Goal: Task Accomplishment & Management: Manage account settings

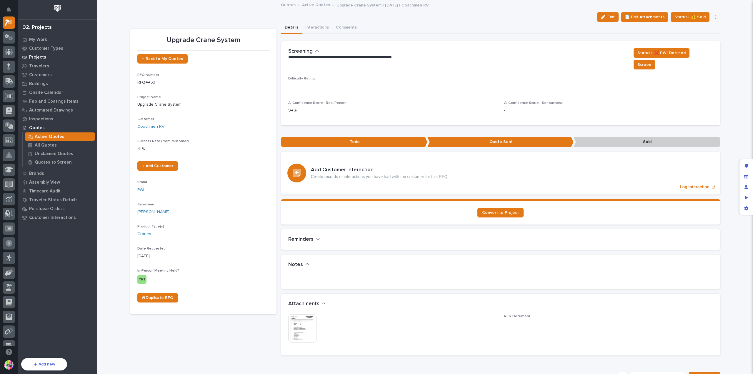
click at [44, 55] on p "Projects" at bounding box center [37, 57] width 17 height 5
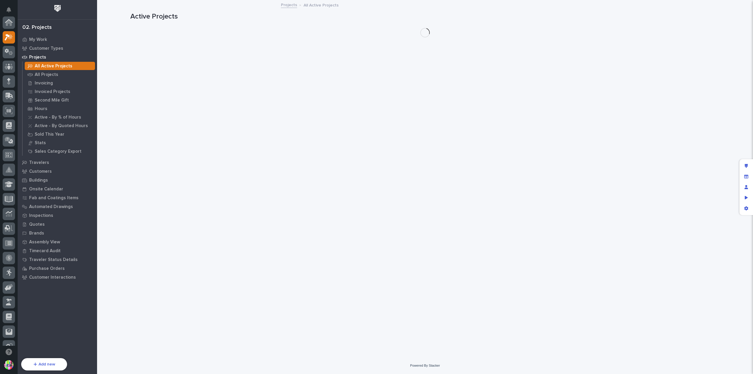
scroll to position [15, 0]
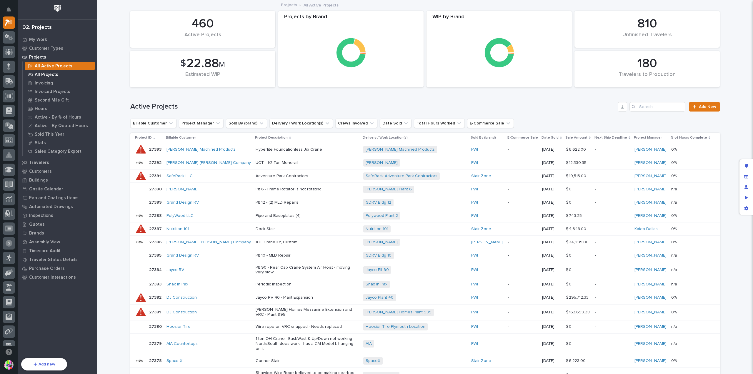
click at [46, 75] on p "All Projects" at bounding box center [47, 74] width 24 height 5
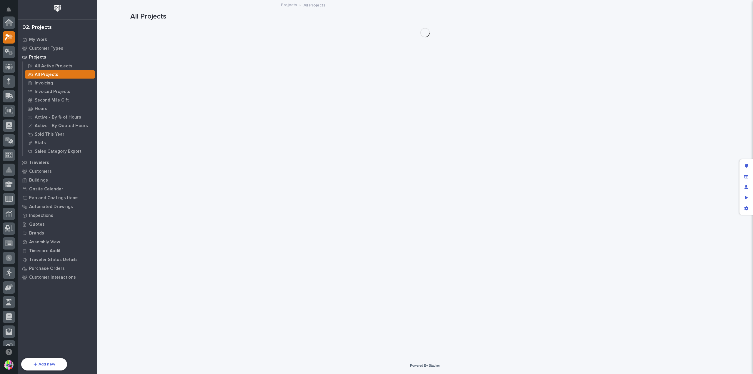
scroll to position [15, 0]
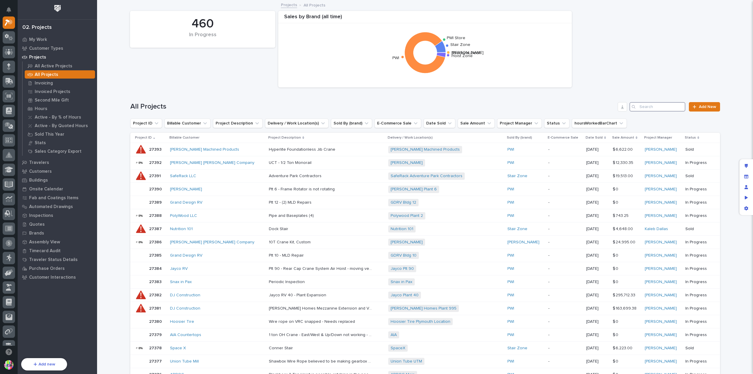
click at [644, 109] on input "Search" at bounding box center [657, 106] width 56 height 9
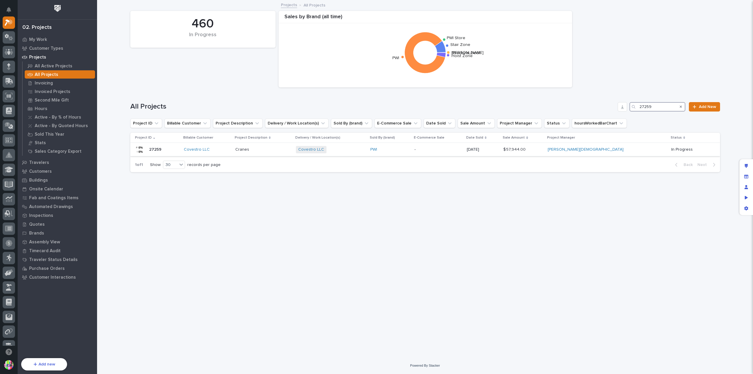
type input "27259"
click at [170, 147] on div "27259 27259" at bounding box center [157, 150] width 44 height 12
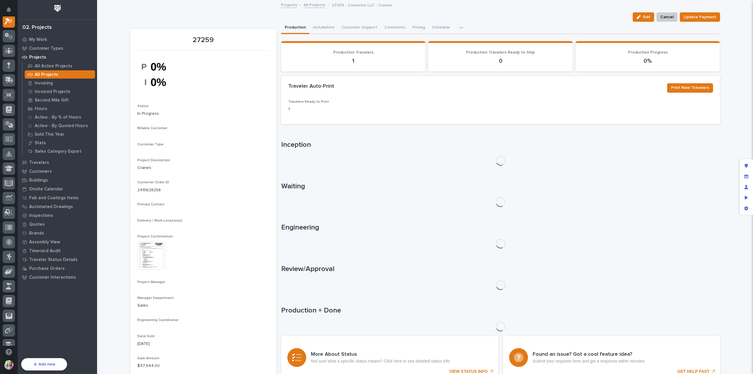
scroll to position [15, 0]
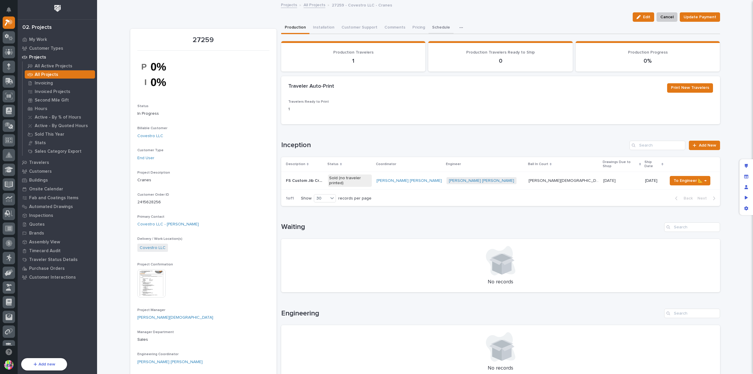
click at [438, 23] on button "Schedule" at bounding box center [441, 28] width 25 height 12
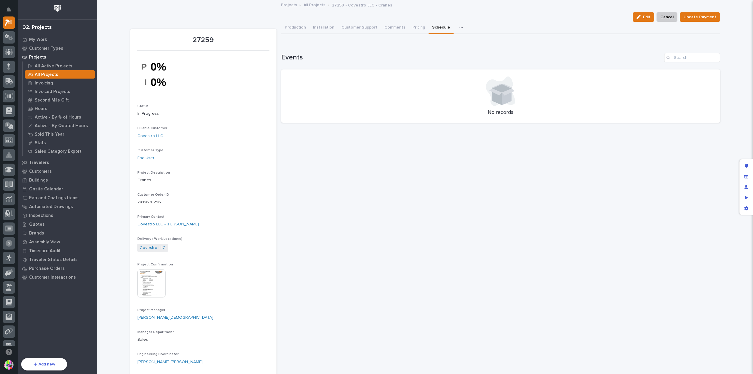
click at [309, 3] on link "All Projects" at bounding box center [315, 4] width 22 height 7
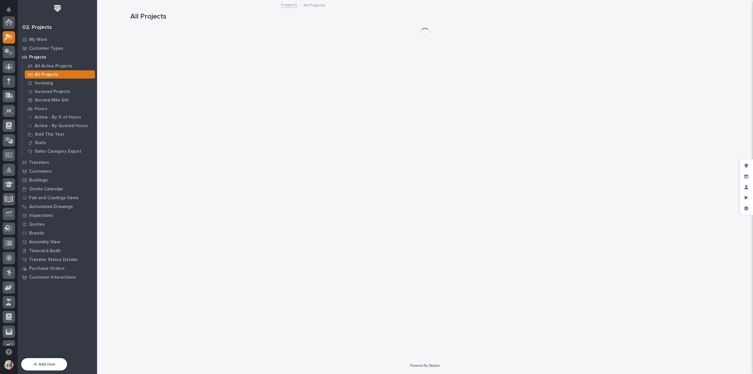
scroll to position [16, 0]
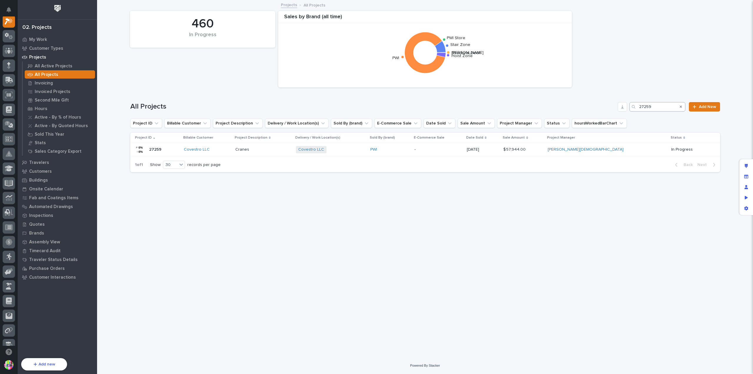
click at [682, 106] on icon "Search" at bounding box center [681, 107] width 2 height 2
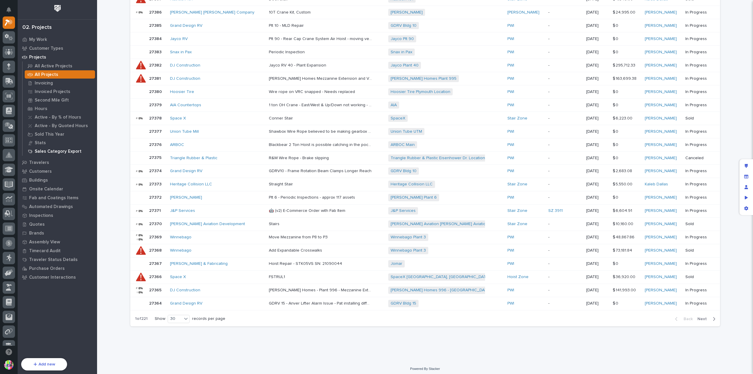
scroll to position [141, 0]
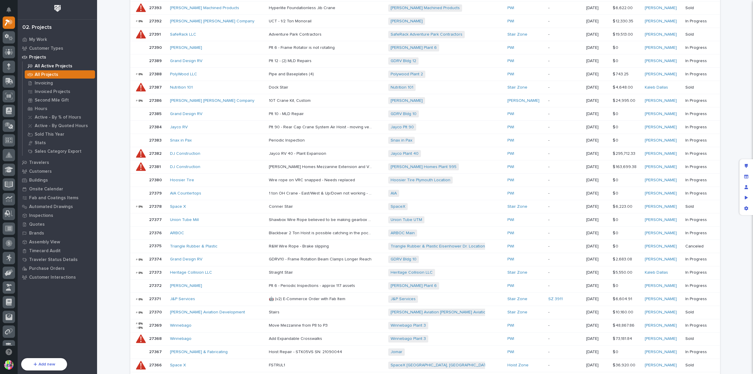
click at [62, 66] on p "All Active Projects" at bounding box center [54, 66] width 38 height 5
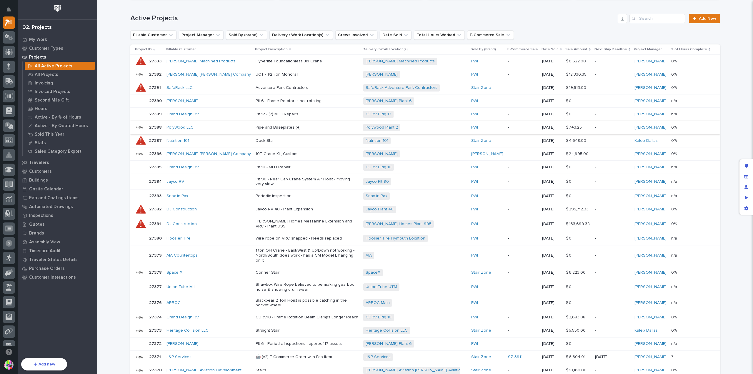
scroll to position [206, 0]
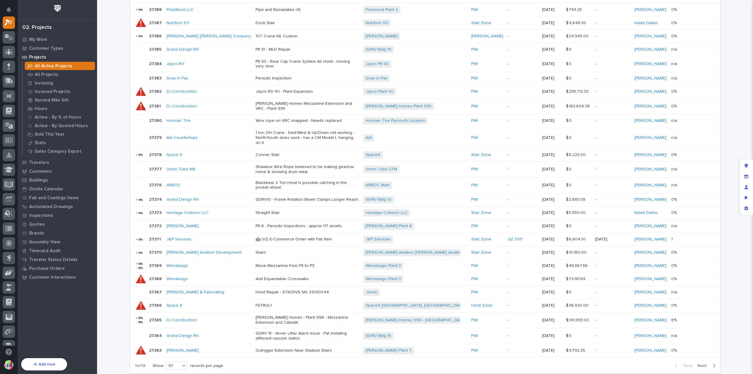
click at [702, 363] on span "Next" at bounding box center [703, 365] width 13 height 5
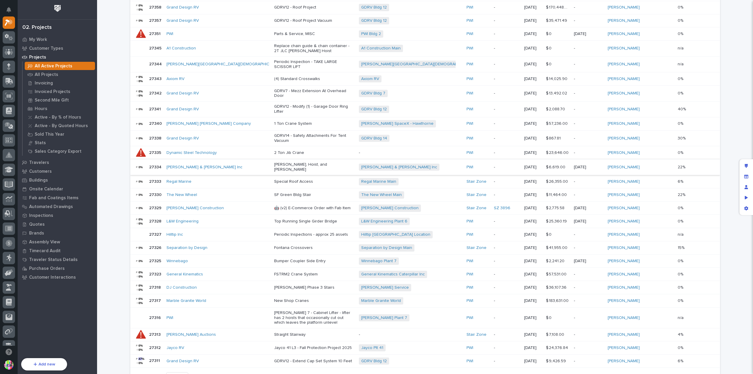
scroll to position [234, 0]
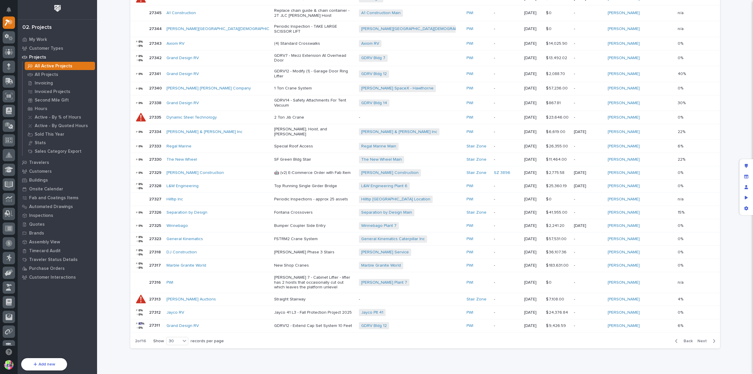
click at [703, 338] on span "Next" at bounding box center [703, 340] width 13 height 5
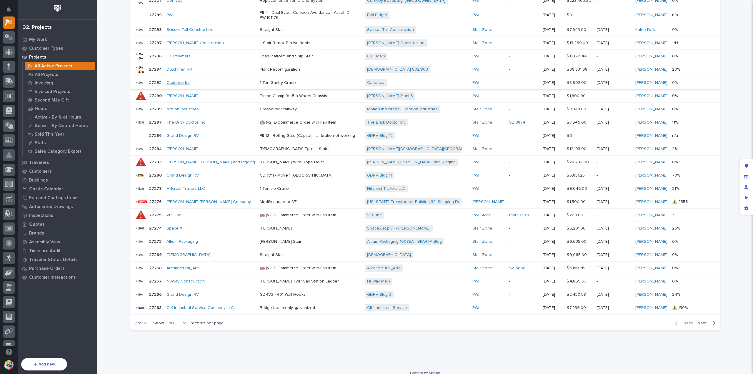
scroll to position [144, 0]
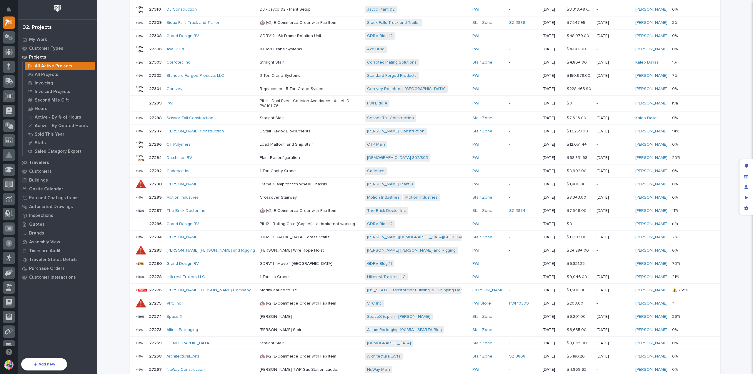
click at [155, 85] on p "27301" at bounding box center [155, 88] width 13 height 6
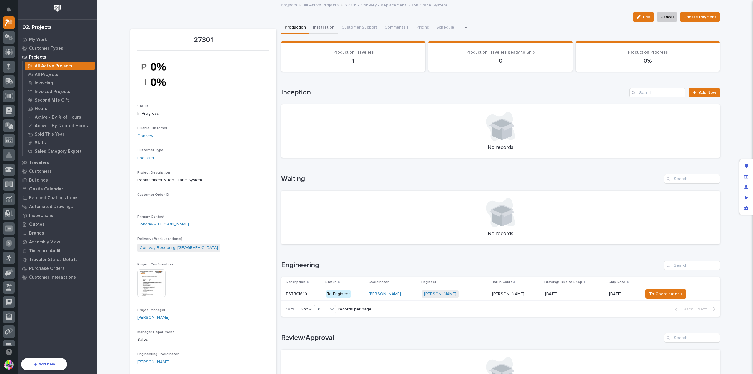
click at [320, 26] on button "Installation" at bounding box center [323, 28] width 29 height 12
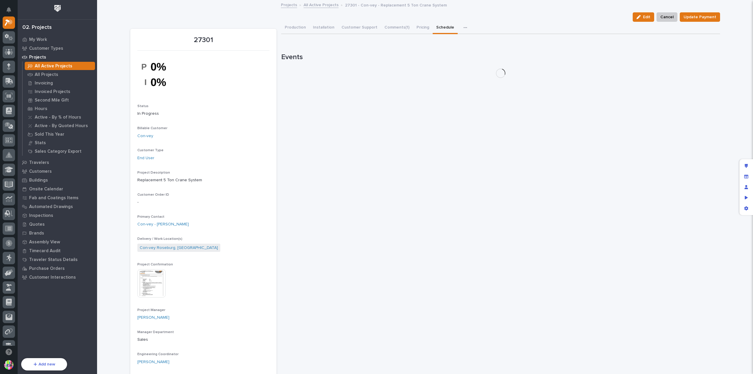
click at [439, 27] on button "Schedule" at bounding box center [445, 28] width 25 height 12
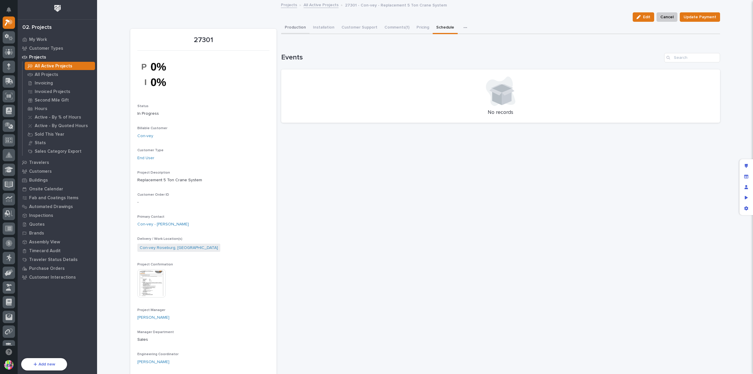
click at [298, 26] on button "Production" at bounding box center [295, 28] width 28 height 12
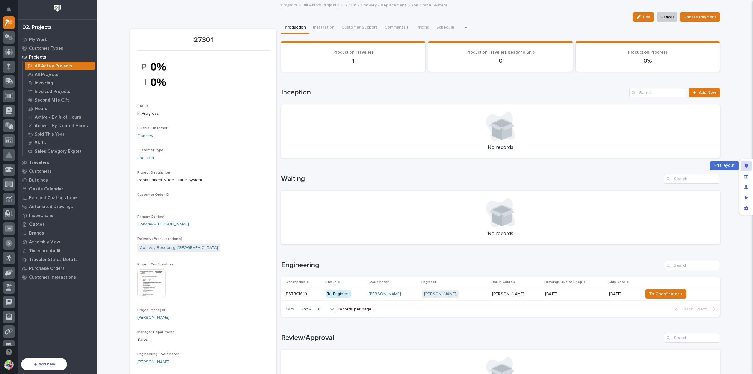
click at [745, 164] on icon "Edit layout" at bounding box center [746, 166] width 3 height 4
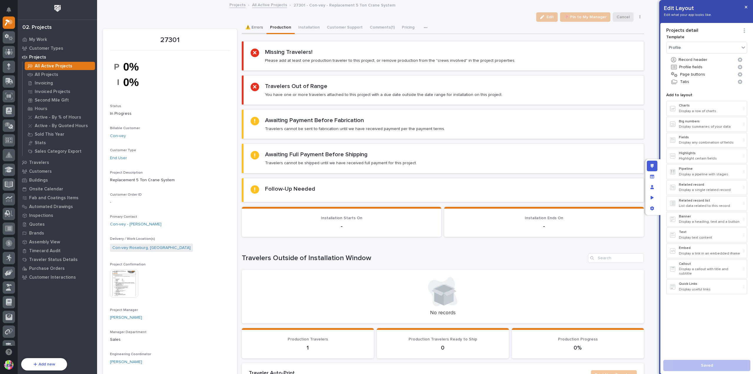
drag, startPoint x: 255, startPoint y: 29, endPoint x: 266, endPoint y: 31, distance: 10.4
click at [255, 29] on button "⚠️ Errors" at bounding box center [254, 28] width 25 height 12
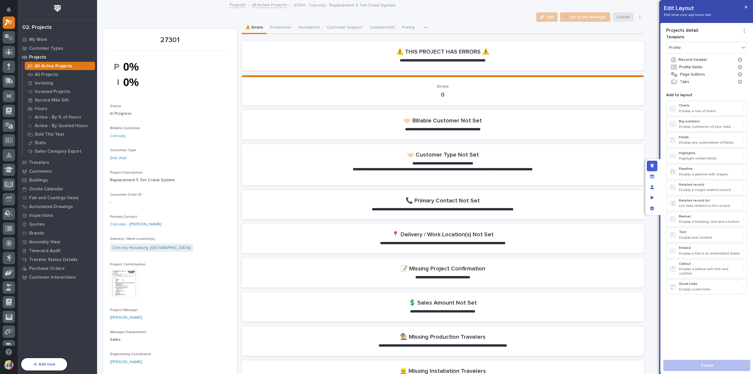
click at [61, 65] on p "All Active Projects" at bounding box center [54, 66] width 38 height 5
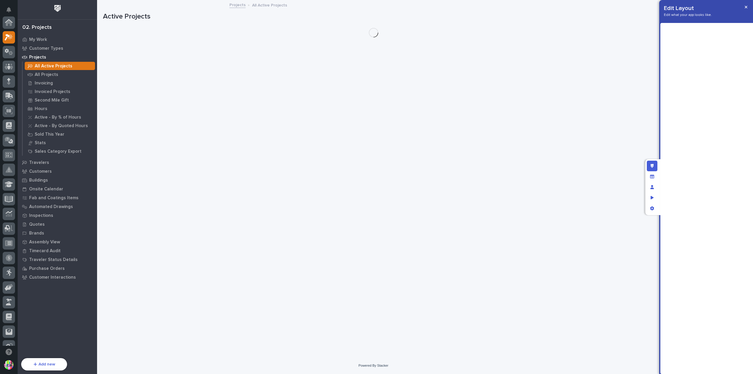
scroll to position [15, 0]
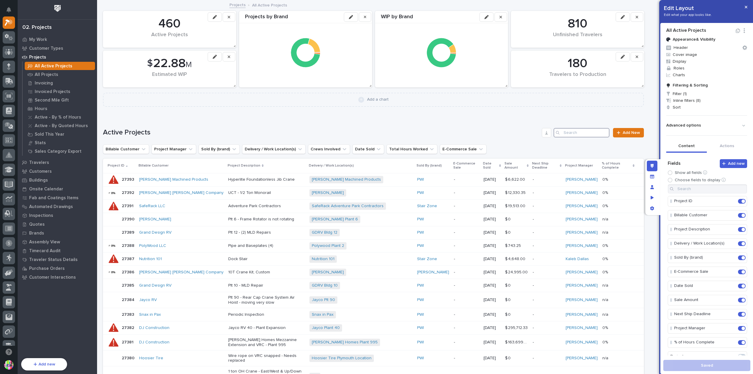
click at [561, 134] on input "Search" at bounding box center [582, 132] width 56 height 9
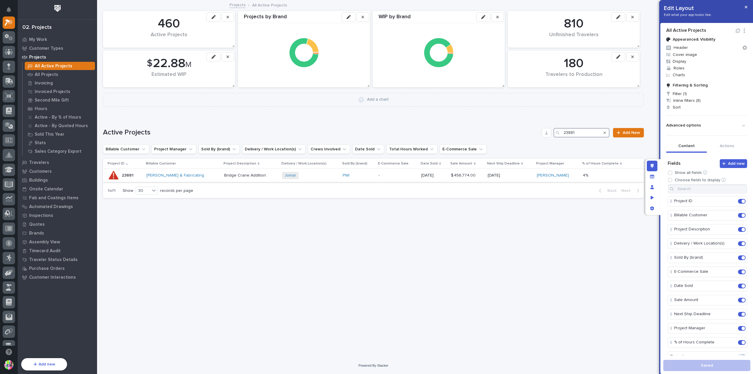
type input "23881"
click at [130, 174] on p "23881" at bounding box center [128, 175] width 13 height 6
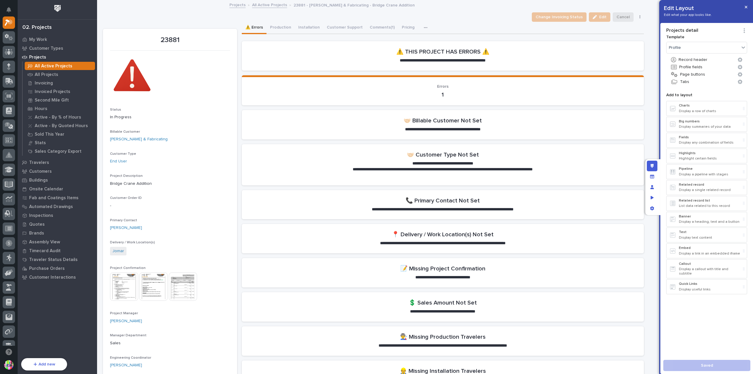
drag, startPoint x: 743, startPoint y: 7, endPoint x: 699, endPoint y: 15, distance: 44.9
click at [743, 7] on button "button" at bounding box center [746, 6] width 10 height 9
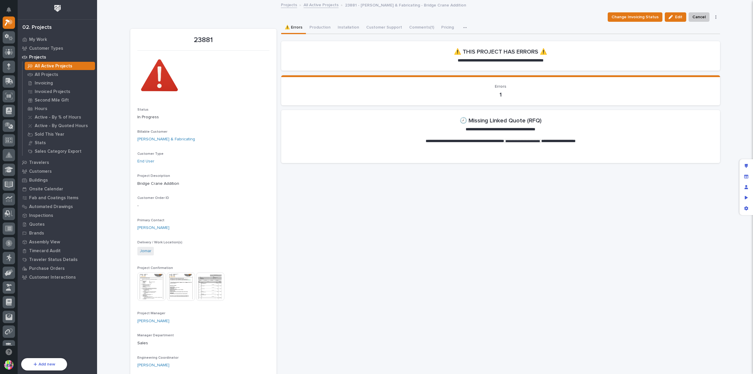
click at [463, 28] on icon "button" at bounding box center [465, 28] width 4 height 4
click at [445, 84] on span "Missing Quote (RFQ)" at bounding box center [443, 83] width 39 height 5
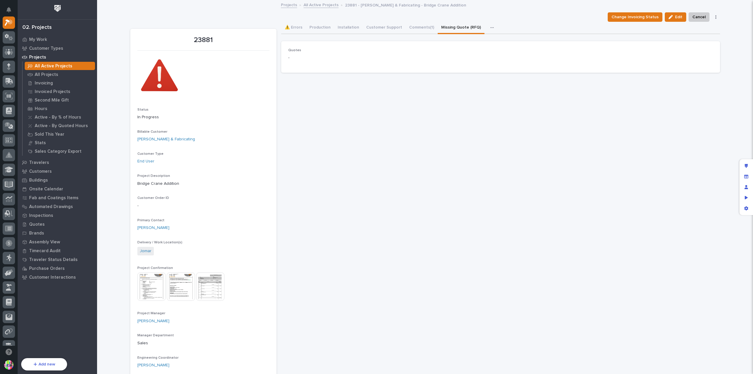
click at [490, 26] on icon "button" at bounding box center [492, 28] width 4 height 4
click at [415, 27] on button "Comments (1)" at bounding box center [422, 28] width 32 height 12
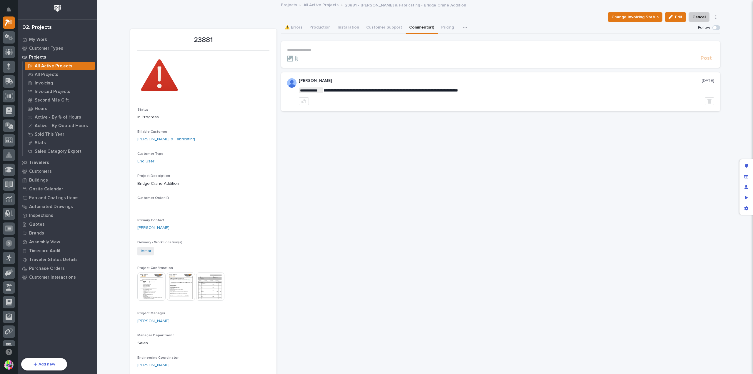
click at [35, 57] on p "Projects" at bounding box center [37, 57] width 17 height 5
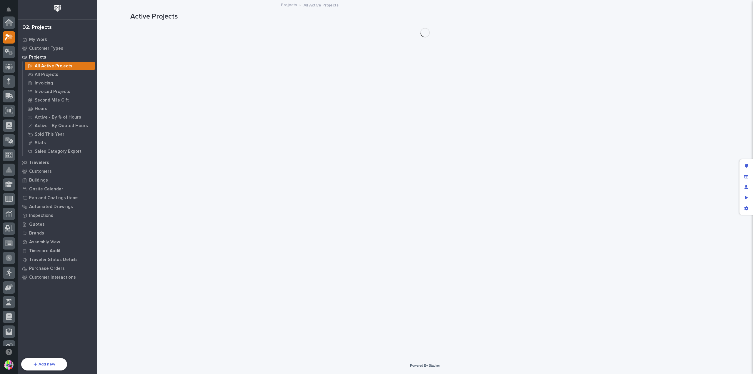
scroll to position [15, 0]
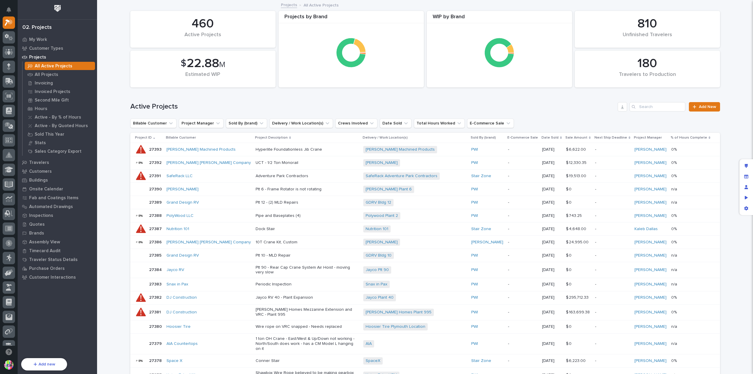
click at [138, 148] on div at bounding box center [141, 150] width 12 height 12
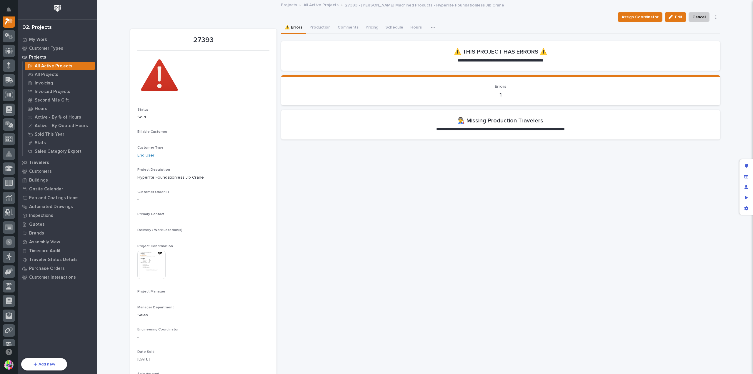
scroll to position [15, 0]
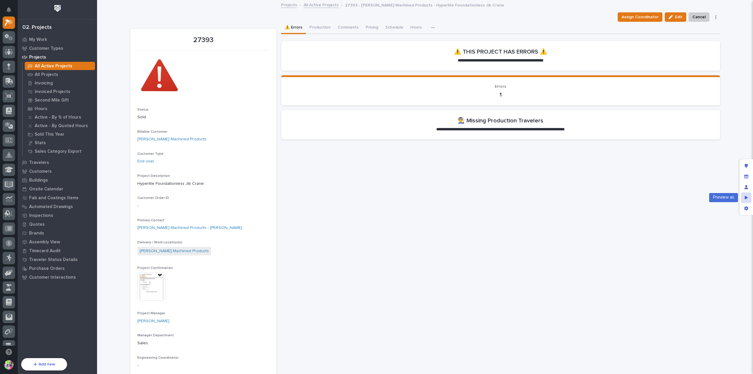
click at [746, 197] on icon "Preview as" at bounding box center [746, 198] width 3 height 4
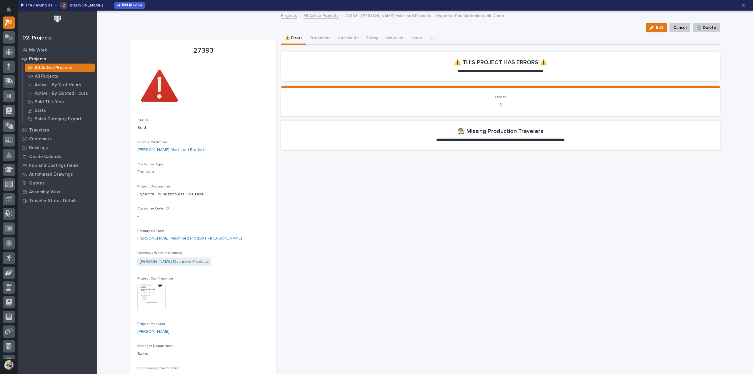
click at [82, 9] on button "[PERSON_NAME]" at bounding box center [79, 5] width 48 height 9
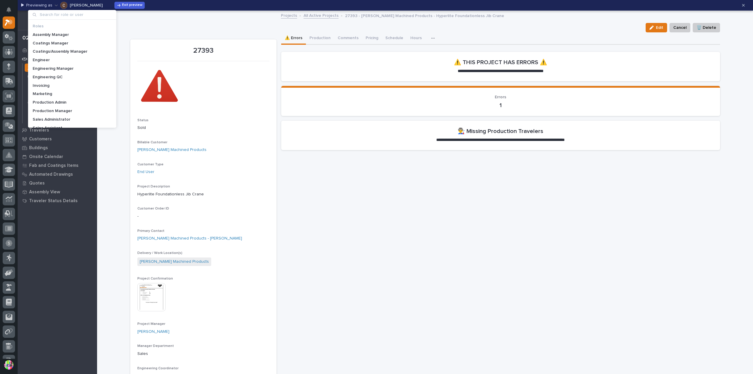
click at [84, 14] on input at bounding box center [72, 14] width 84 height 9
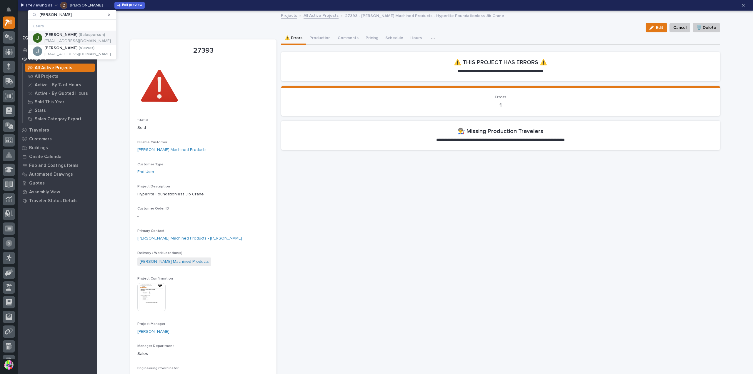
type input "[PERSON_NAME]"
click at [69, 37] on div "[PERSON_NAME] ( Salesperson ) [EMAIL_ADDRESS][DOMAIN_NAME]" at bounding box center [77, 37] width 66 height 11
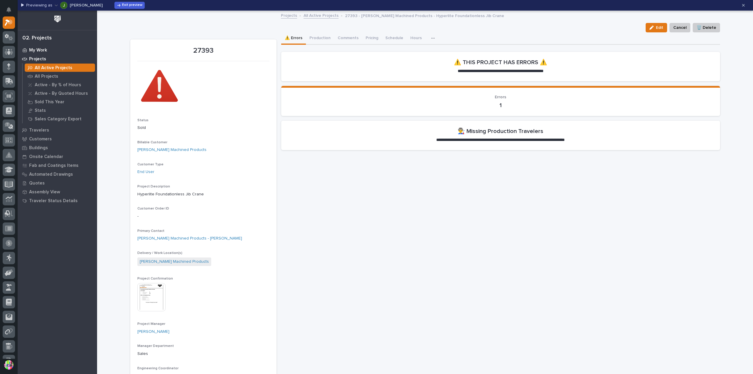
click at [49, 53] on div "My Work" at bounding box center [57, 50] width 76 height 8
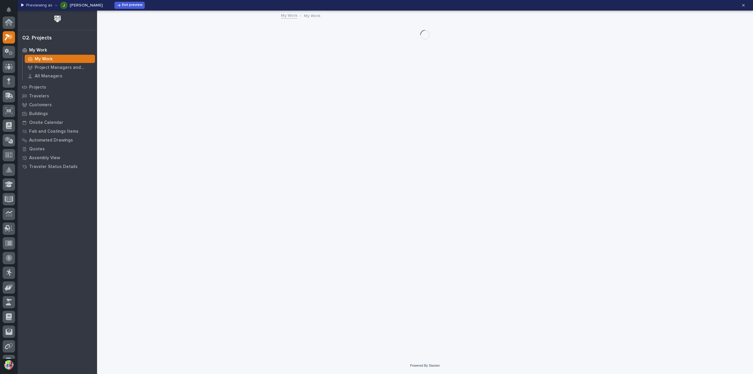
scroll to position [15, 0]
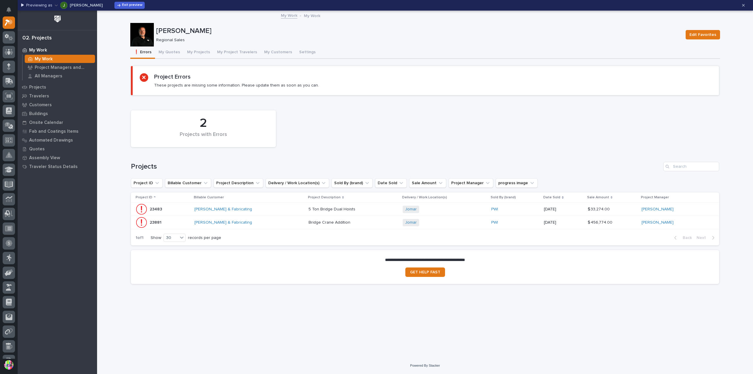
click at [164, 208] on div "23483 23483" at bounding box center [163, 209] width 54 height 12
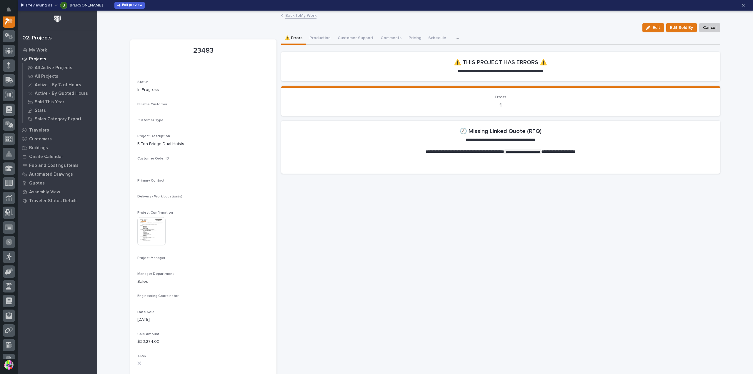
scroll to position [15, 0]
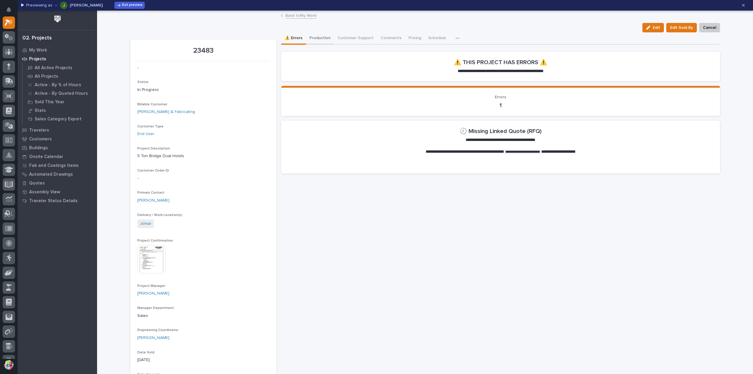
click at [313, 37] on button "Production" at bounding box center [320, 38] width 28 height 12
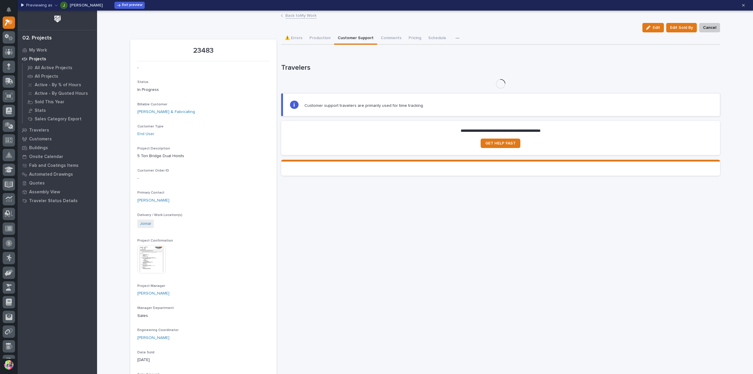
click at [349, 38] on button "Customer Support" at bounding box center [355, 38] width 43 height 12
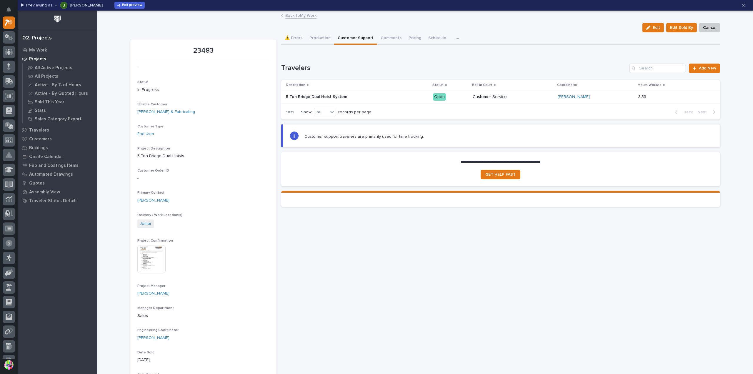
click at [381, 94] on p at bounding box center [337, 96] width 103 height 5
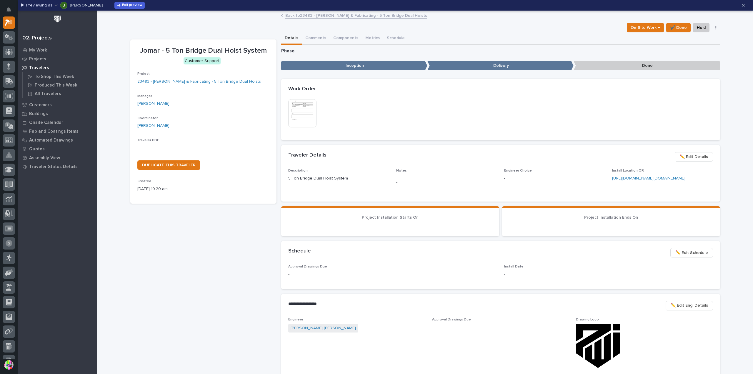
click at [301, 109] on img at bounding box center [302, 113] width 28 height 28
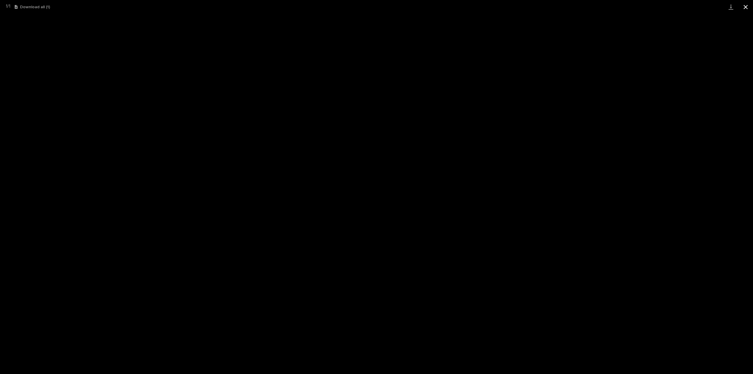
click at [744, 5] on button "Close gallery" at bounding box center [745, 7] width 15 height 14
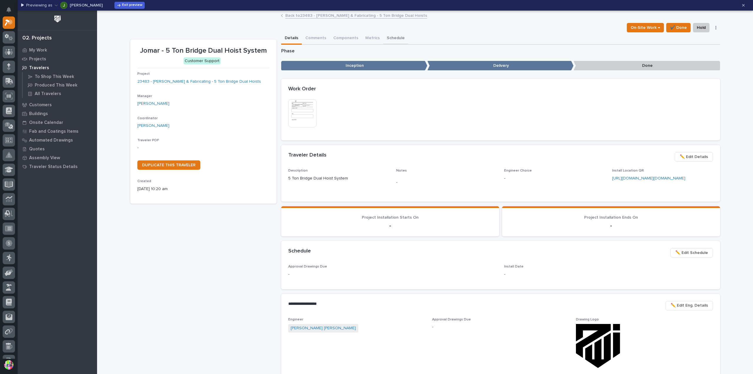
click at [393, 39] on button "Schedule" at bounding box center [395, 38] width 25 height 12
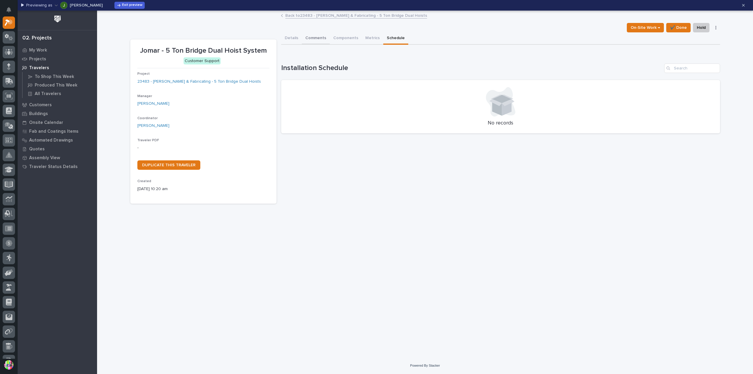
click at [291, 39] on button "Details" at bounding box center [291, 38] width 21 height 12
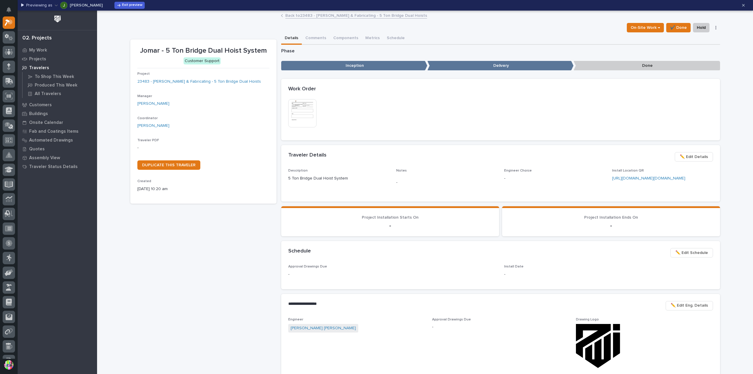
click at [347, 16] on link "Back to 23483 - [PERSON_NAME] & Fabricating - 5 Ton Bridge Dual Hoists" at bounding box center [356, 15] width 142 height 7
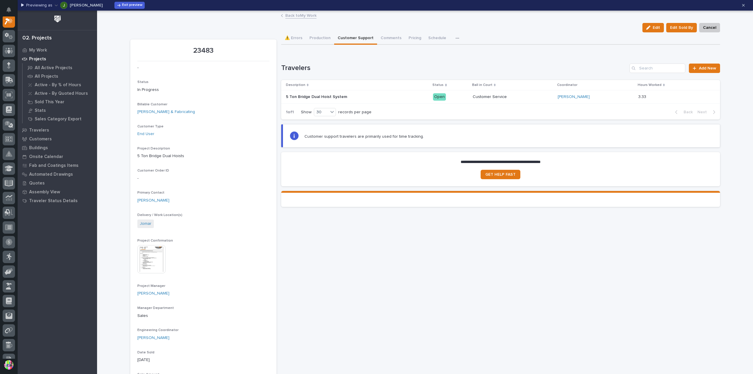
scroll to position [15, 0]
click at [84, 7] on p "[PERSON_NAME]" at bounding box center [86, 5] width 33 height 4
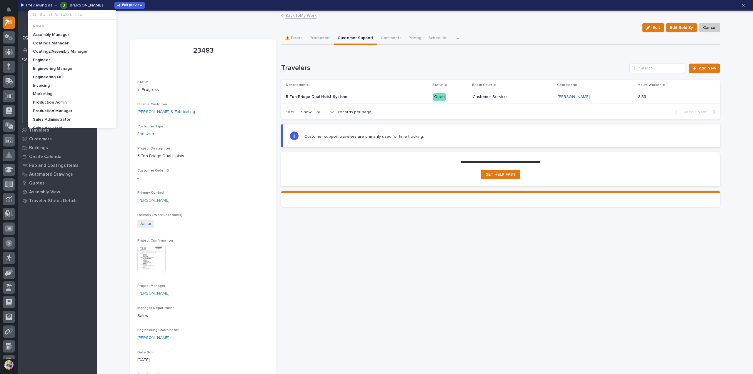
click at [83, 14] on input at bounding box center [73, 14] width 84 height 9
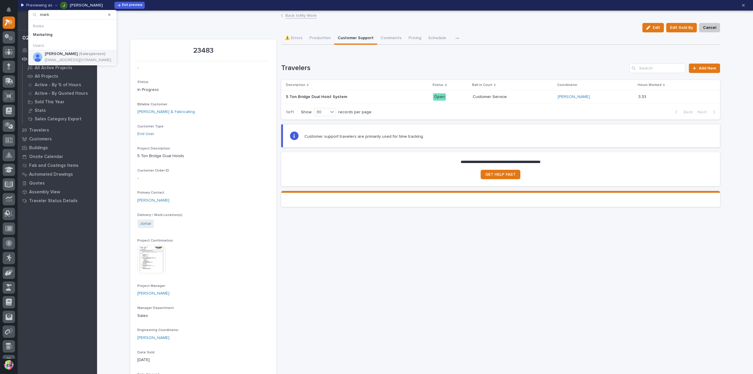
type input "mark"
click at [75, 59] on p "[EMAIL_ADDRESS][DOMAIN_NAME]" at bounding box center [78, 60] width 66 height 5
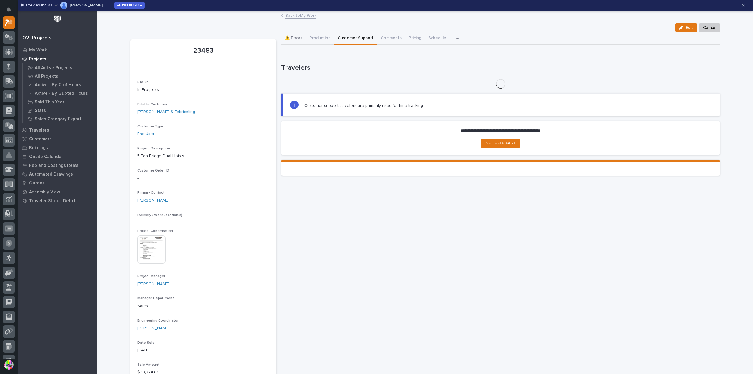
click at [285, 38] on button "⚠️ Errors" at bounding box center [293, 38] width 25 height 12
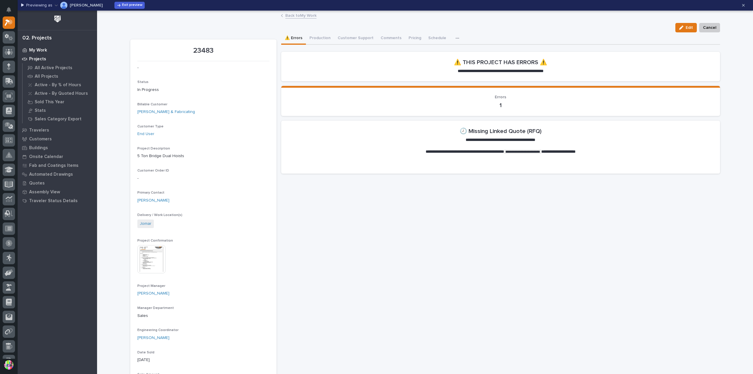
click at [42, 51] on p "My Work" at bounding box center [38, 50] width 18 height 5
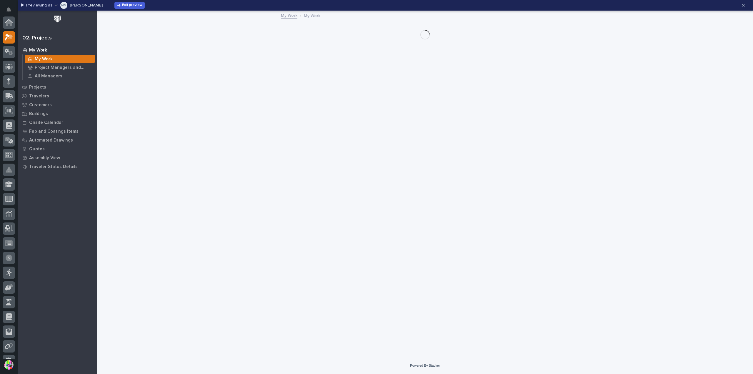
scroll to position [15, 0]
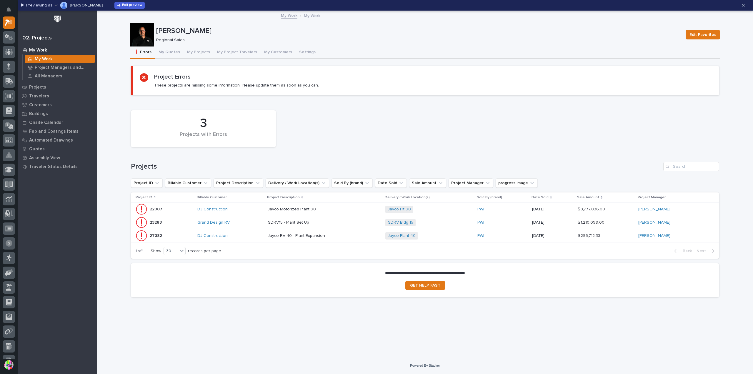
click at [157, 210] on p "22007" at bounding box center [157, 209] width 14 height 6
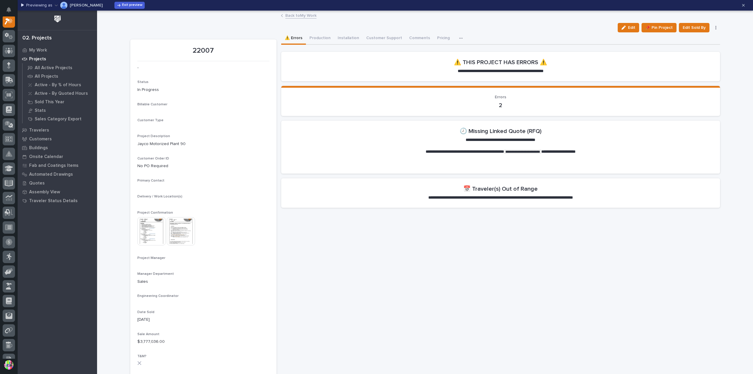
scroll to position [15, 0]
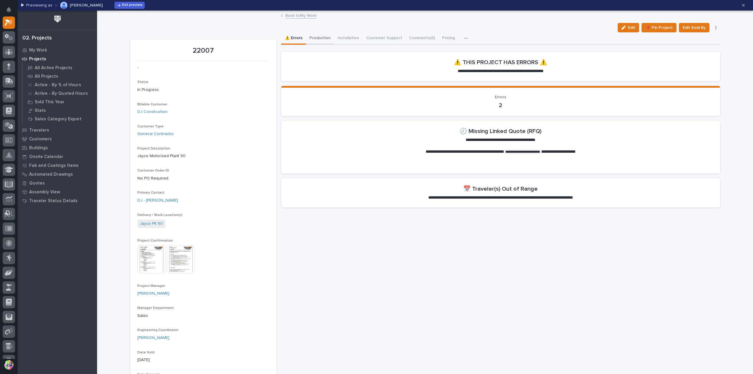
click at [321, 36] on button "Production" at bounding box center [320, 38] width 28 height 12
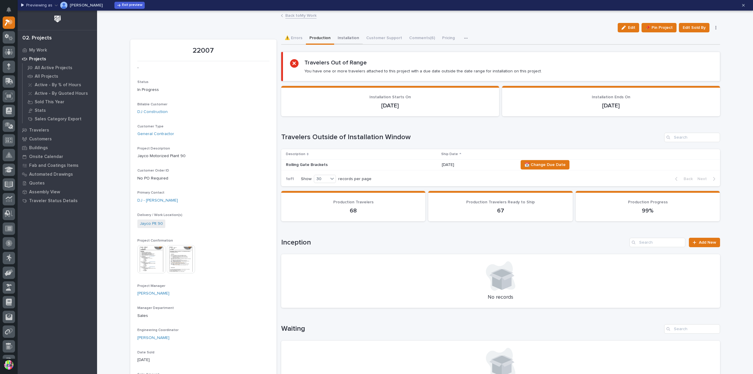
click at [348, 42] on button "Installation" at bounding box center [348, 38] width 29 height 12
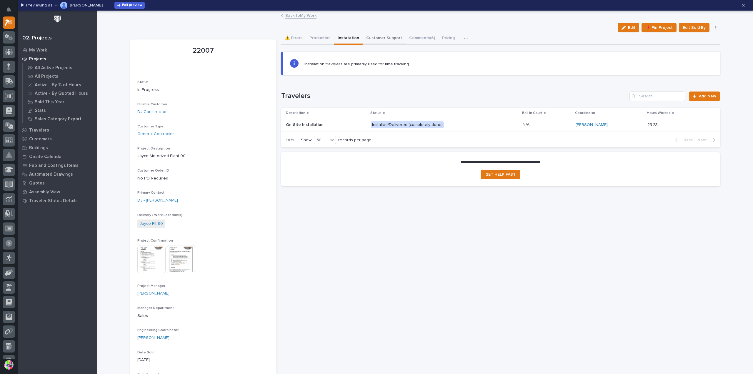
click at [364, 38] on button "Customer Support" at bounding box center [384, 38] width 43 height 12
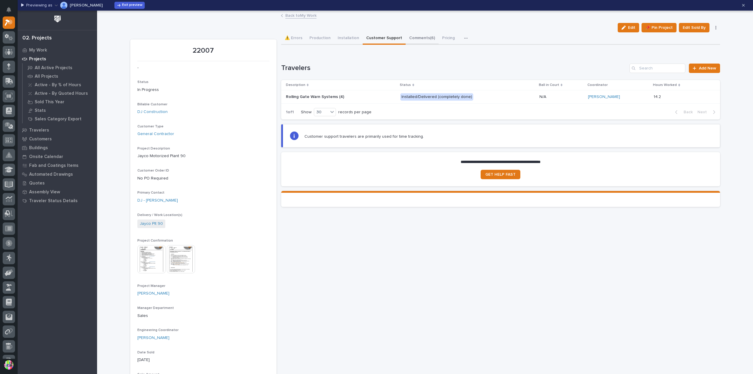
click at [409, 41] on button "Comments (6)" at bounding box center [422, 38] width 33 height 12
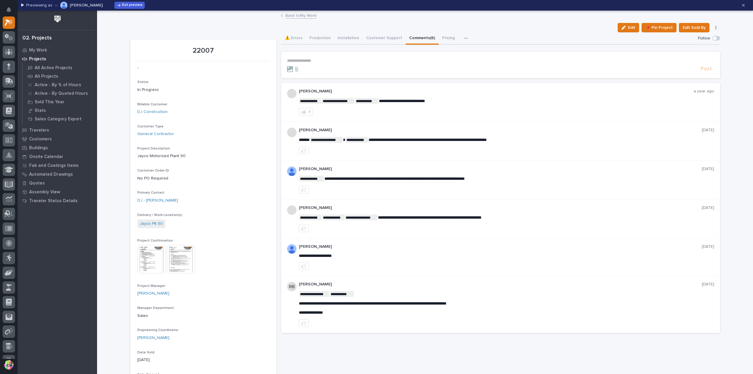
click at [715, 28] on icon "button" at bounding box center [715, 28] width 1 height 4
click at [551, 33] on div "⚠️ Errors Production Installation Customer Support Comments (6) Pricing Schedul…" at bounding box center [500, 38] width 439 height 12
click at [464, 38] on icon "button" at bounding box center [466, 38] width 4 height 4
click at [311, 38] on button "Production" at bounding box center [320, 38] width 28 height 12
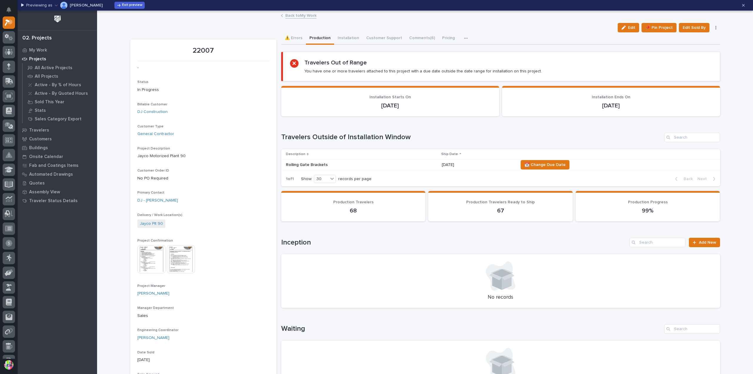
drag, startPoint x: 288, startPoint y: 123, endPoint x: 285, endPoint y: 119, distance: 5.2
click at [285, 119] on div "Loading... Saving… Installation Starts On [DATE] Installation Ends On [DATE]" at bounding box center [500, 103] width 439 height 35
click at [313, 164] on p "Rolling Gate Brackets" at bounding box center [337, 164] width 103 height 5
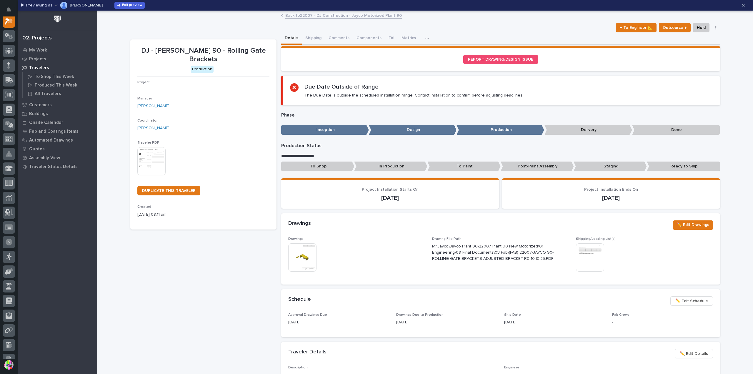
scroll to position [15, 0]
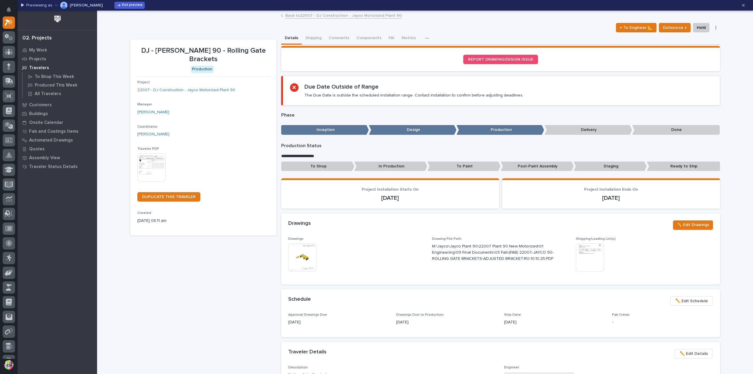
click at [143, 156] on img at bounding box center [151, 167] width 28 height 28
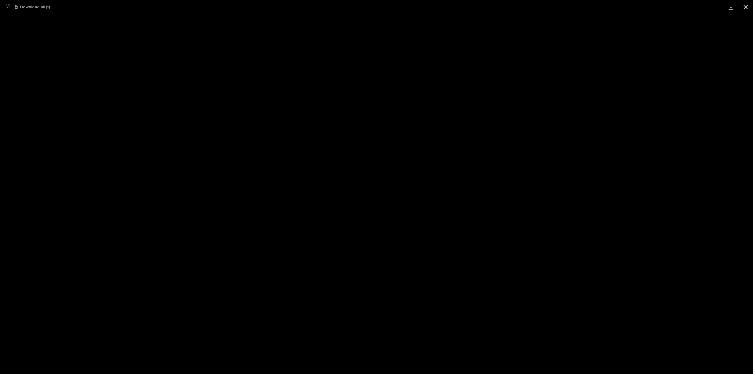
click at [744, 9] on button "Close gallery" at bounding box center [745, 7] width 15 height 14
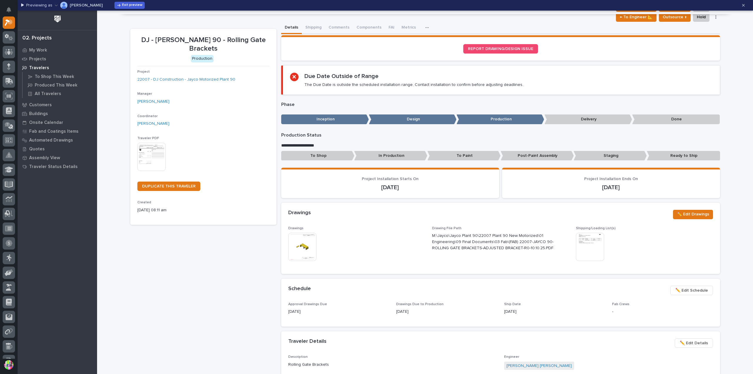
scroll to position [0, 0]
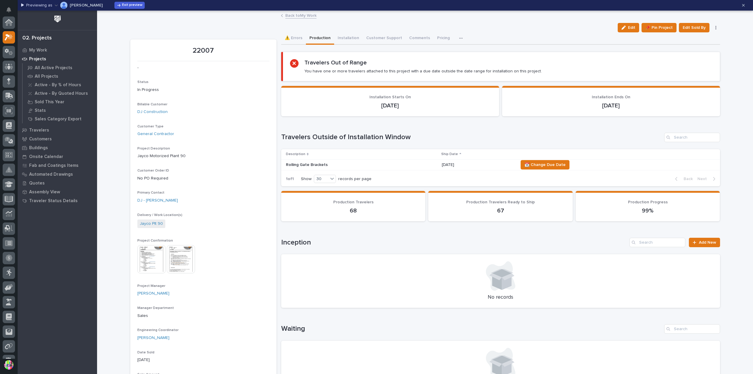
scroll to position [16, 0]
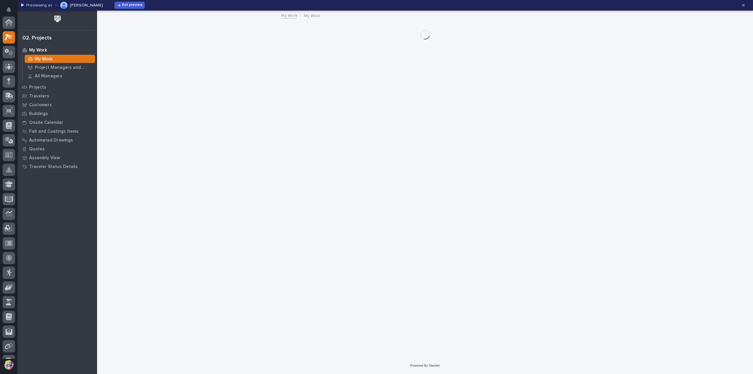
scroll to position [16, 0]
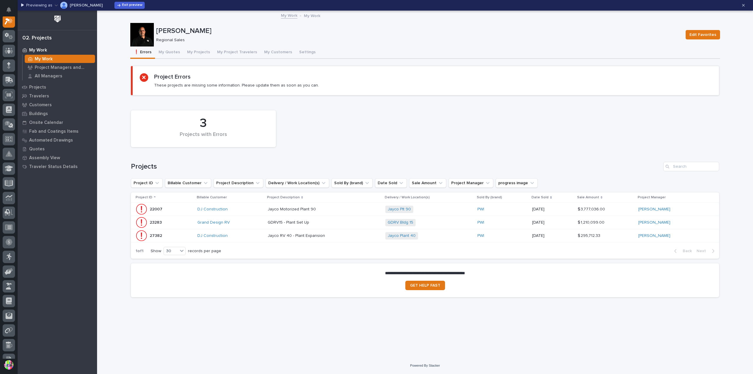
click at [157, 234] on p "27382" at bounding box center [157, 235] width 14 height 6
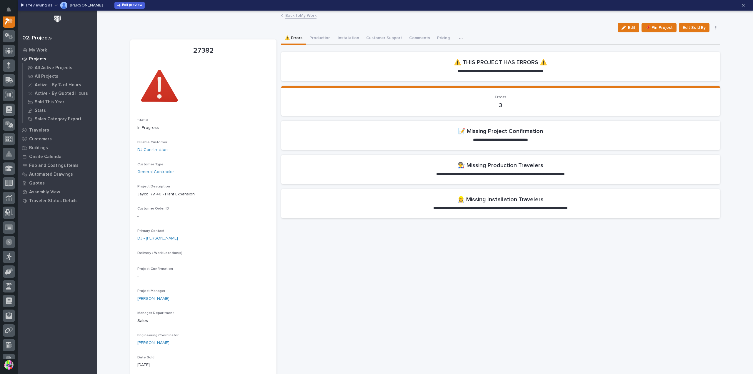
scroll to position [15, 0]
click at [117, 6] on icon "button" at bounding box center [119, 5] width 4 height 4
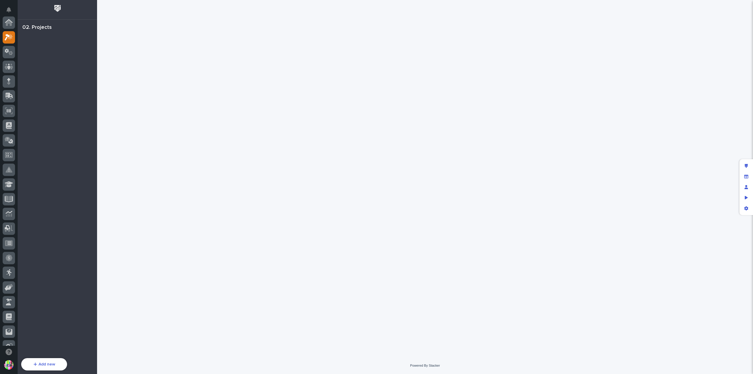
scroll to position [15, 0]
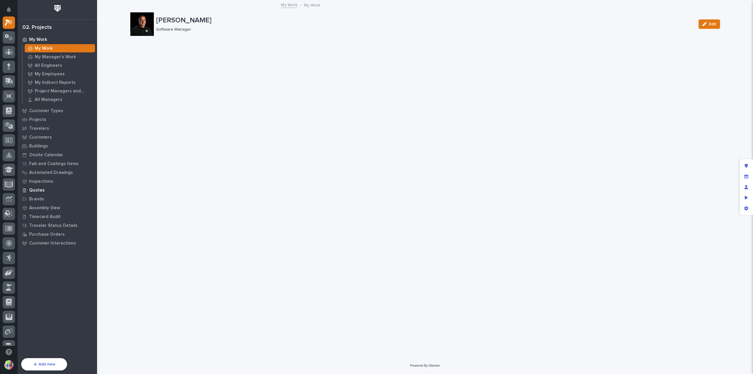
click at [38, 190] on p "Quotes" at bounding box center [37, 190] width 16 height 5
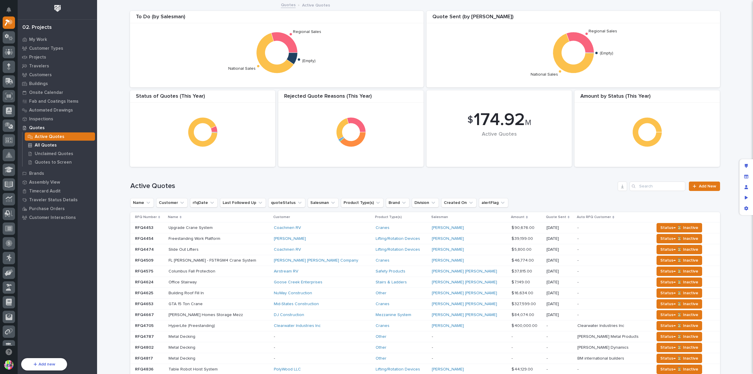
click at [54, 145] on p "All Quotes" at bounding box center [46, 145] width 22 height 5
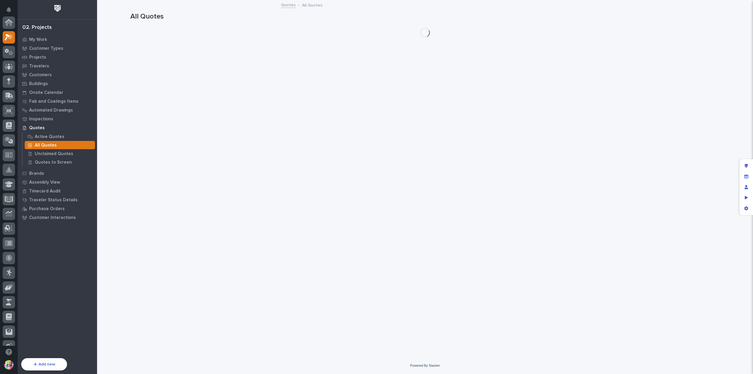
scroll to position [15, 0]
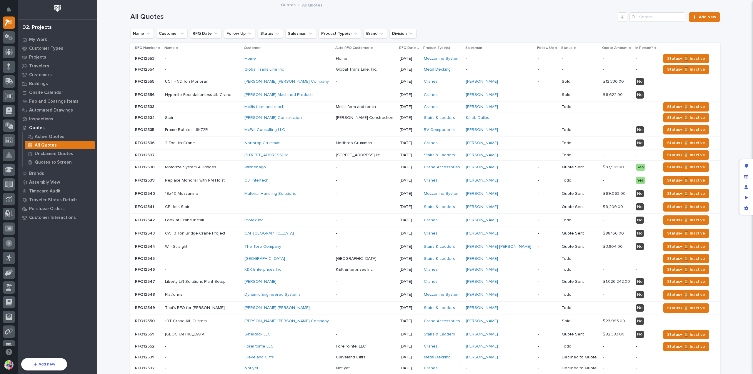
click at [149, 60] on p "RFQ12553" at bounding box center [145, 58] width 21 height 6
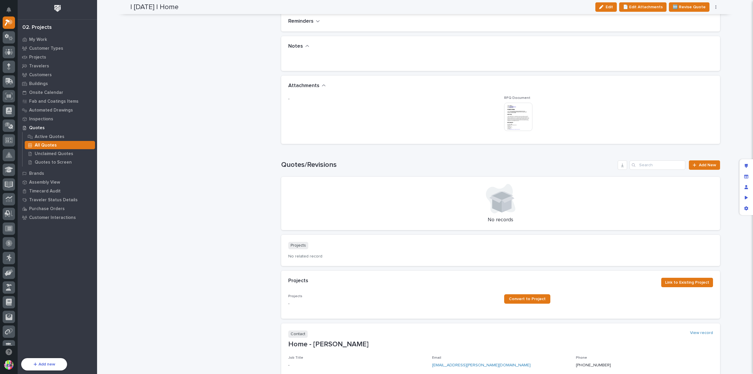
scroll to position [529, 0]
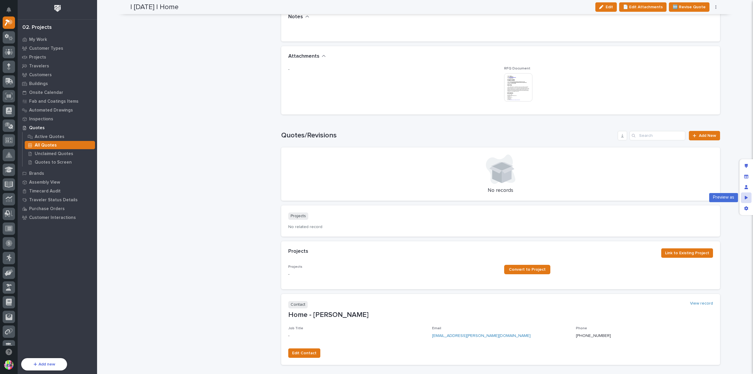
click at [748, 200] on div "Preview as" at bounding box center [746, 197] width 11 height 11
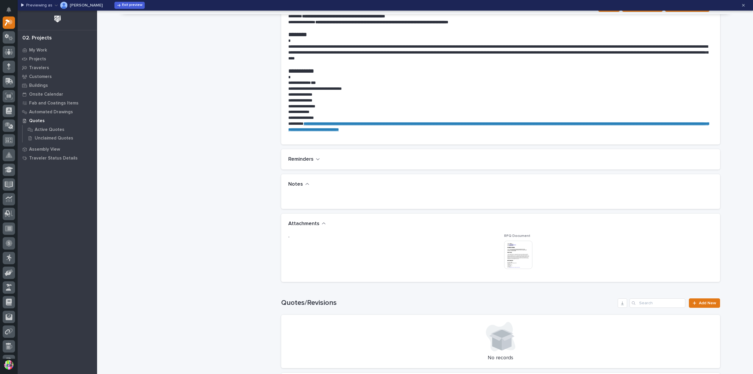
scroll to position [402, 0]
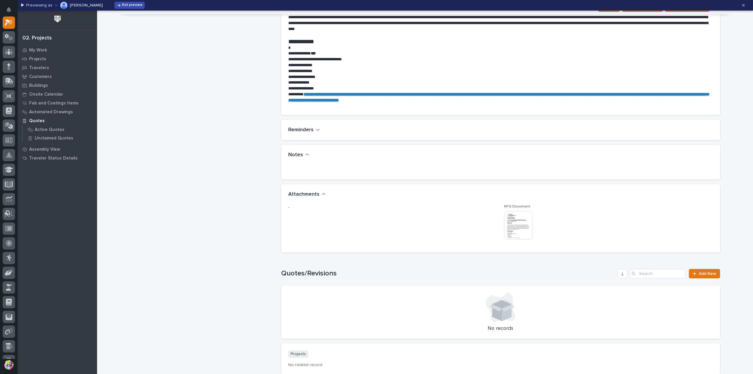
click at [122, 6] on span "Exit preview" at bounding box center [132, 5] width 20 height 5
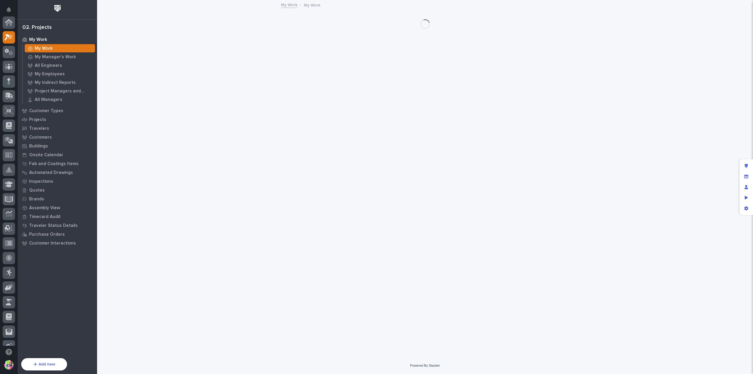
scroll to position [15, 0]
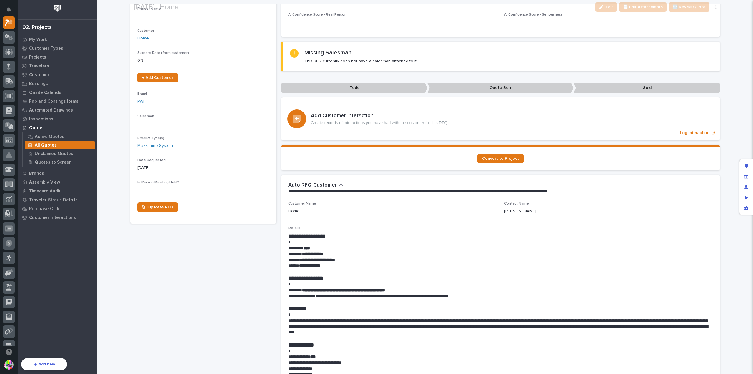
scroll to position [118, 0]
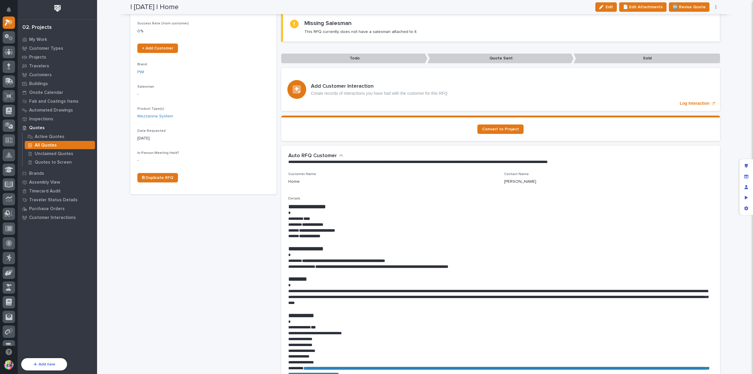
click at [545, 124] on div "Convert to Project" at bounding box center [500, 128] width 425 height 9
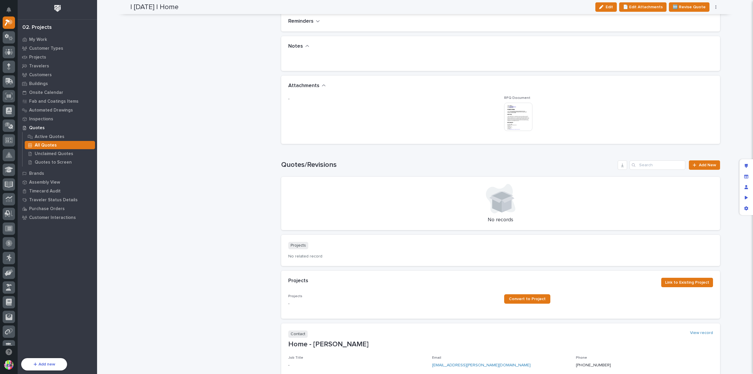
scroll to position [529, 0]
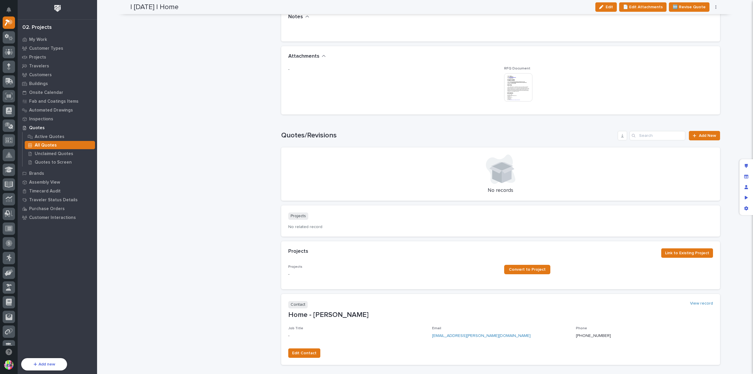
click at [576, 248] on div "Projects Link to Existing Project" at bounding box center [500, 252] width 425 height 9
click at [747, 165] on icon "Edit layout" at bounding box center [746, 166] width 3 height 4
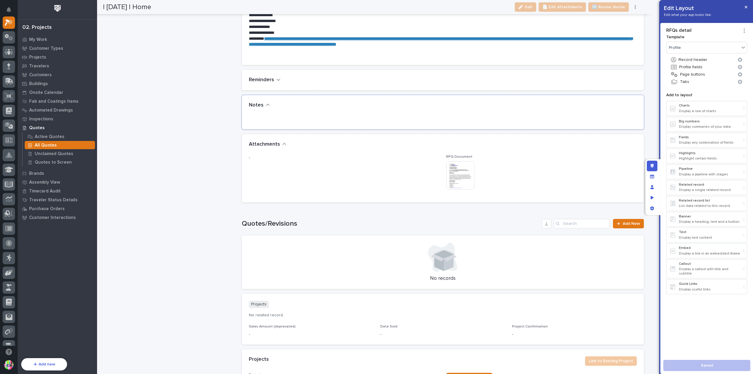
scroll to position [1100, 0]
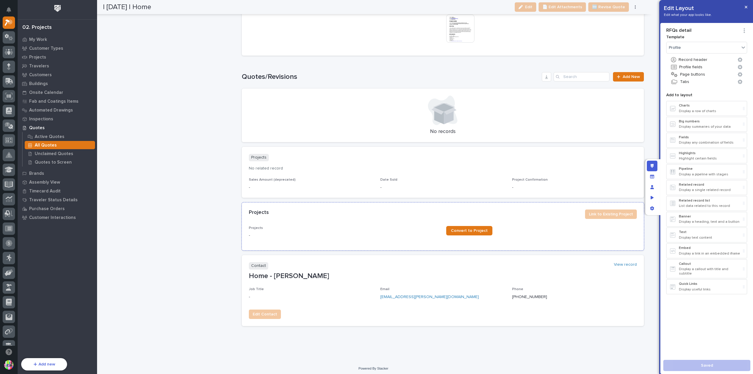
click at [543, 215] on div "Projects Link to Existing Project" at bounding box center [443, 213] width 388 height 9
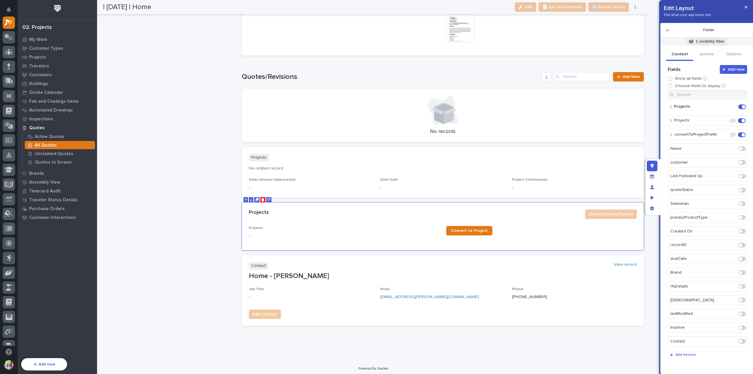
click at [709, 43] on p "1 visibility filter" at bounding box center [710, 41] width 29 height 5
click at [671, 94] on span "Add Filter" at bounding box center [667, 95] width 19 height 5
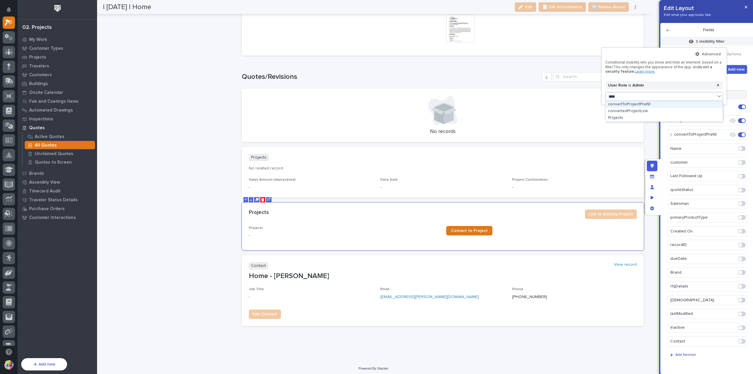
type input "*****"
click at [631, 119] on div "Projects" at bounding box center [664, 118] width 117 height 7
click at [629, 105] on button "is" at bounding box center [669, 105] width 101 height 12
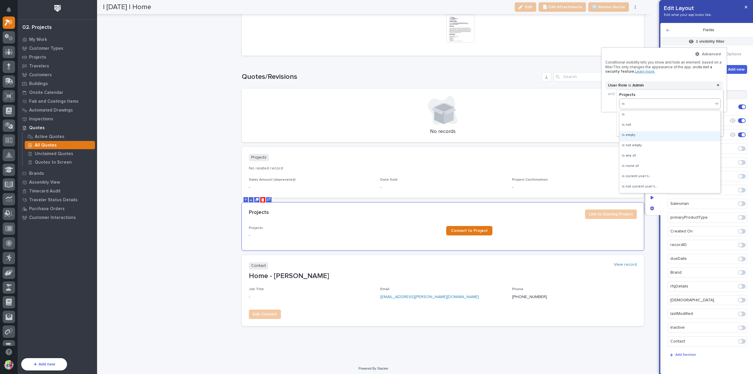
click at [641, 133] on div "is empty" at bounding box center [669, 136] width 101 height 10
click at [675, 121] on span "Done" at bounding box center [671, 122] width 11 height 5
click at [720, 86] on icon at bounding box center [719, 85] width 2 height 2
click at [733, 80] on div at bounding box center [376, 187] width 753 height 374
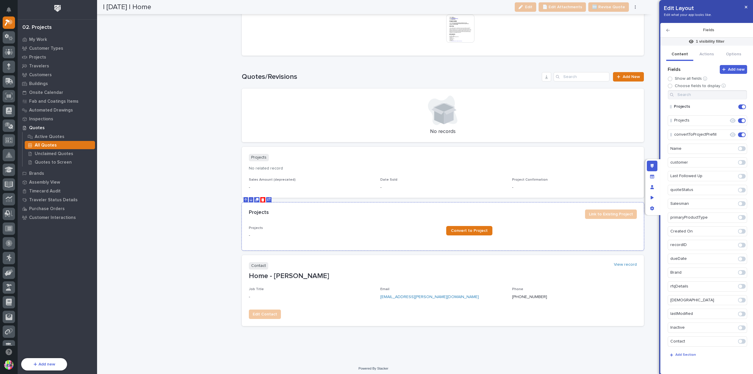
click at [244, 198] on icon "Move Up" at bounding box center [245, 200] width 3 height 4
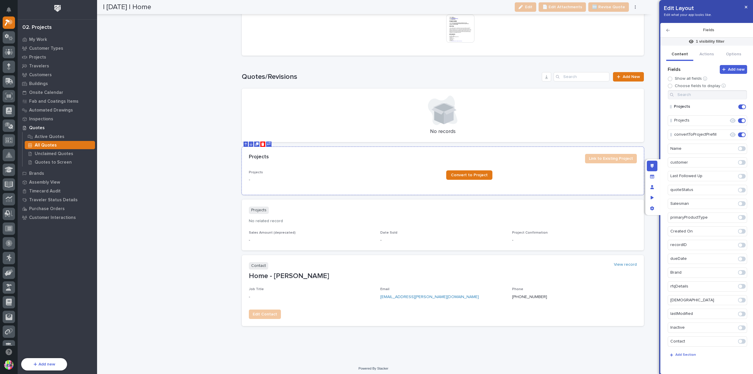
click at [244, 143] on button at bounding box center [246, 143] width 4 height 5
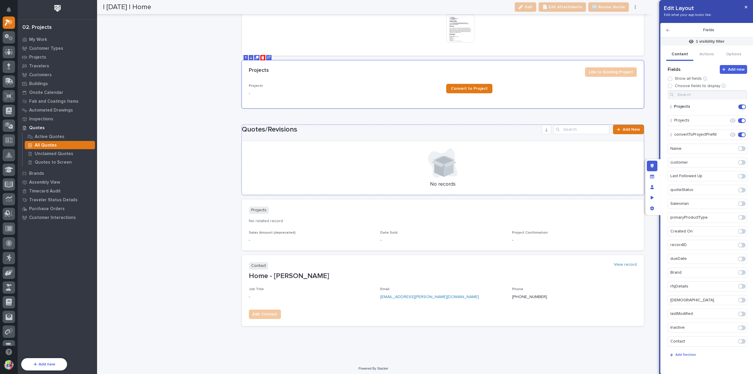
scroll to position [1041, 0]
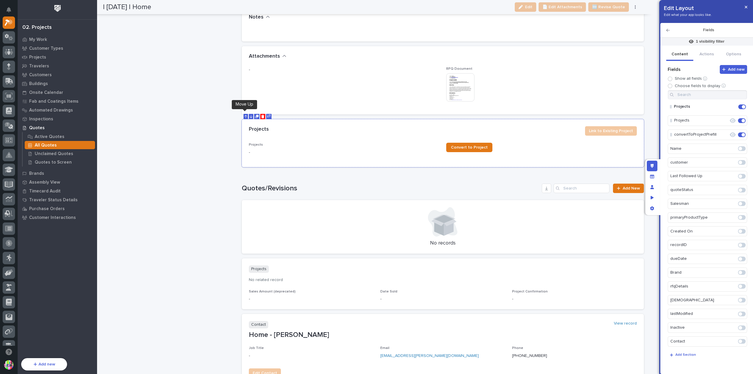
click at [245, 115] on icon "Move Up" at bounding box center [245, 117] width 3 height 4
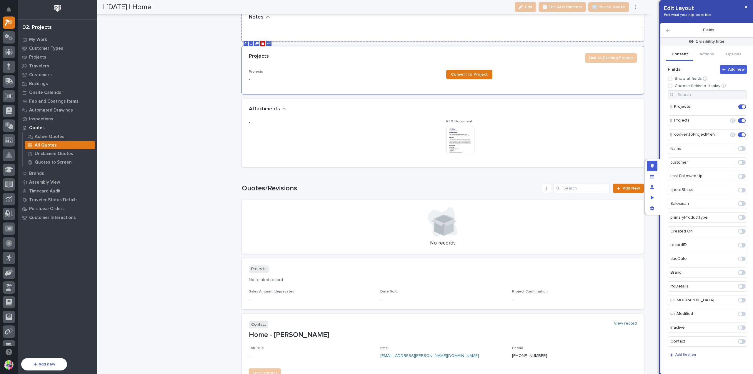
scroll to position [953, 0]
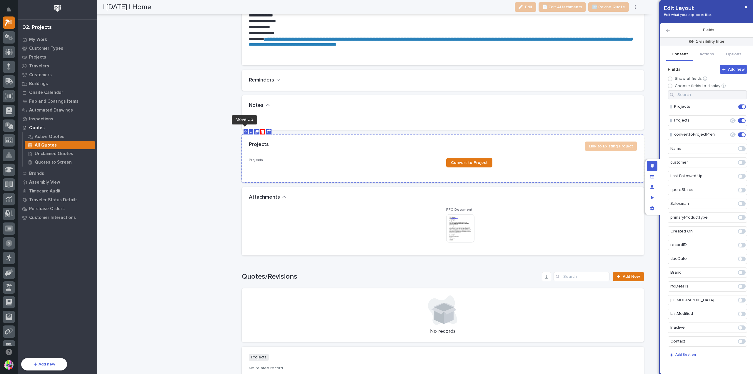
click at [244, 130] on icon "Move Up" at bounding box center [245, 132] width 3 height 4
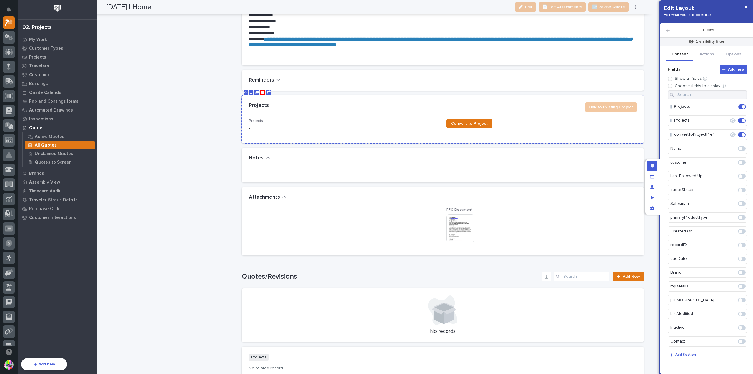
scroll to position [894, 0]
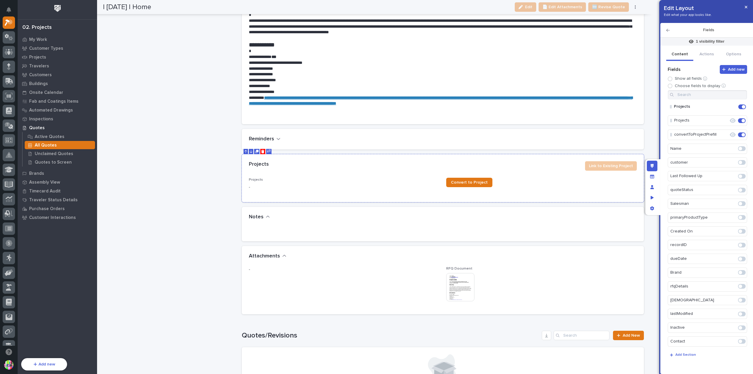
click at [244, 150] on icon "Move Up" at bounding box center [245, 151] width 3 height 3
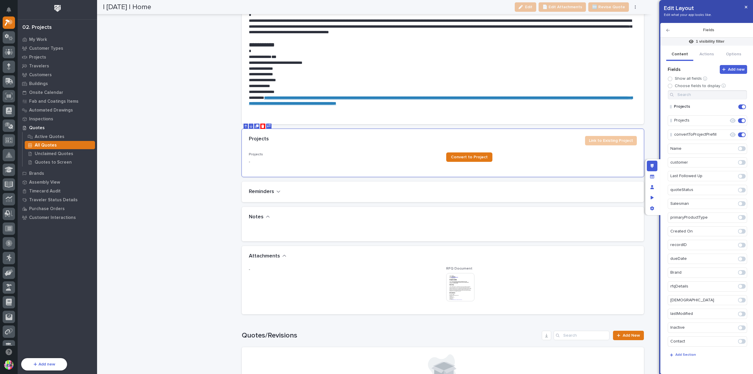
scroll to position [835, 0]
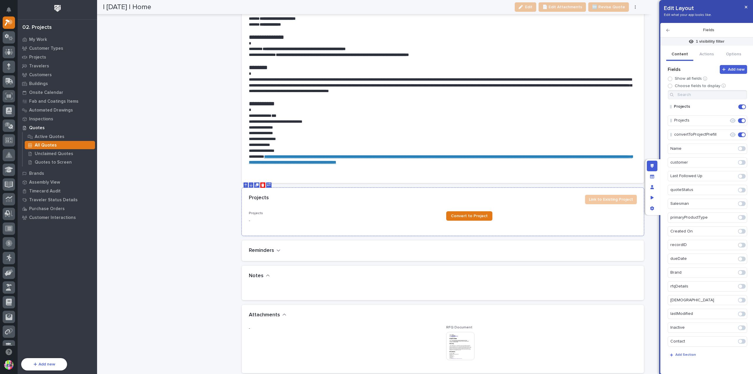
click at [245, 183] on icon "Move Up" at bounding box center [245, 185] width 3 height 4
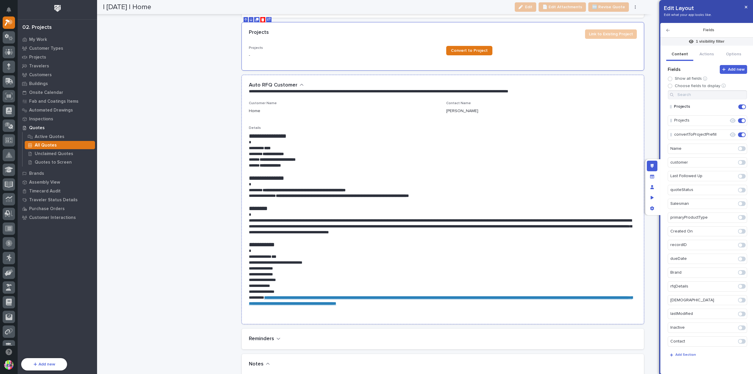
scroll to position [629, 0]
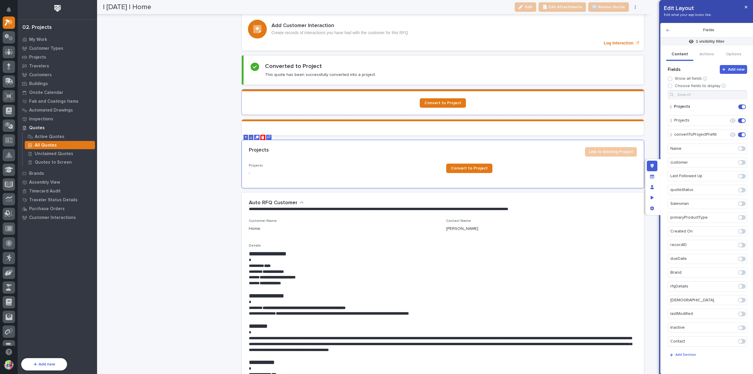
click at [331, 98] on div "Convert to Project" at bounding box center [443, 102] width 388 height 9
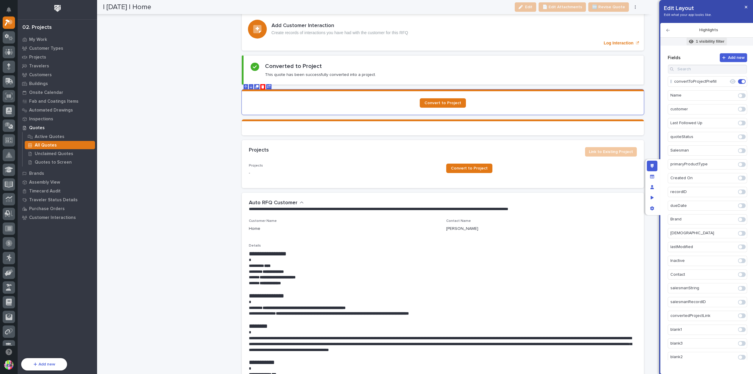
click at [709, 40] on p "1 visibility filter" at bounding box center [710, 41] width 29 height 5
click at [518, 160] on div at bounding box center [376, 187] width 753 height 374
click at [701, 39] on p "1 visibility filter" at bounding box center [710, 41] width 29 height 5
click at [544, 156] on div at bounding box center [376, 187] width 753 height 374
click at [544, 156] on div "Projects Link to Existing Project" at bounding box center [443, 152] width 402 height 24
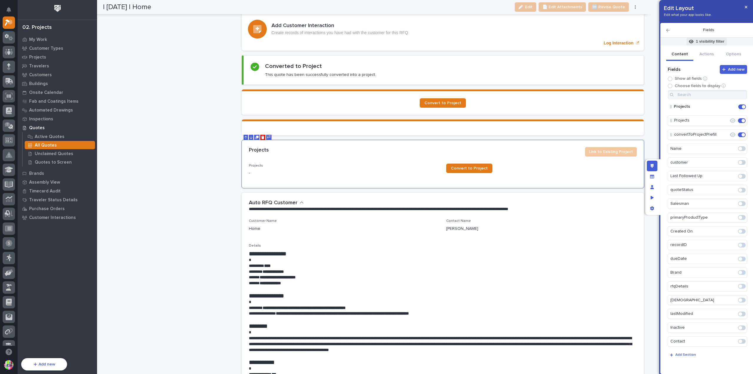
click at [703, 41] on p "1 visibility filter" at bounding box center [710, 41] width 29 height 5
click at [655, 92] on button "Add Filter" at bounding box center [664, 96] width 118 height 8
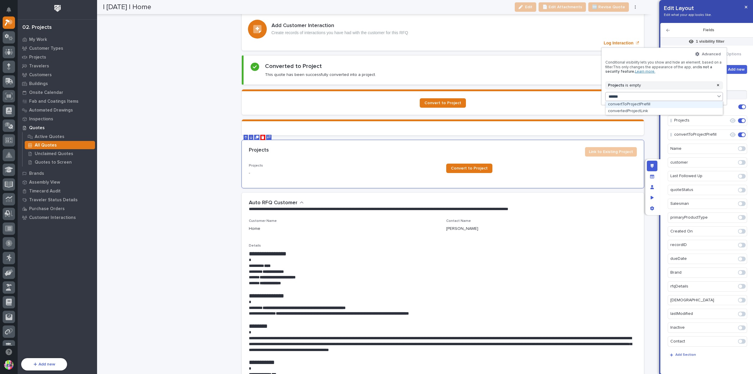
type input "*******"
click at [638, 110] on div "convertedProjectLink" at bounding box center [664, 111] width 117 height 7
click at [649, 109] on button "is" at bounding box center [669, 105] width 101 height 12
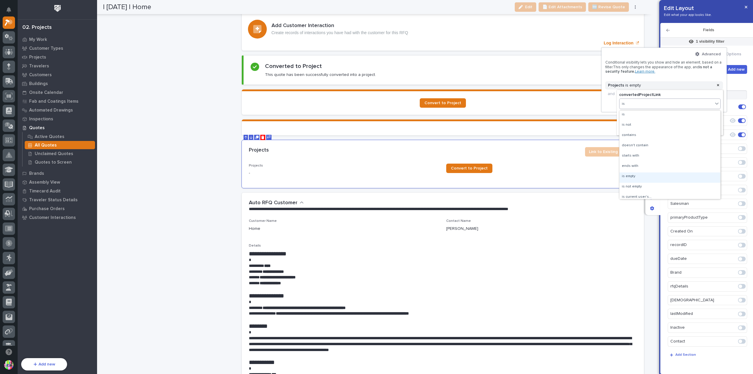
click at [639, 175] on div "is empty" at bounding box center [669, 177] width 101 height 10
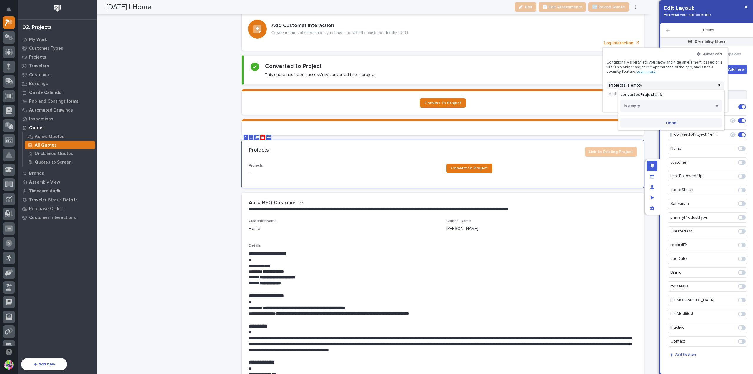
click at [672, 122] on span "Done" at bounding box center [671, 122] width 11 height 5
click at [646, 34] on div at bounding box center [376, 187] width 753 height 374
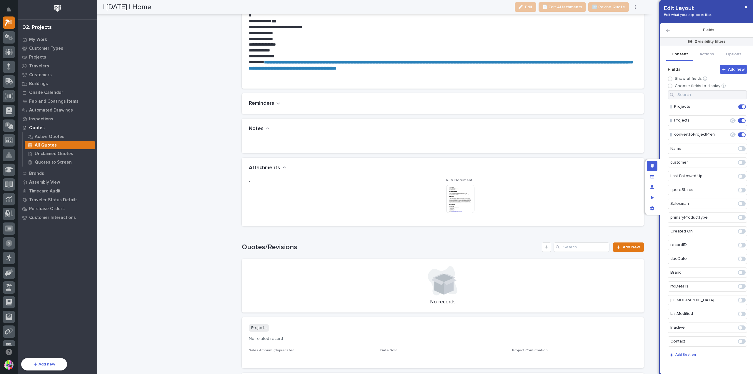
scroll to position [1100, 0]
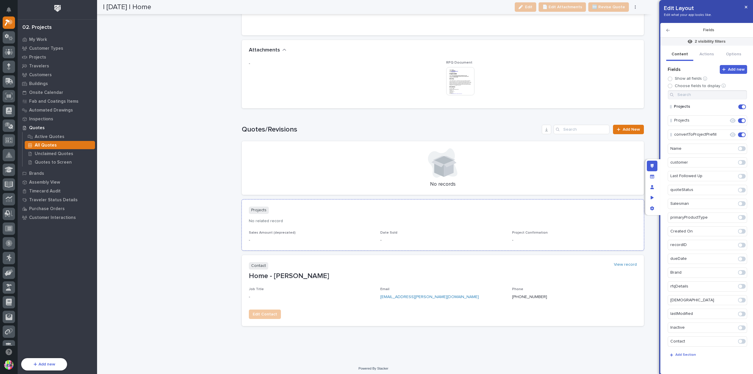
drag, startPoint x: 568, startPoint y: 216, endPoint x: 598, endPoint y: 214, distance: 30.4
click at [568, 219] on p "No related record" at bounding box center [443, 221] width 388 height 5
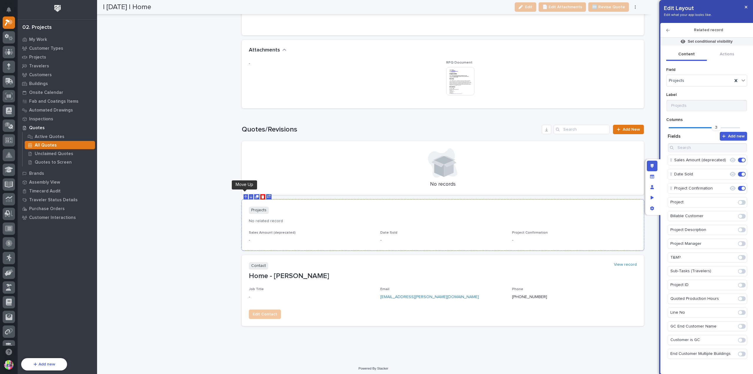
click at [245, 195] on icon "Move Up" at bounding box center [245, 197] width 3 height 4
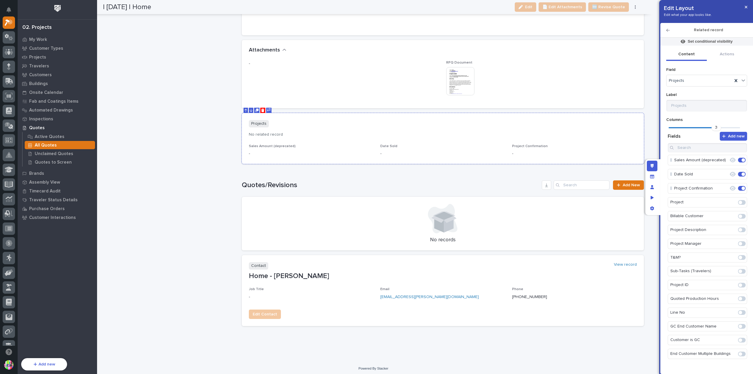
click at [244, 108] on button at bounding box center [246, 110] width 4 height 5
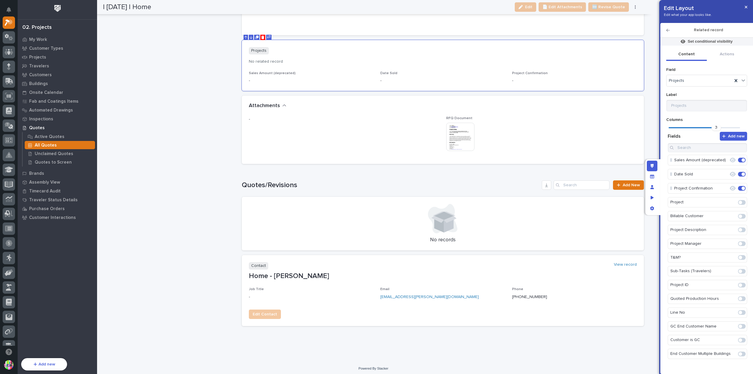
scroll to position [1011, 0]
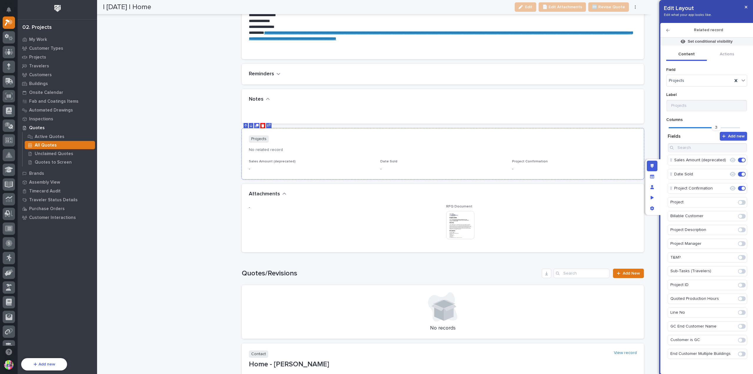
click at [244, 124] on icon "Move Up" at bounding box center [245, 125] width 3 height 3
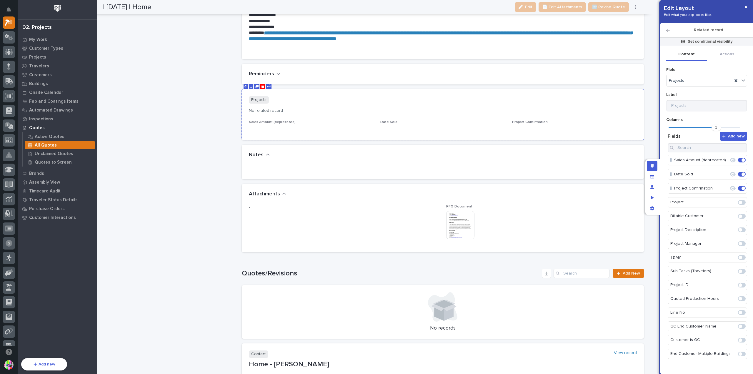
scroll to position [894, 0]
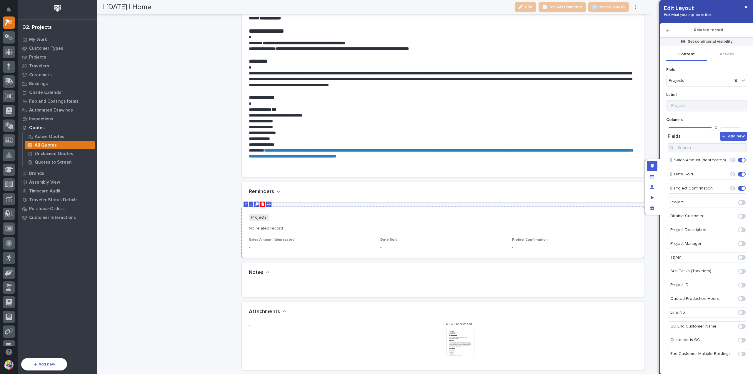
click at [244, 202] on icon "Move Up" at bounding box center [245, 204] width 3 height 4
click at [244, 177] on icon "Move Up" at bounding box center [245, 179] width 3 height 4
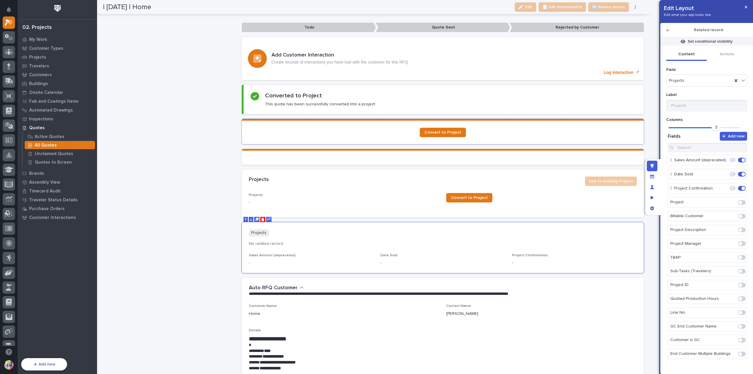
scroll to position [629, 0]
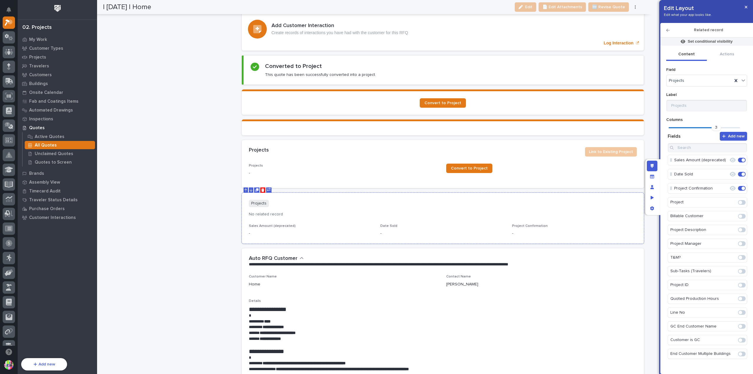
click at [378, 200] on div "Projects" at bounding box center [443, 203] width 388 height 7
click at [712, 41] on p "Set conditional visibility" at bounding box center [710, 41] width 45 height 5
click at [677, 81] on span "Add Filter" at bounding box center [675, 81] width 19 height 5
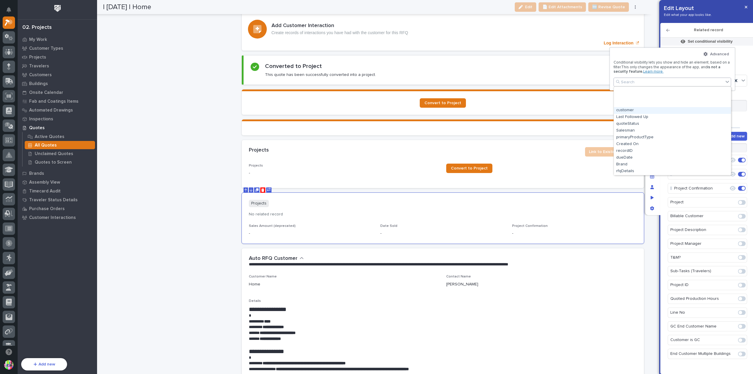
scroll to position [59, 0]
click at [653, 165] on div "convertedProjectLink" at bounding box center [672, 166] width 117 height 7
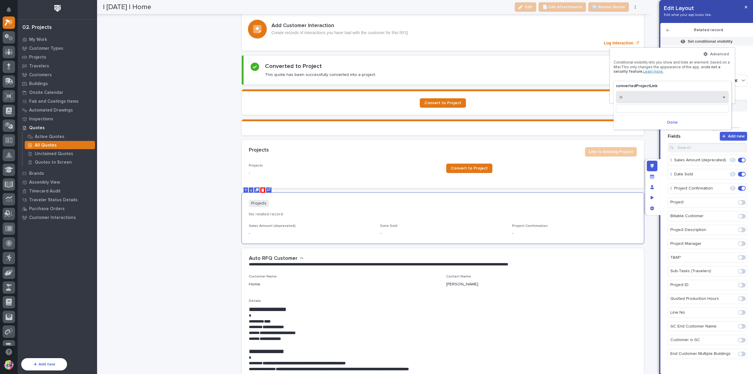
click at [641, 100] on button "is" at bounding box center [672, 97] width 113 height 12
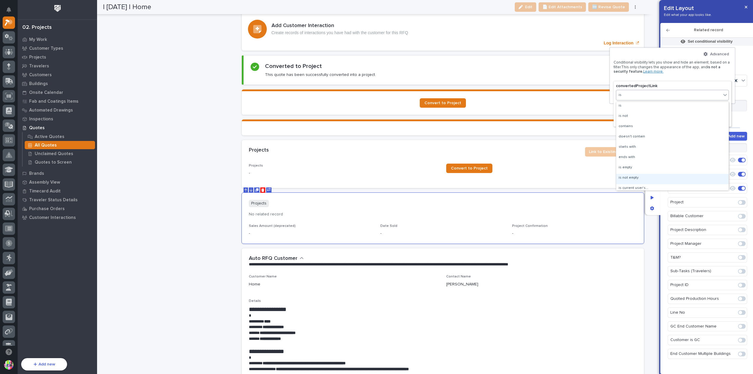
click at [637, 174] on div "is not empty" at bounding box center [672, 179] width 112 height 10
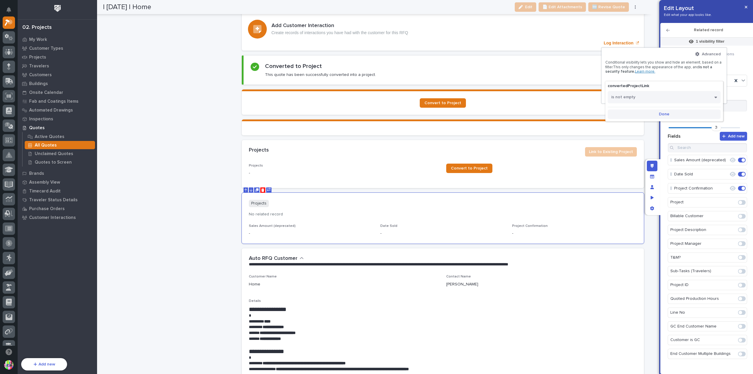
click at [666, 114] on span "Done" at bounding box center [664, 113] width 11 height 5
drag, startPoint x: 642, startPoint y: 39, endPoint x: 644, endPoint y: 36, distance: 3.2
click at [642, 39] on div at bounding box center [376, 187] width 753 height 374
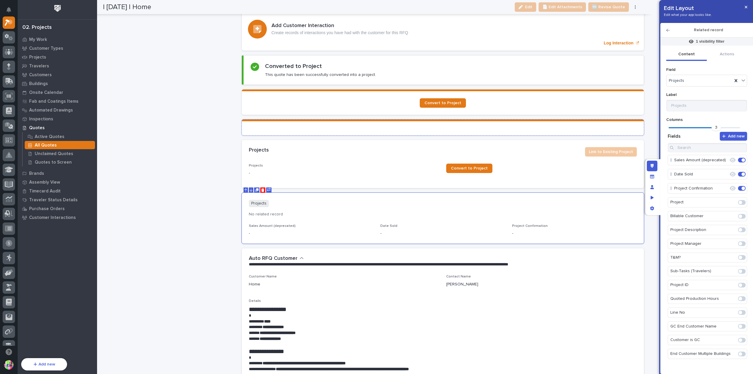
click at [556, 123] on section at bounding box center [443, 127] width 402 height 16
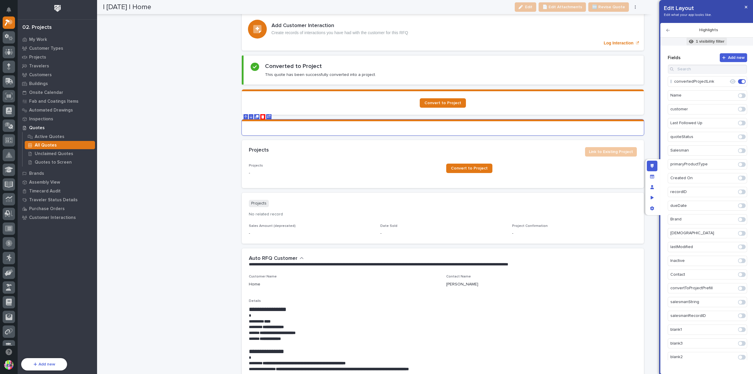
click at [704, 41] on p "1 visibility filter" at bounding box center [710, 41] width 29 height 5
click at [565, 121] on div at bounding box center [376, 187] width 753 height 374
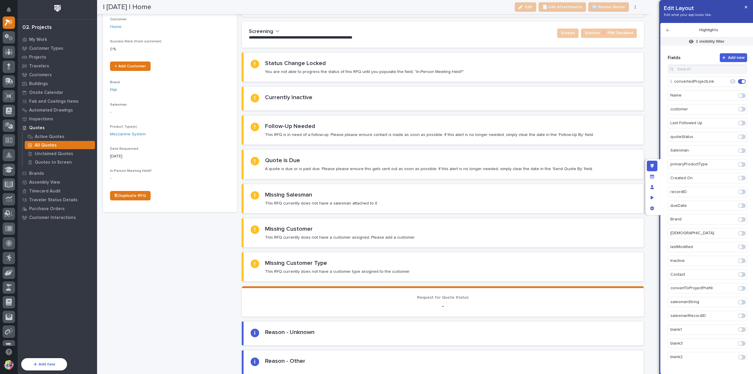
scroll to position [0, 0]
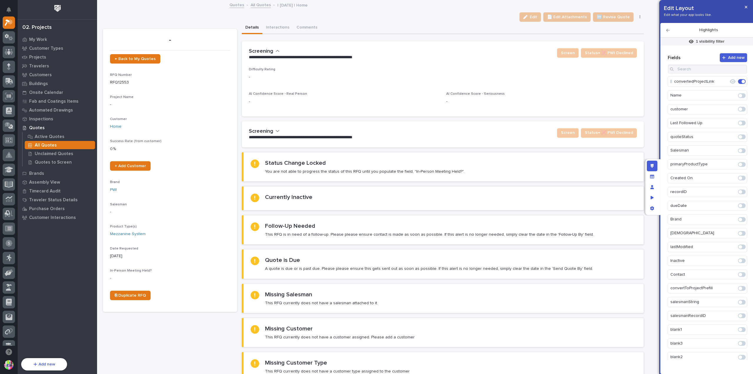
click at [251, 4] on link "All Quotes" at bounding box center [261, 4] width 20 height 7
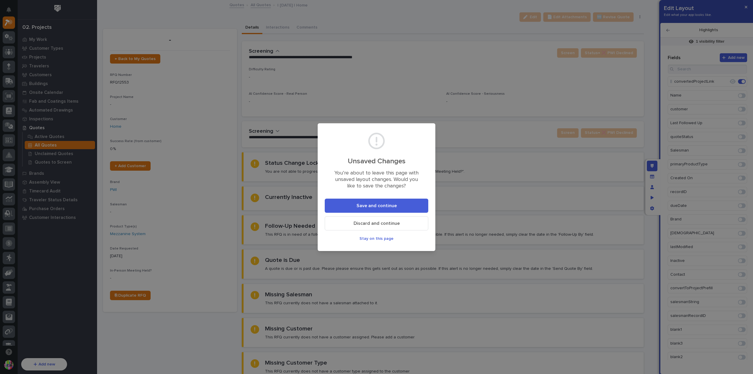
click at [389, 205] on span "Save and continue" at bounding box center [376, 206] width 40 height 6
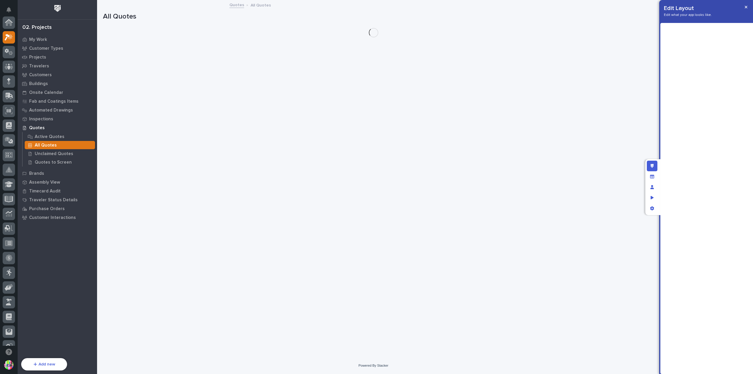
scroll to position [16, 0]
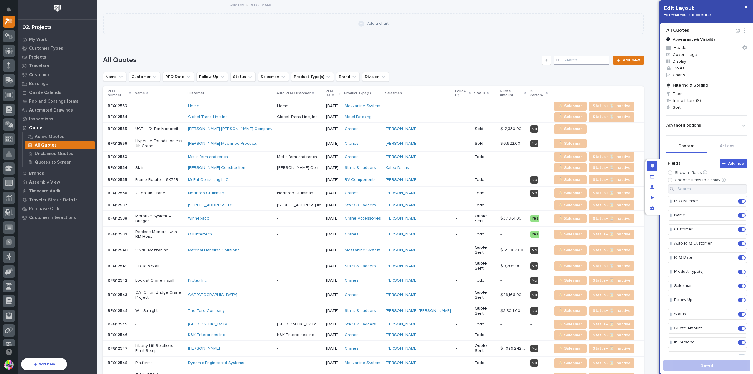
click at [561, 60] on input "Search" at bounding box center [582, 60] width 56 height 9
paste input "RFQ12556"
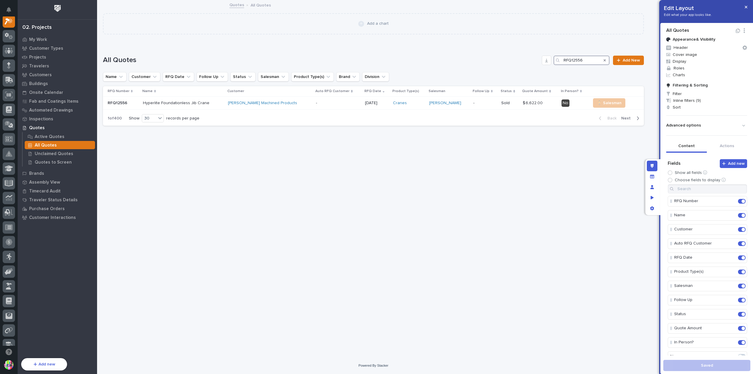
scroll to position [15, 0]
type input "RFQ12556"
click at [124, 104] on p "RFQ12556" at bounding box center [118, 102] width 21 height 6
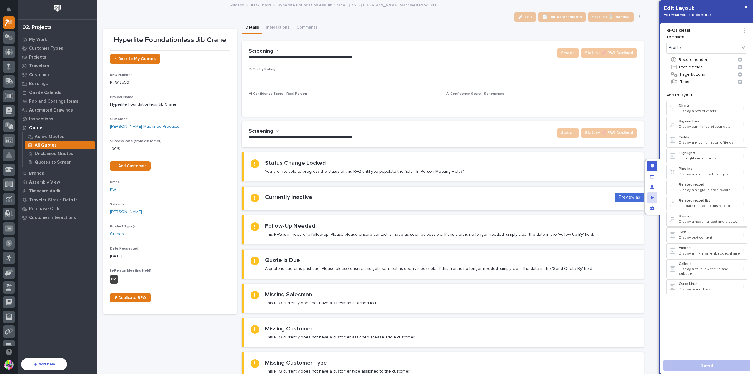
click at [654, 198] on div "Preview as" at bounding box center [652, 197] width 11 height 11
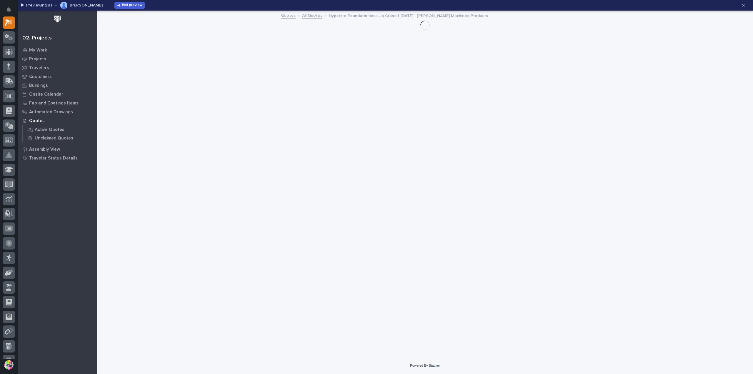
click at [79, 5] on p "[PERSON_NAME]" at bounding box center [86, 5] width 33 height 4
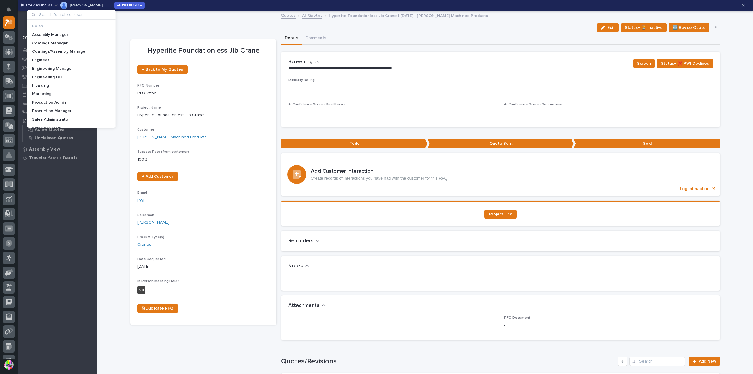
click at [82, 13] on input at bounding box center [72, 14] width 84 height 9
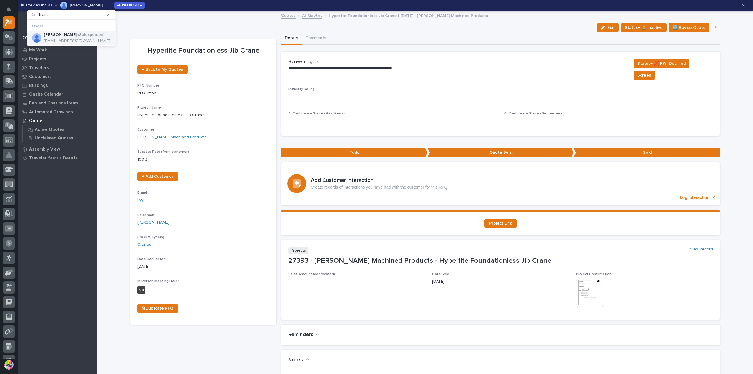
type input "trent"
click at [70, 40] on p "[EMAIL_ADDRESS][DOMAIN_NAME]" at bounding box center [77, 41] width 66 height 5
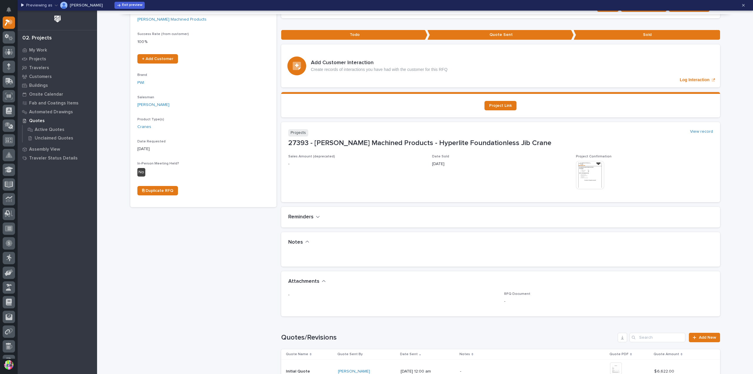
scroll to position [235, 0]
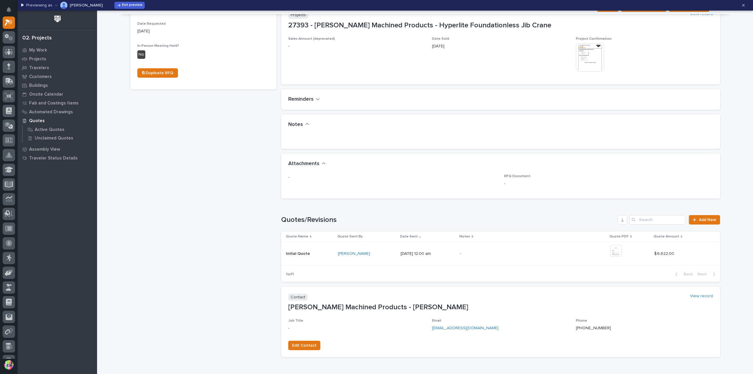
click at [316, 96] on icon "button" at bounding box center [318, 98] width 4 height 5
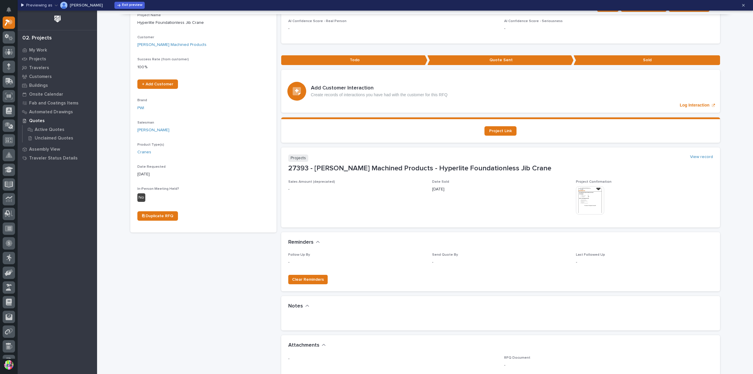
scroll to position [0, 0]
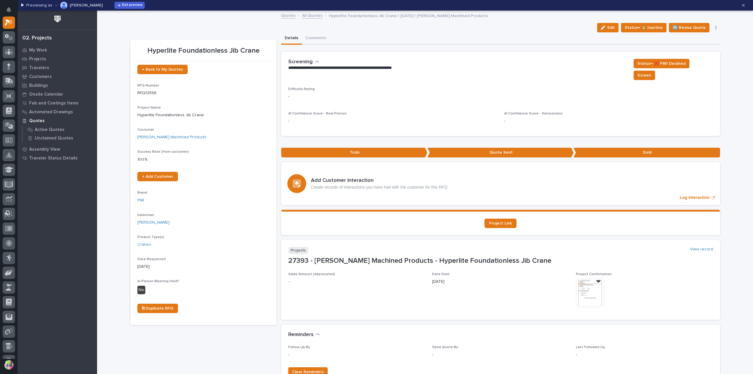
click at [593, 281] on img at bounding box center [590, 293] width 28 height 28
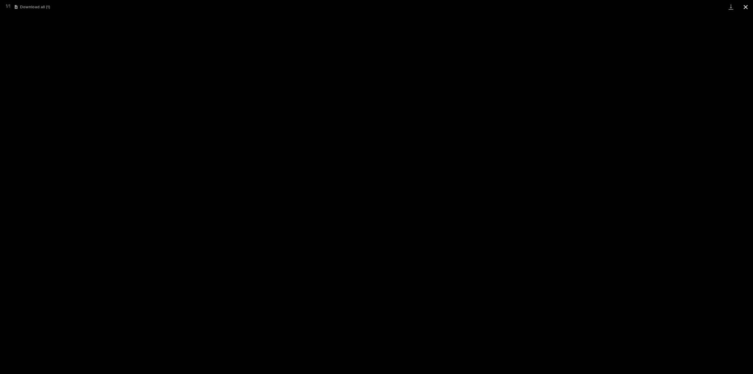
click at [749, 8] on button "Close gallery" at bounding box center [745, 7] width 15 height 14
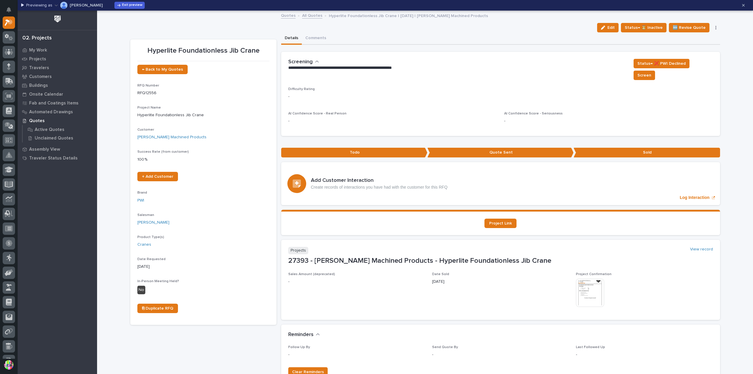
drag, startPoint x: 415, startPoint y: 31, endPoint x: 315, endPoint y: 16, distance: 101.1
click at [315, 16] on link "All Quotes" at bounding box center [312, 15] width 20 height 7
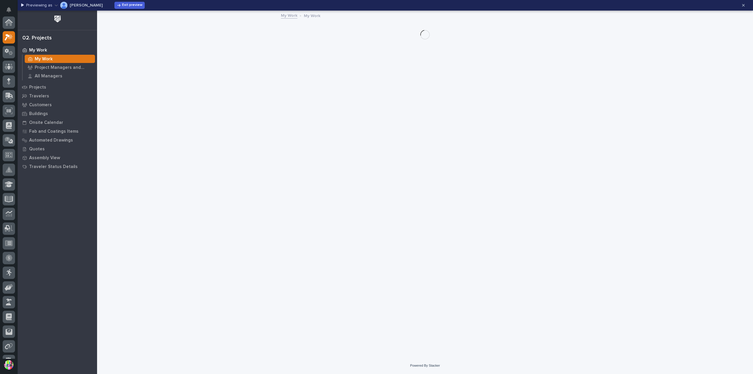
scroll to position [15, 0]
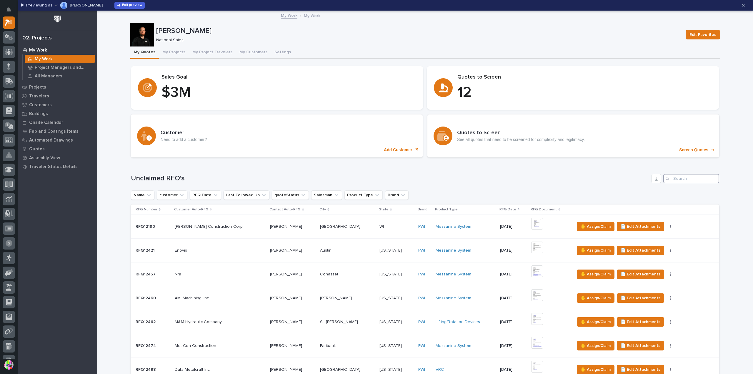
click at [678, 176] on input "Search" at bounding box center [691, 178] width 56 height 9
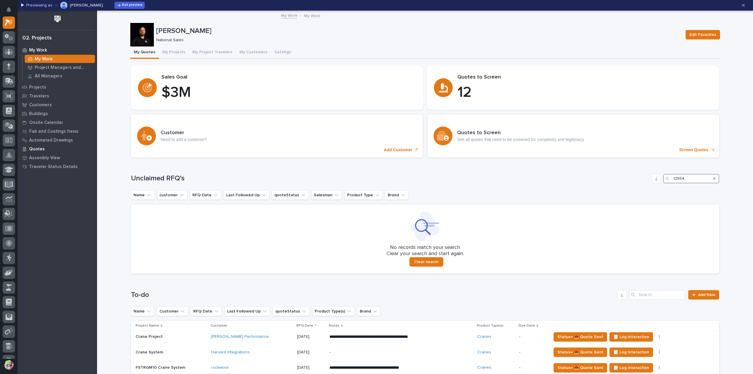
type input "12554"
click at [44, 148] on div "Quotes" at bounding box center [57, 149] width 76 height 8
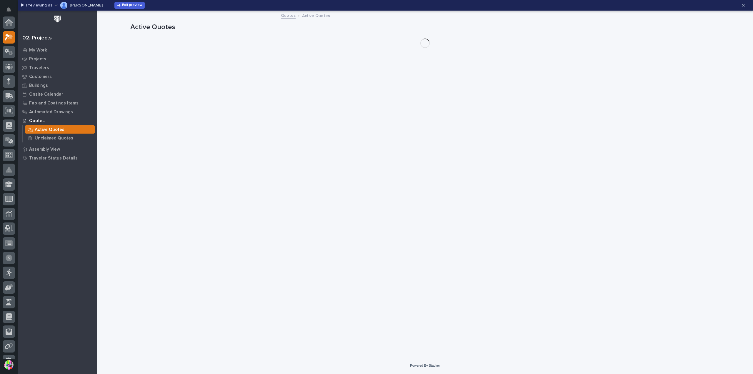
scroll to position [15, 0]
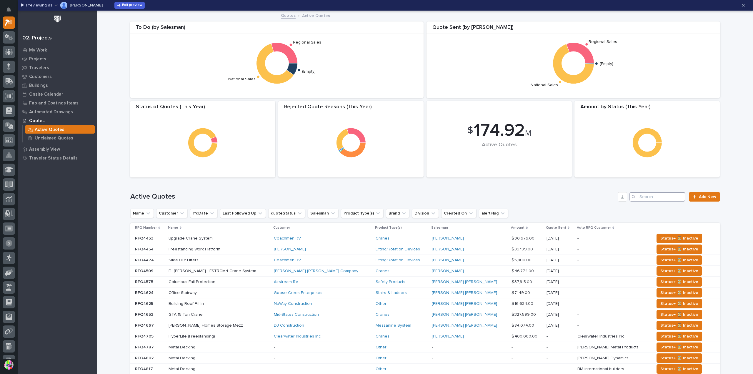
click at [652, 198] on input "Search" at bounding box center [657, 196] width 56 height 9
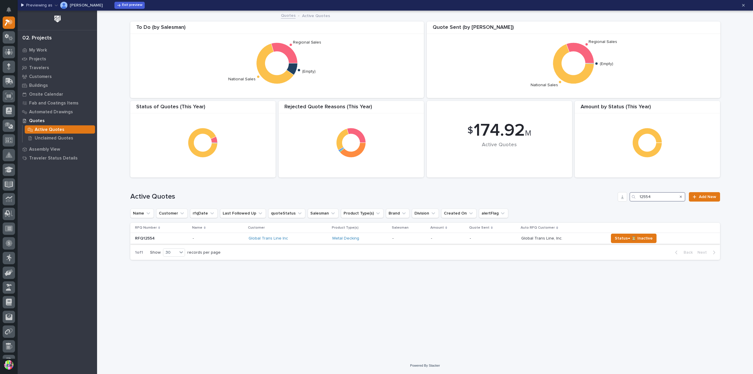
type input "12554"
click at [161, 235] on div "RFQ12554 RFQ12554" at bounding box center [161, 239] width 53 height 10
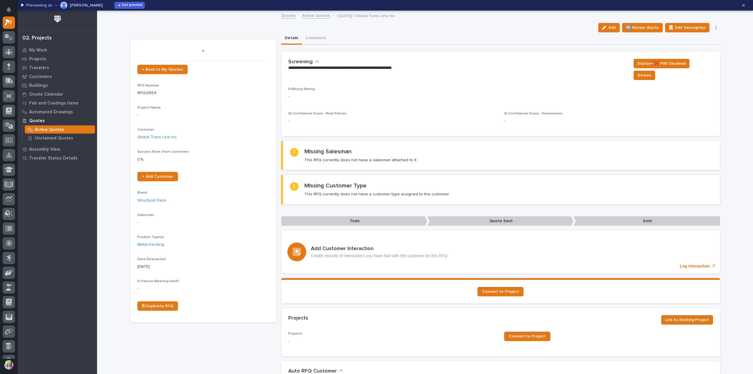
scroll to position [88, 0]
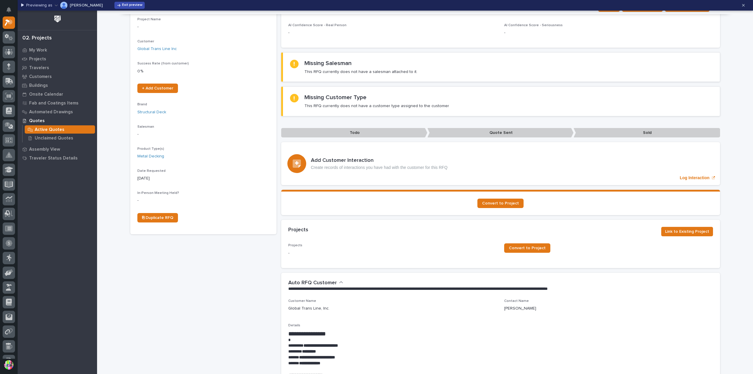
click at [122, 7] on span "Exit preview" at bounding box center [132, 5] width 20 height 5
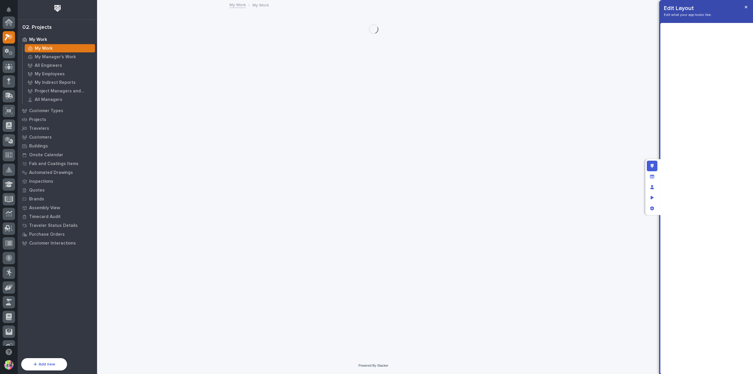
scroll to position [15, 0]
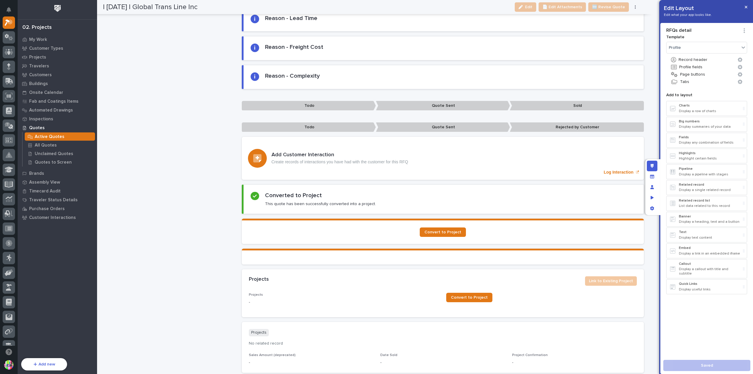
scroll to position [588, 0]
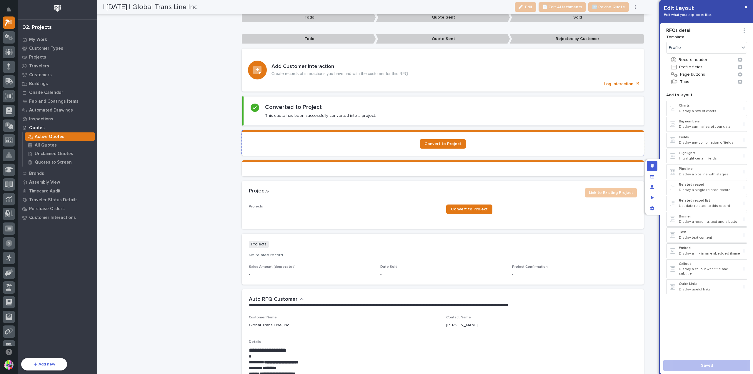
click at [518, 142] on div "Convert to Project" at bounding box center [443, 143] width 388 height 9
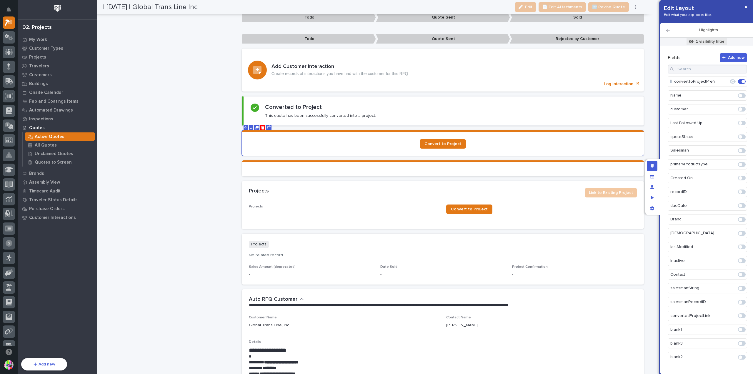
click at [699, 41] on p "1 visibility filter" at bounding box center [710, 41] width 29 height 5
click at [537, 193] on div at bounding box center [376, 187] width 753 height 374
click at [537, 188] on div "Projects" at bounding box center [414, 191] width 331 height 6
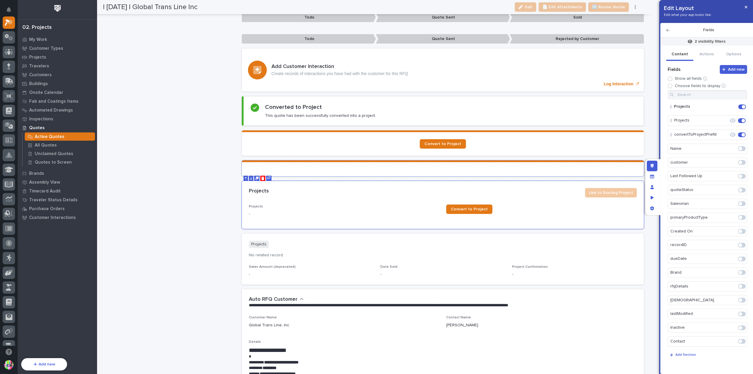
click at [521, 160] on section at bounding box center [443, 168] width 402 height 16
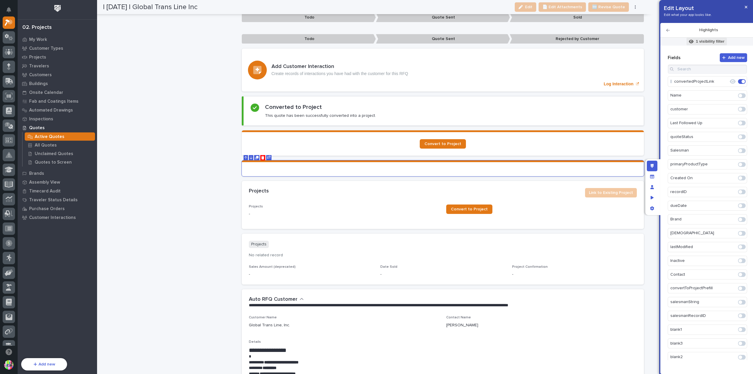
click at [716, 43] on p "1 visibility filter" at bounding box center [710, 41] width 29 height 5
click at [668, 95] on span "Add Filter" at bounding box center [667, 95] width 19 height 5
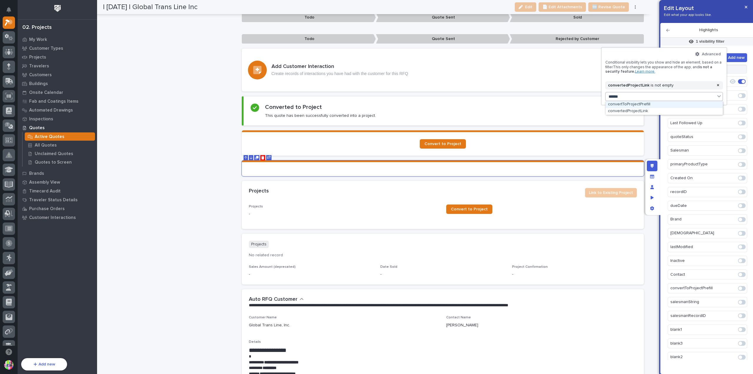
type input "*******"
click at [637, 111] on div "convertedProjectLink" at bounding box center [664, 111] width 117 height 7
click at [650, 103] on button "is" at bounding box center [669, 105] width 101 height 12
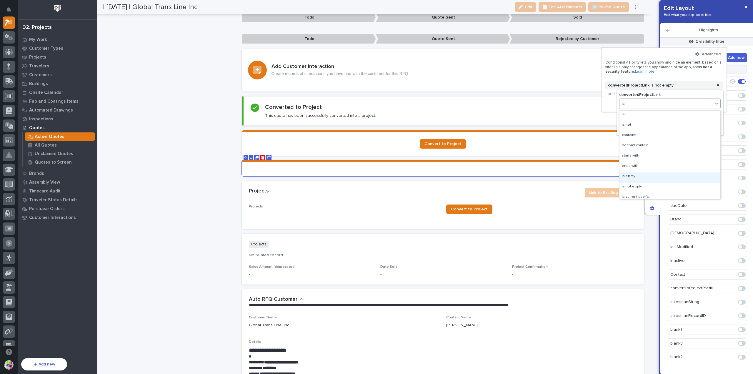
click at [645, 174] on div "is empty" at bounding box center [669, 177] width 101 height 10
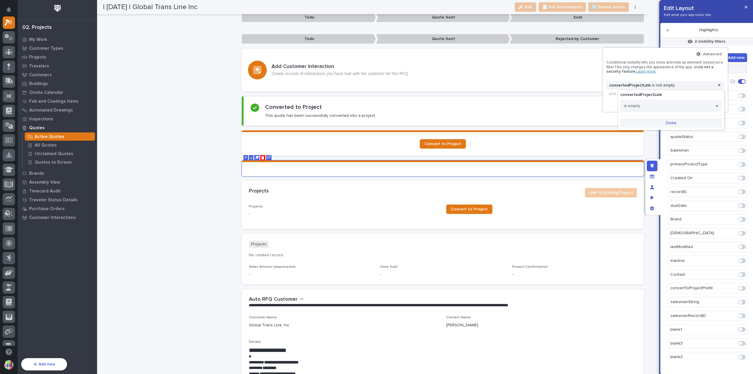
click at [672, 121] on span "Done" at bounding box center [671, 122] width 11 height 5
click at [684, 29] on div at bounding box center [376, 187] width 753 height 374
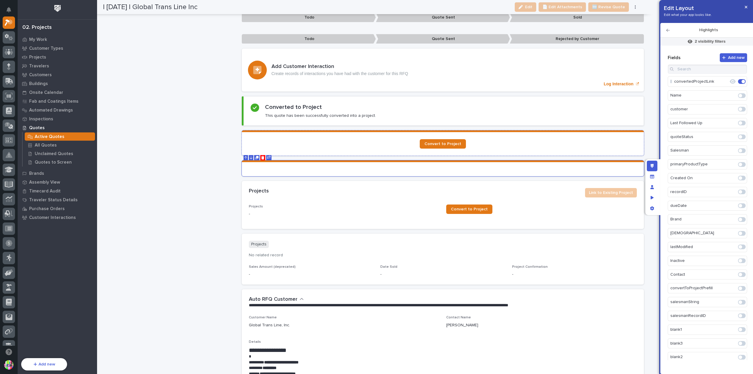
click at [591, 131] on section "Convert to Project" at bounding box center [443, 142] width 402 height 25
click at [582, 163] on section at bounding box center [443, 168] width 402 height 16
click at [426, 163] on section at bounding box center [443, 168] width 402 height 16
click at [703, 31] on h2 "Highlights" at bounding box center [708, 30] width 77 height 5
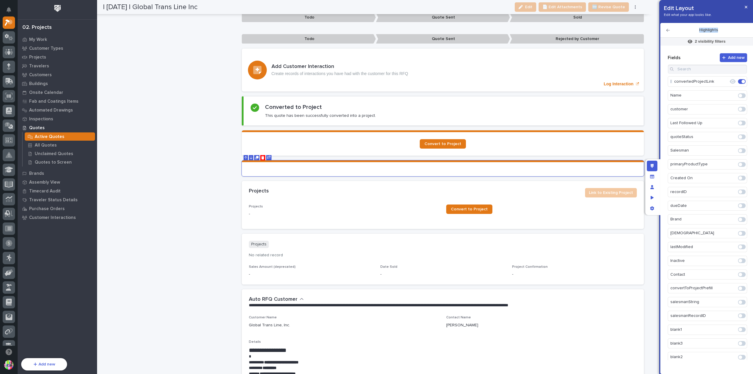
click at [711, 31] on h2 "Highlights" at bounding box center [708, 30] width 77 height 5
click at [720, 30] on h2 "Highlights" at bounding box center [708, 30] width 77 height 5
click at [669, 31] on icon "button" at bounding box center [668, 30] width 4 height 4
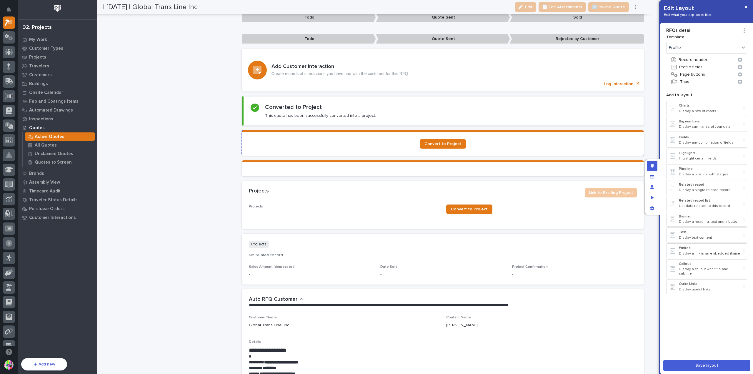
click at [557, 148] on section "Convert to Project" at bounding box center [443, 142] width 402 height 25
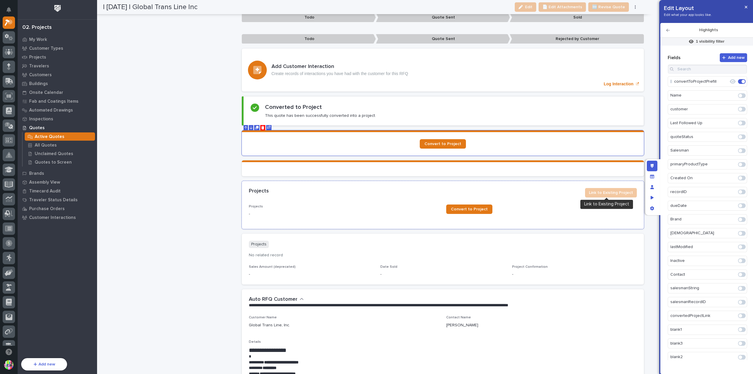
click at [567, 189] on div "Projects" at bounding box center [414, 191] width 331 height 6
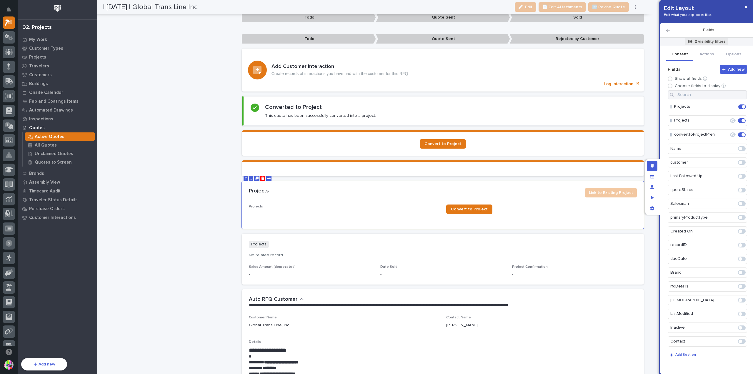
click at [702, 39] on p "2 visibility filters" at bounding box center [710, 41] width 31 height 5
click at [718, 84] on icon at bounding box center [719, 85] width 2 height 4
click at [546, 194] on div at bounding box center [376, 187] width 753 height 374
click at [744, 8] on button "button" at bounding box center [746, 6] width 10 height 9
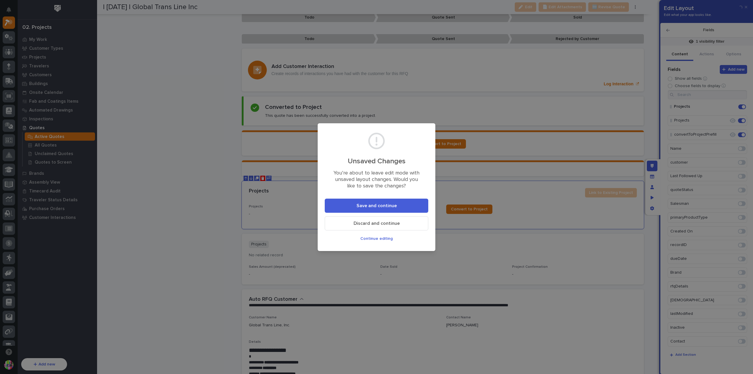
click at [410, 202] on button "Save and continue" at bounding box center [377, 206] width 104 height 14
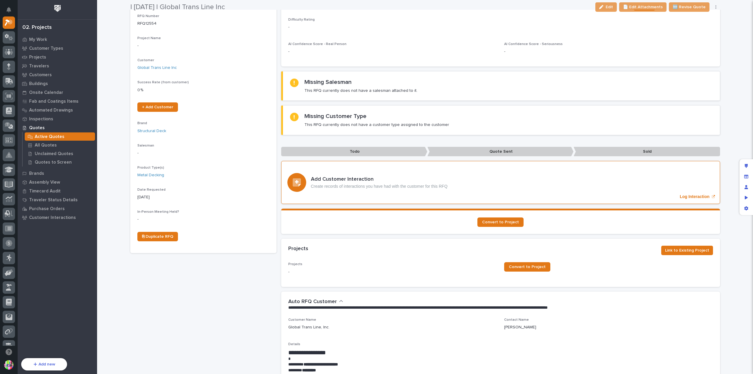
scroll to position [88, 0]
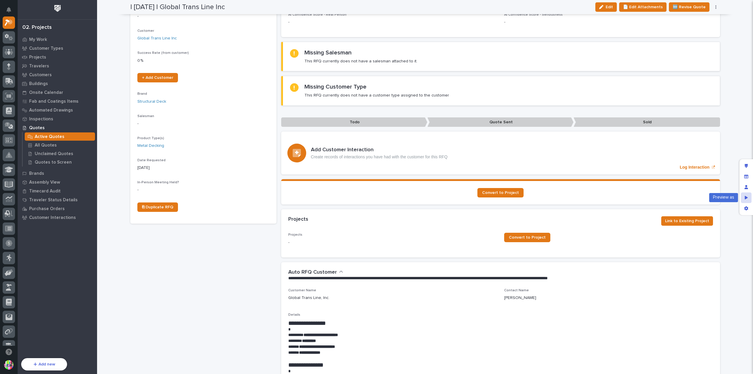
click at [745, 195] on div "Preview as" at bounding box center [746, 197] width 11 height 11
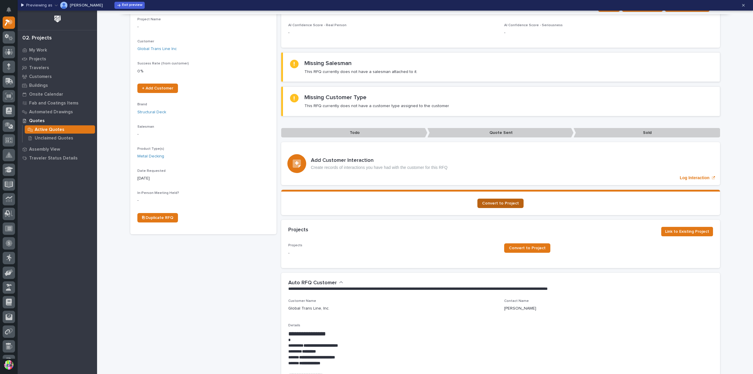
click at [511, 201] on span "Convert to Project" at bounding box center [500, 203] width 37 height 4
click at [518, 246] on span "Convert to Project" at bounding box center [527, 248] width 37 height 4
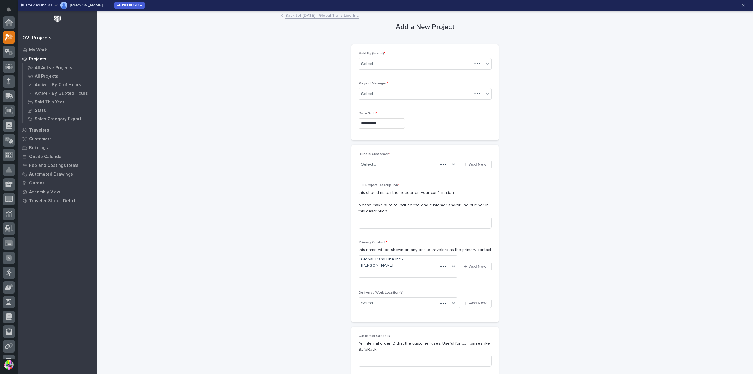
scroll to position [15, 0]
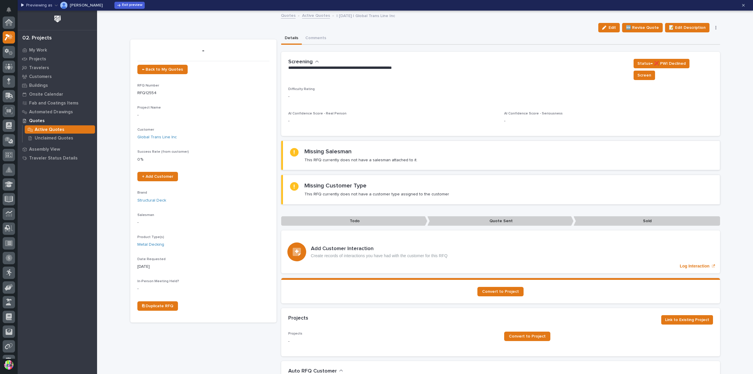
scroll to position [16, 0]
click at [684, 316] on span "Link to Existing Project" at bounding box center [687, 319] width 44 height 7
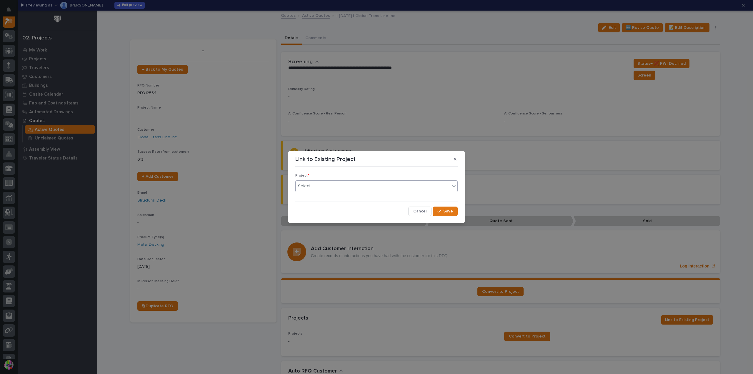
click at [406, 183] on div "Select..." at bounding box center [373, 186] width 154 height 10
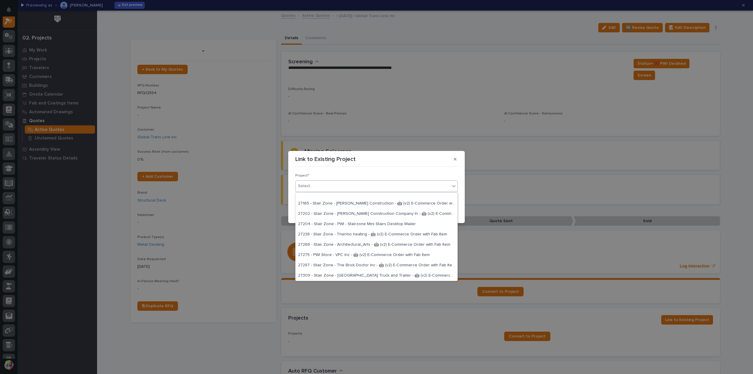
scroll to position [0, 0]
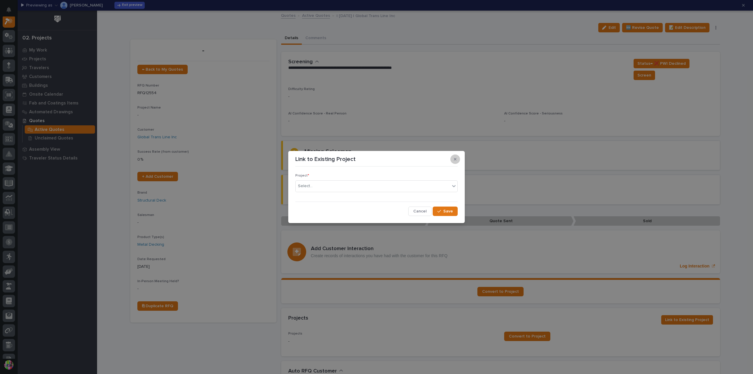
click at [456, 160] on icon "button" at bounding box center [455, 159] width 3 height 4
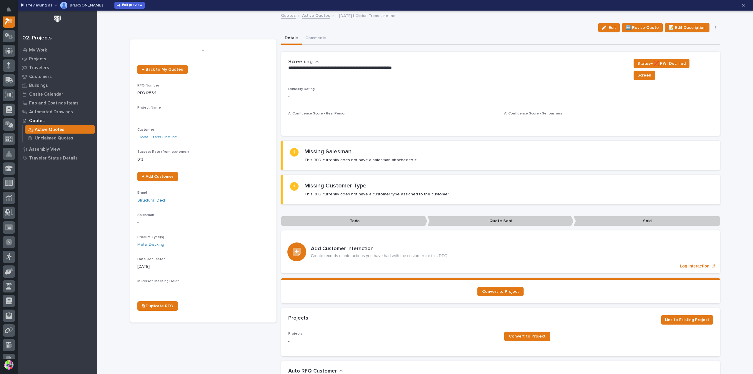
click at [569, 287] on div "Convert to Project" at bounding box center [500, 291] width 425 height 9
click at [133, 7] on span "Exit preview" at bounding box center [132, 5] width 20 height 5
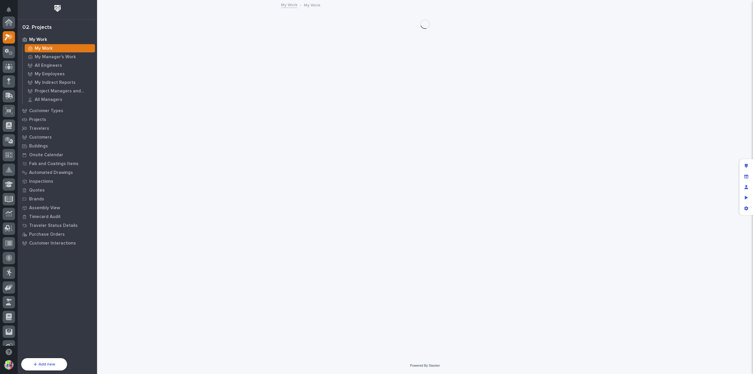
scroll to position [15, 0]
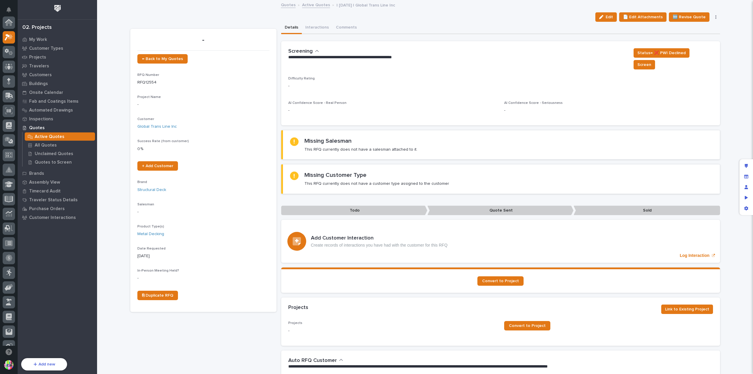
scroll to position [15, 0]
click at [622, 267] on section "Convert to Project" at bounding box center [500, 279] width 439 height 25
click at [644, 306] on div "Projects Link to Existing Project" at bounding box center [500, 309] width 439 height 24
click at [744, 166] on div "Edit layout" at bounding box center [746, 166] width 11 height 11
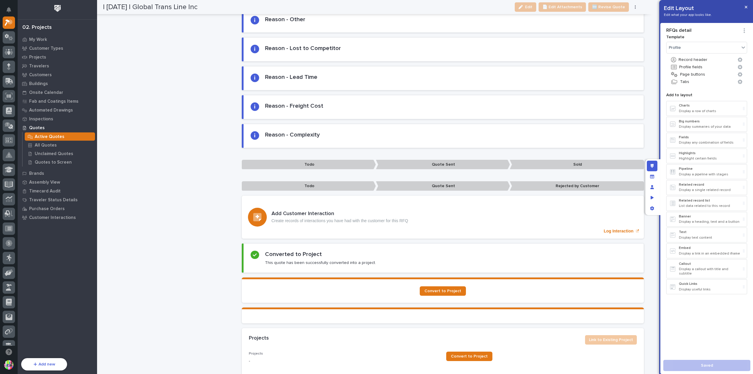
scroll to position [559, 0]
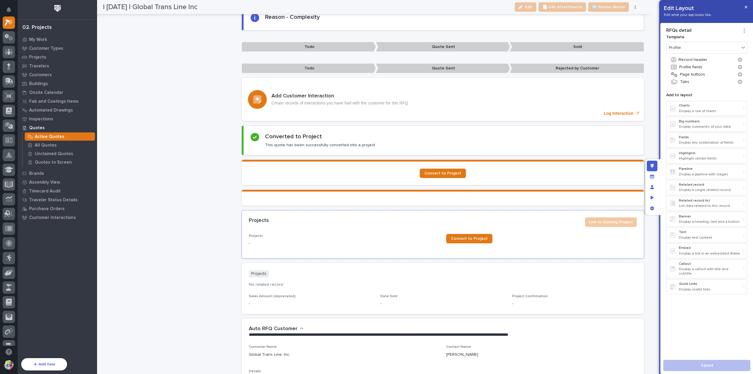
click at [563, 223] on div "Projects Link to Existing Project" at bounding box center [443, 221] width 388 height 9
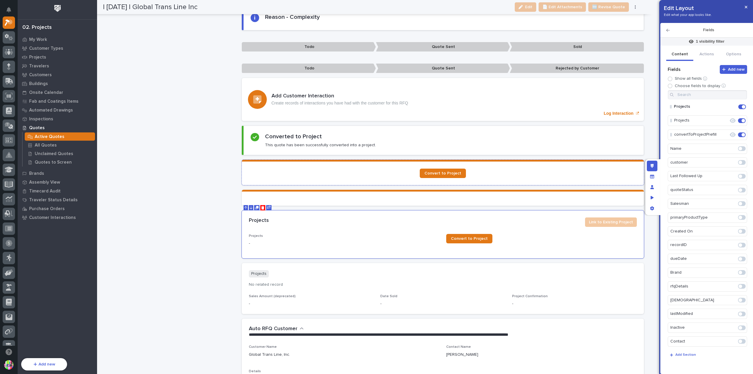
click at [535, 169] on div "Convert to Project" at bounding box center [443, 173] width 388 height 9
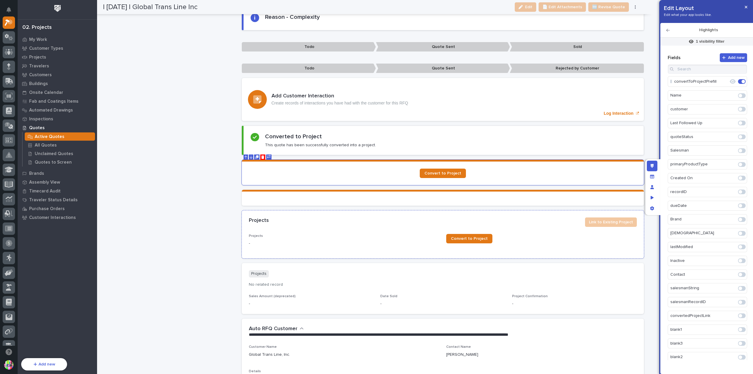
click at [530, 218] on div "Projects" at bounding box center [414, 220] width 331 height 6
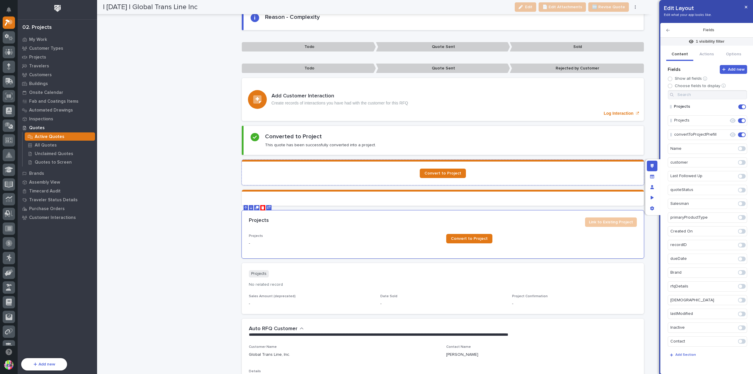
click at [472, 173] on div "Convert to Project" at bounding box center [443, 173] width 388 height 9
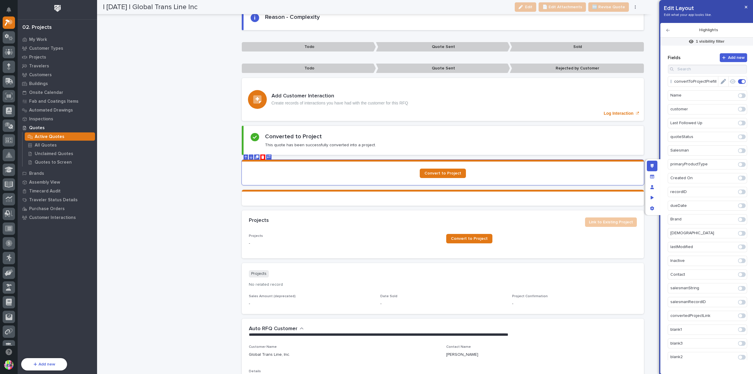
click at [721, 83] on icon "Edit" at bounding box center [723, 81] width 5 height 5
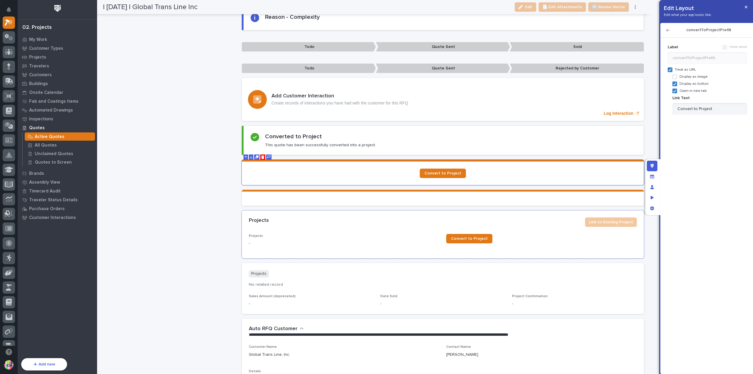
click at [503, 234] on div "Convert to Project" at bounding box center [541, 238] width 191 height 9
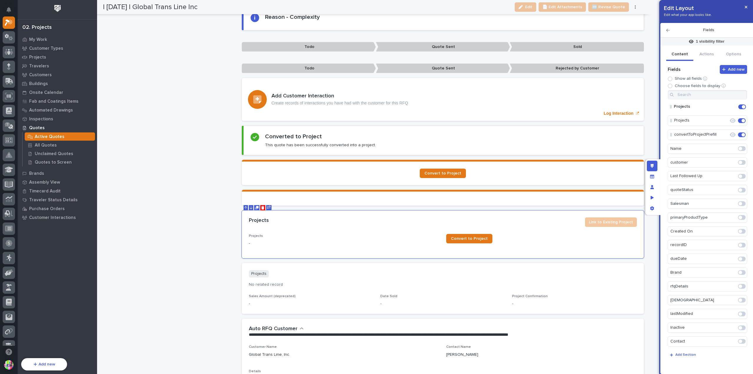
click at [729, 133] on icon "Edit" at bounding box center [729, 134] width 0 height 5
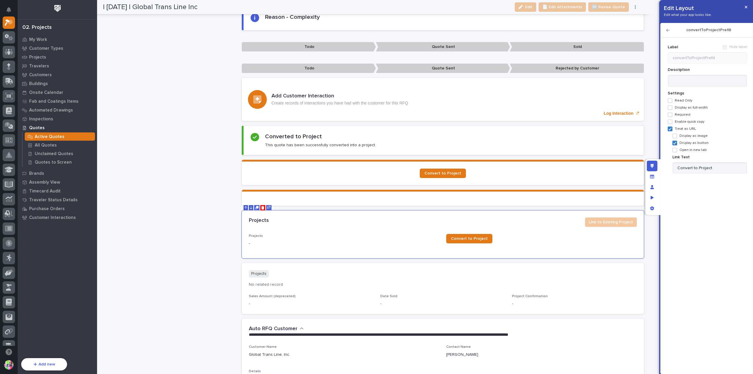
click at [675, 149] on span at bounding box center [674, 150] width 5 height 5
click at [674, 134] on span at bounding box center [674, 136] width 5 height 5
click at [676, 136] on icon at bounding box center [675, 135] width 4 height 3
click at [745, 8] on icon "button" at bounding box center [746, 7] width 3 height 4
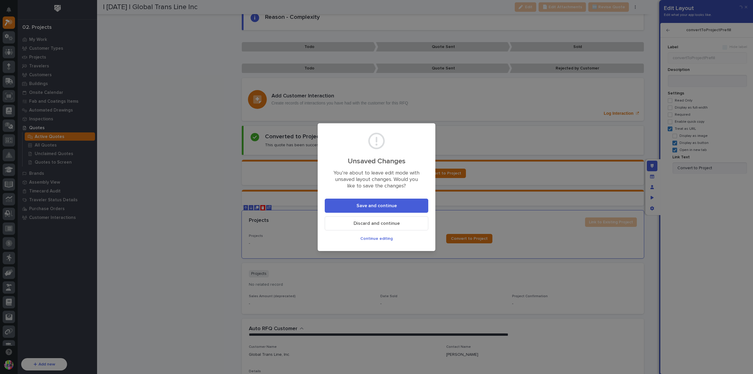
click at [403, 203] on button "Save and continue" at bounding box center [377, 206] width 104 height 14
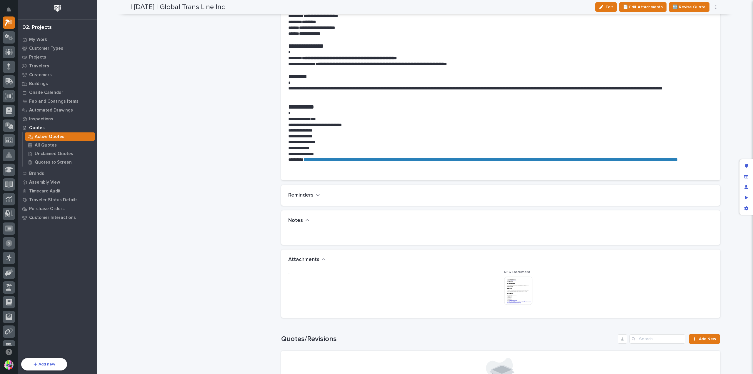
scroll to position [260, 0]
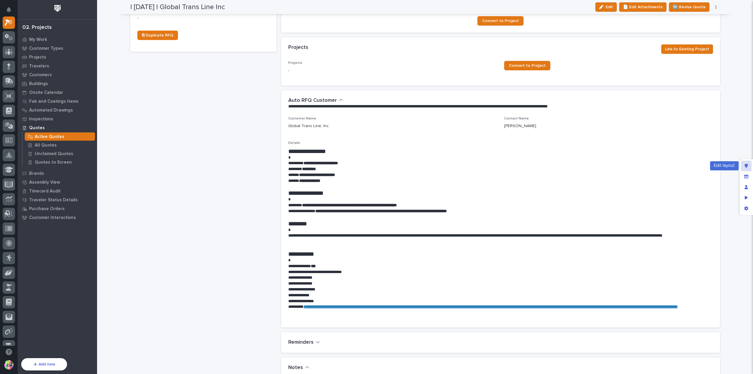
click at [745, 161] on div "Edit layout" at bounding box center [746, 166] width 11 height 11
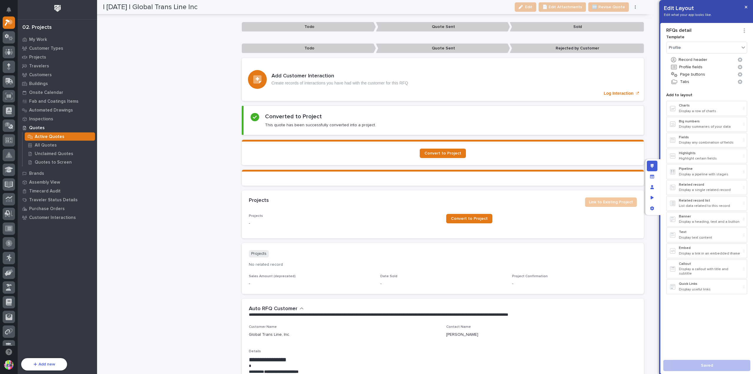
scroll to position [586, 0]
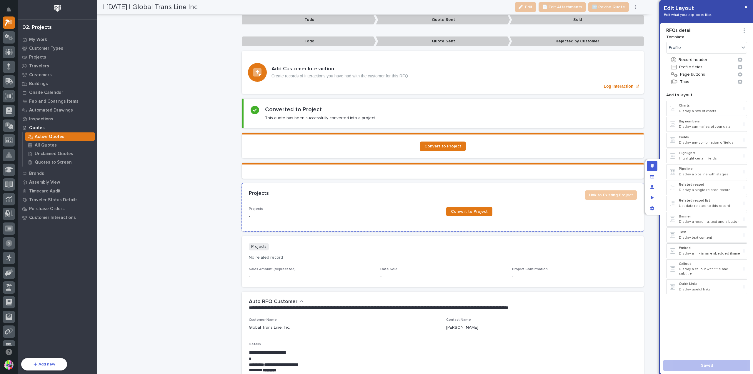
click at [534, 186] on div "Projects Link to Existing Project" at bounding box center [443, 195] width 402 height 24
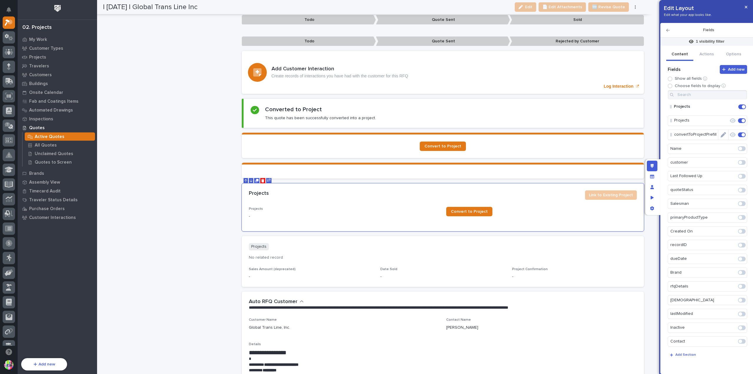
click at [730, 134] on icon "button" at bounding box center [733, 134] width 6 height 5
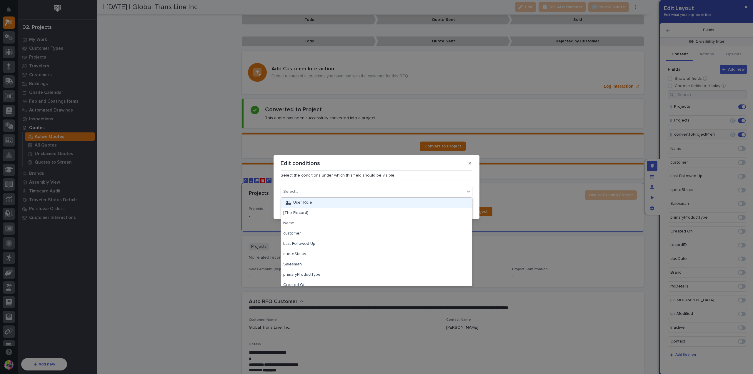
click at [384, 187] on div "Select..." at bounding box center [377, 192] width 192 height 12
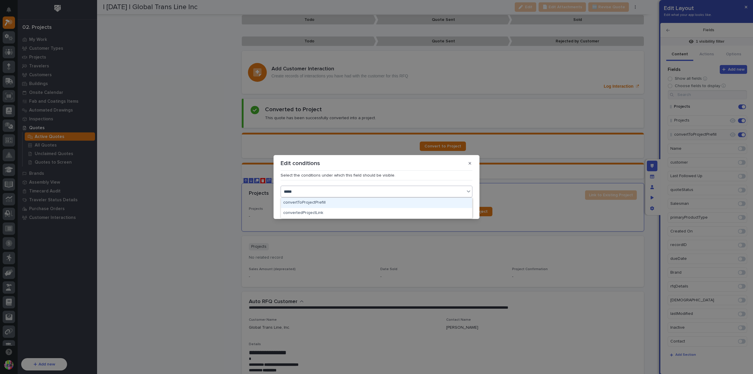
type input "******"
click at [368, 211] on div "convertedProjectLink" at bounding box center [376, 213] width 191 height 10
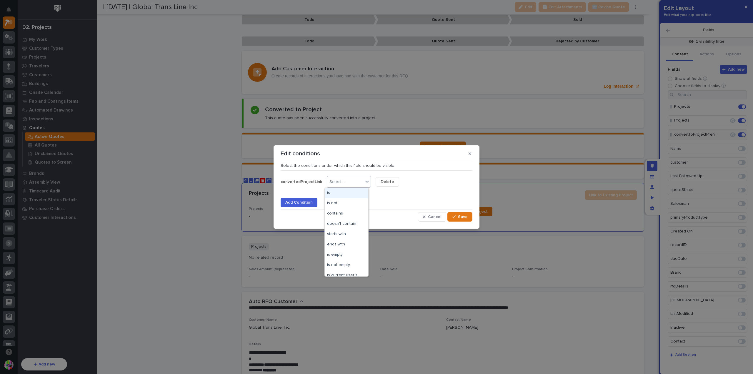
click at [364, 186] on div at bounding box center [367, 181] width 7 height 11
click at [343, 252] on div "is empty" at bounding box center [347, 255] width 44 height 10
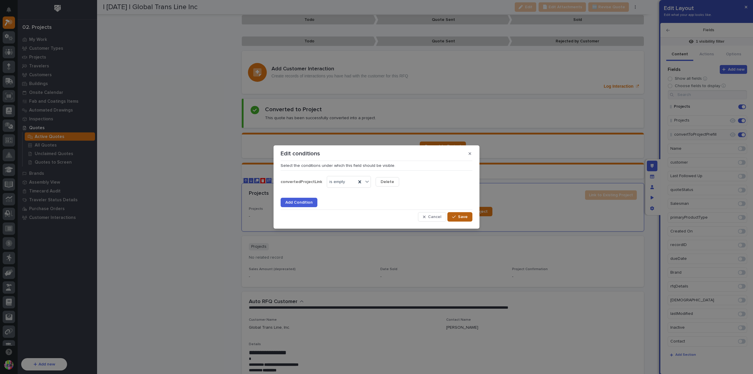
click at [456, 217] on div "button" at bounding box center [455, 217] width 6 height 4
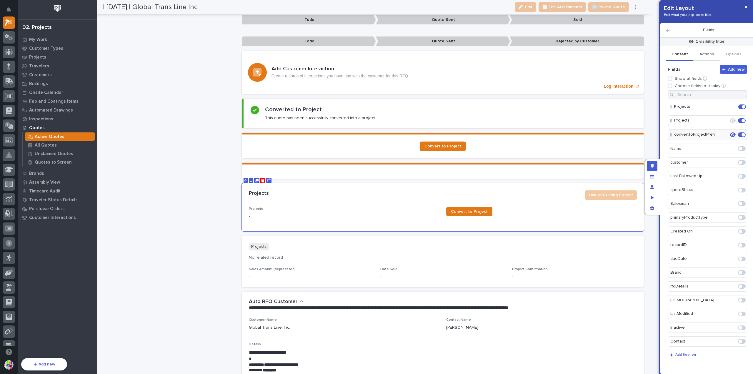
click at [712, 51] on button "Actions" at bounding box center [706, 55] width 27 height 12
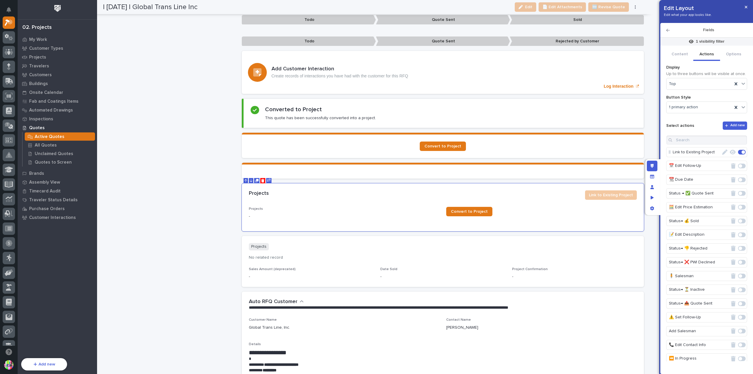
click at [730, 151] on icon "button" at bounding box center [733, 151] width 6 height 5
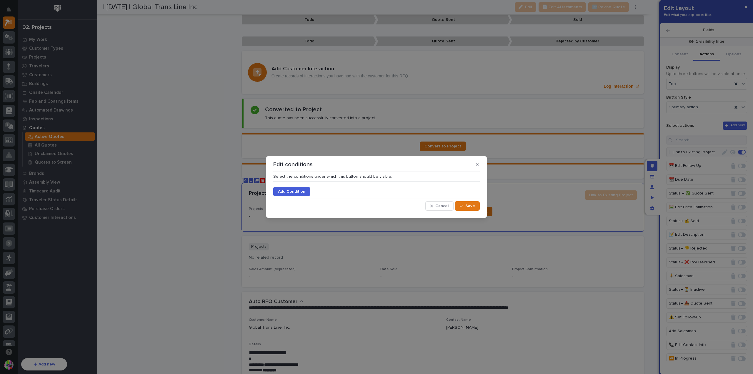
click at [295, 190] on span "Add Condition" at bounding box center [291, 191] width 27 height 5
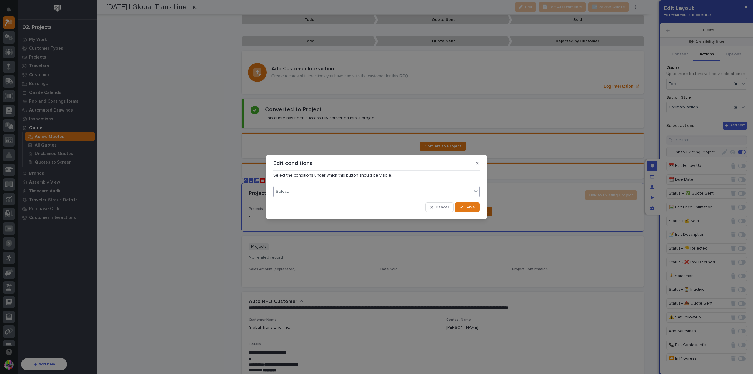
click at [316, 191] on div "Select..." at bounding box center [373, 191] width 199 height 9
type input "*******"
click at [311, 213] on div "convertedProjectLink" at bounding box center [377, 213] width 206 height 10
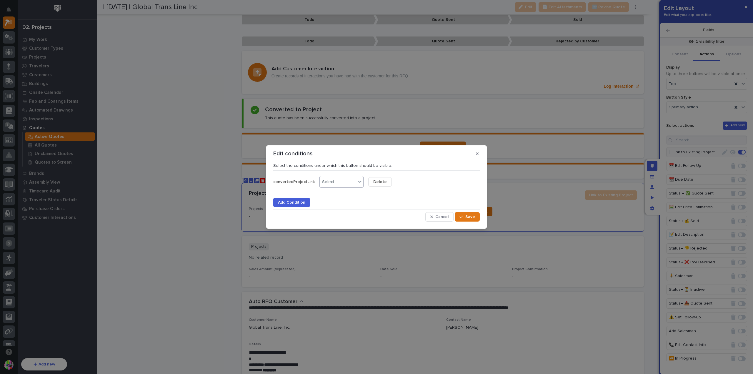
click at [320, 180] on div "Select..." at bounding box center [338, 182] width 36 height 9
click at [331, 252] on div "is empty" at bounding box center [339, 255] width 44 height 10
drag, startPoint x: 463, startPoint y: 216, endPoint x: 460, endPoint y: 209, distance: 7.9
click at [463, 216] on icon "button" at bounding box center [461, 217] width 4 height 3
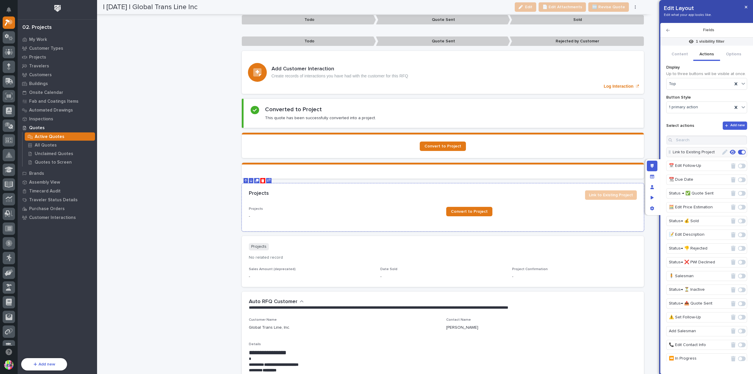
click at [262, 212] on div "-" at bounding box center [344, 215] width 191 height 7
click at [686, 51] on button "Content" at bounding box center [679, 55] width 27 height 12
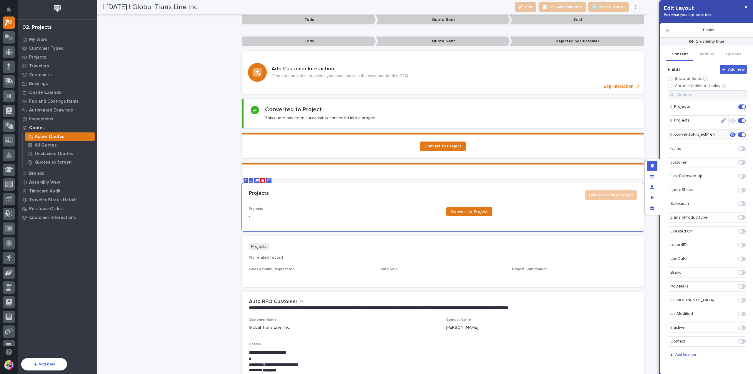
click at [730, 122] on icon "button" at bounding box center [733, 120] width 6 height 5
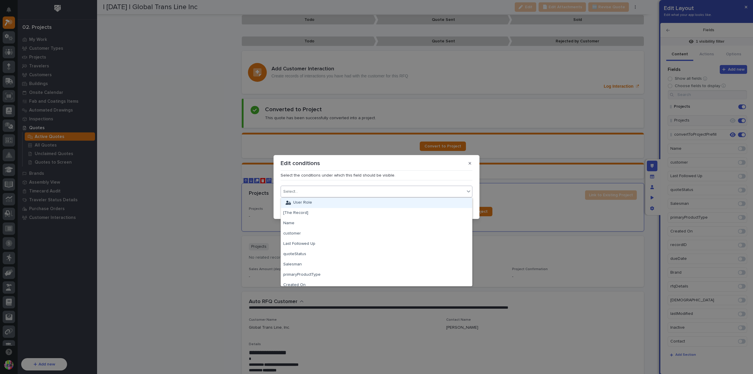
click at [397, 191] on div "Select..." at bounding box center [373, 191] width 184 height 9
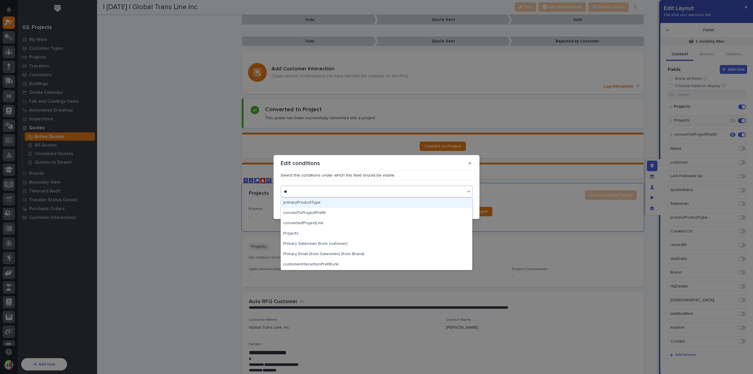
type input "***"
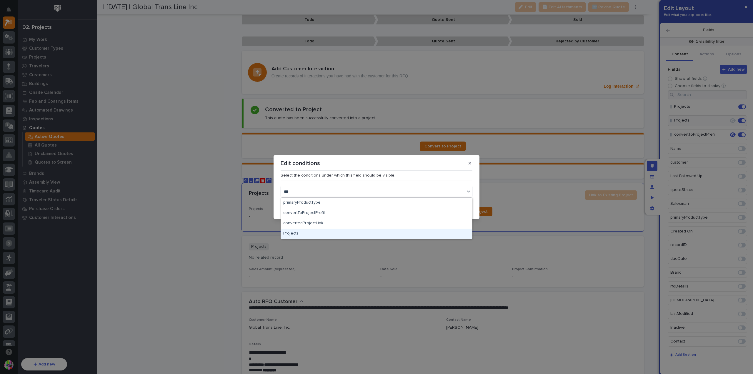
click at [354, 232] on div "Projects" at bounding box center [376, 234] width 191 height 10
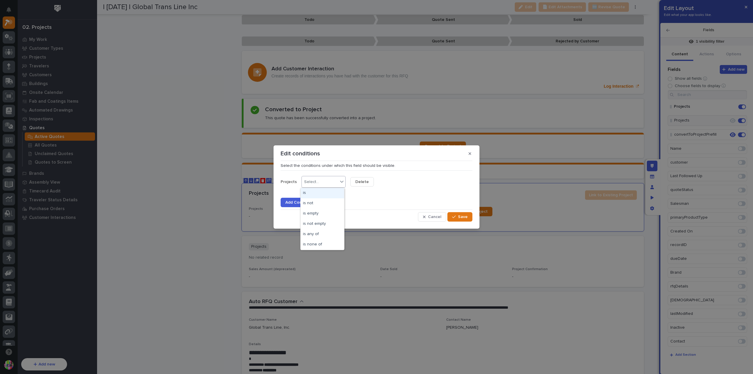
click at [331, 186] on div "Select..." at bounding box center [320, 182] width 36 height 9
click at [324, 225] on div "is not empty" at bounding box center [323, 224] width 44 height 10
click at [461, 215] on span "Save" at bounding box center [463, 216] width 10 height 5
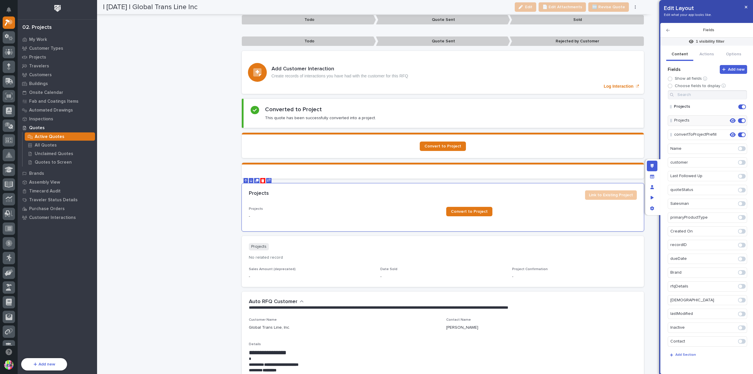
click at [582, 141] on div "Convert to Project" at bounding box center [443, 145] width 388 height 9
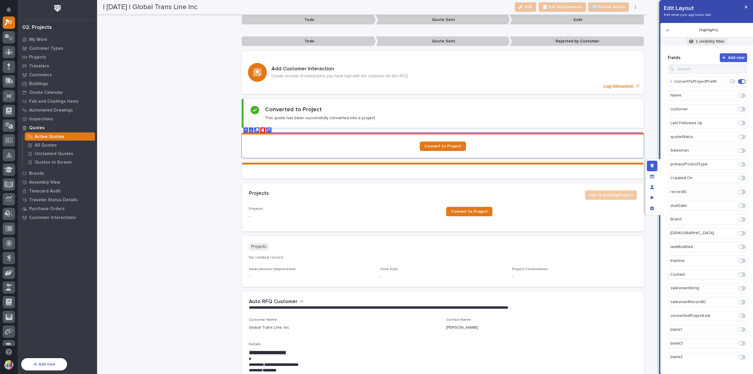
click at [702, 41] on p "1 visibility filter" at bounding box center [710, 41] width 29 height 5
click at [674, 94] on span "Add Filter" at bounding box center [667, 95] width 19 height 5
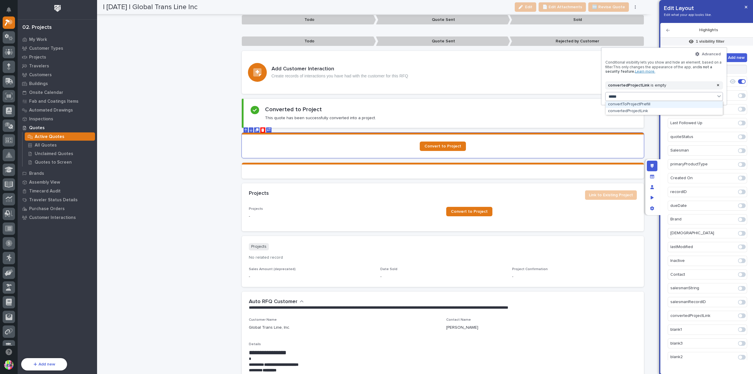
type input "******"
click at [648, 110] on div "convertedProjectLink" at bounding box center [664, 111] width 117 height 7
click at [657, 105] on button "is" at bounding box center [669, 105] width 101 height 12
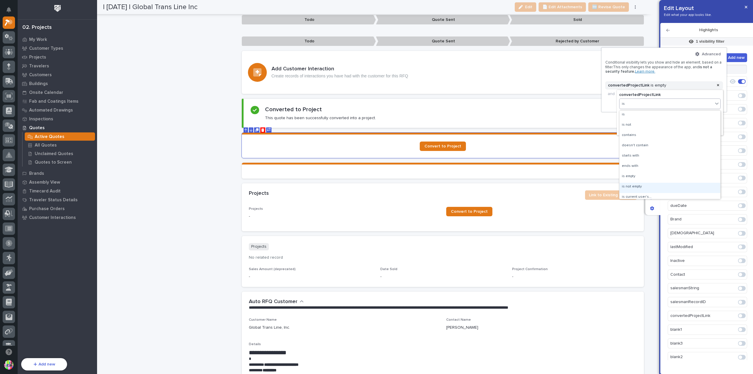
click at [641, 186] on div "is not empty" at bounding box center [669, 187] width 101 height 10
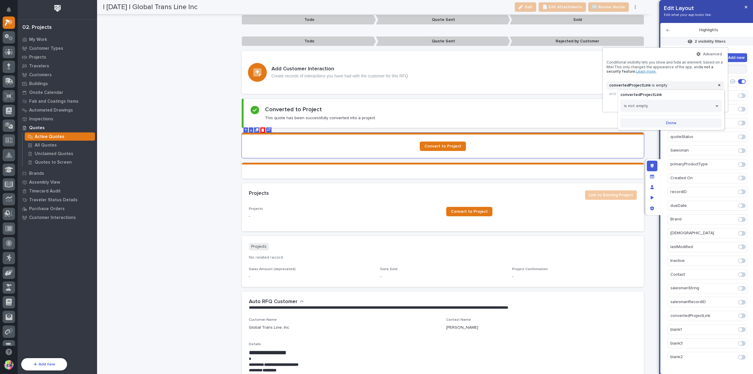
click at [671, 121] on span "Done" at bounding box center [671, 122] width 11 height 5
click at [685, 28] on div at bounding box center [376, 187] width 753 height 374
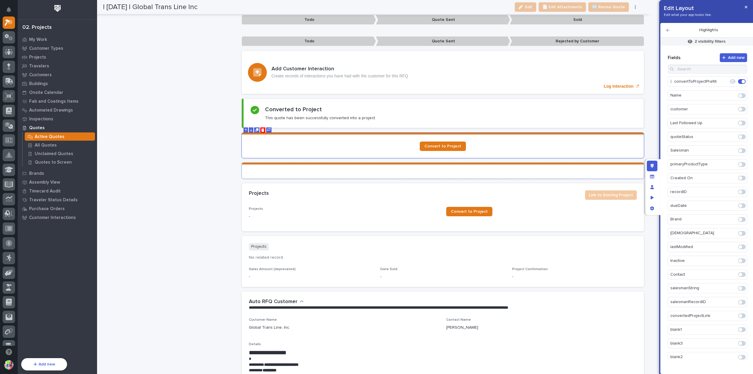
click at [530, 164] on section at bounding box center [443, 171] width 402 height 16
click at [706, 41] on p "2 visibility filters" at bounding box center [710, 41] width 31 height 5
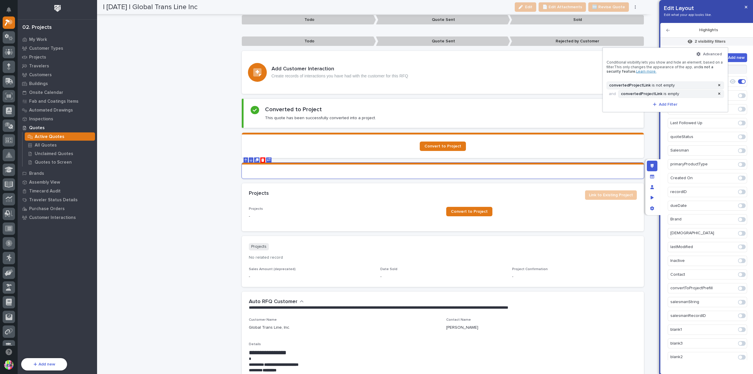
click at [538, 189] on div at bounding box center [376, 187] width 753 height 374
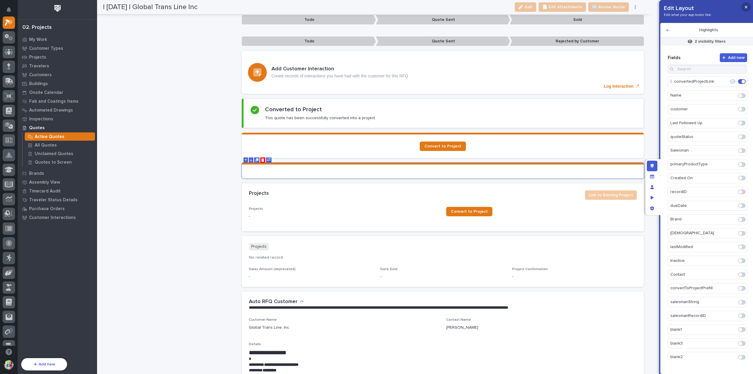
click at [747, 9] on icon "button" at bounding box center [746, 7] width 3 height 4
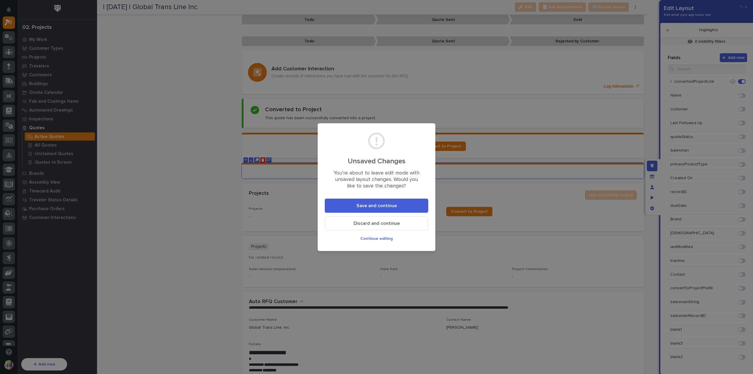
click at [417, 202] on button "Save and continue" at bounding box center [377, 206] width 104 height 14
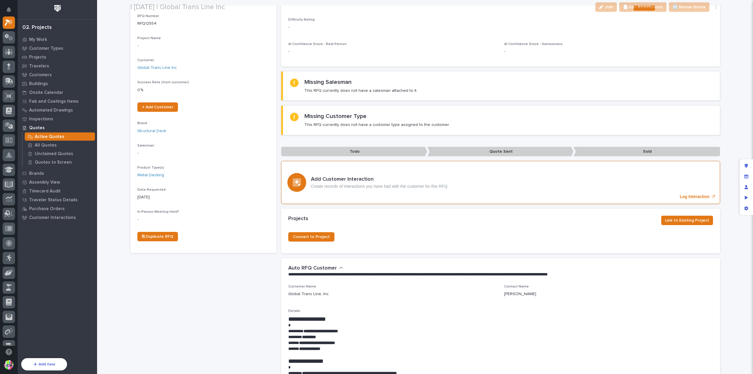
scroll to position [88, 0]
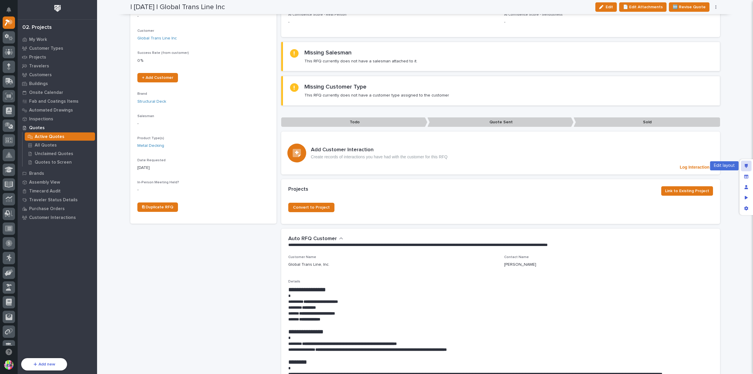
click at [747, 164] on icon "Edit layout" at bounding box center [746, 166] width 3 height 4
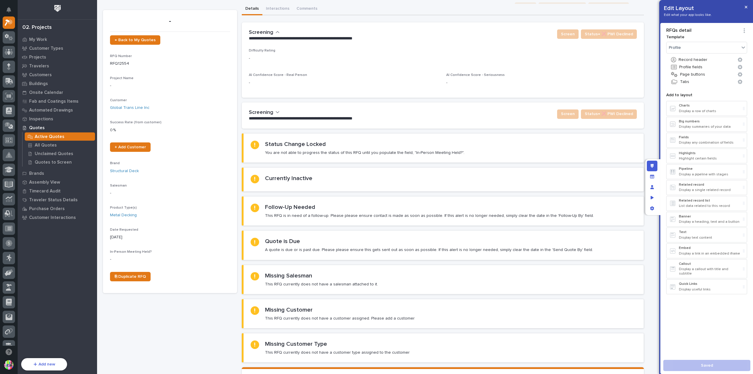
scroll to position [0, 0]
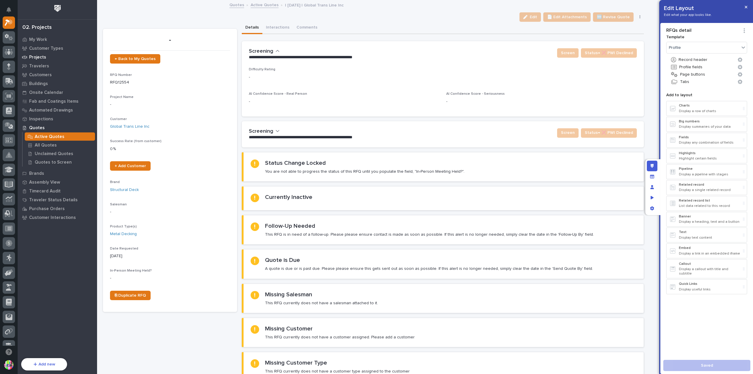
click at [42, 55] on p "Projects" at bounding box center [37, 57] width 17 height 5
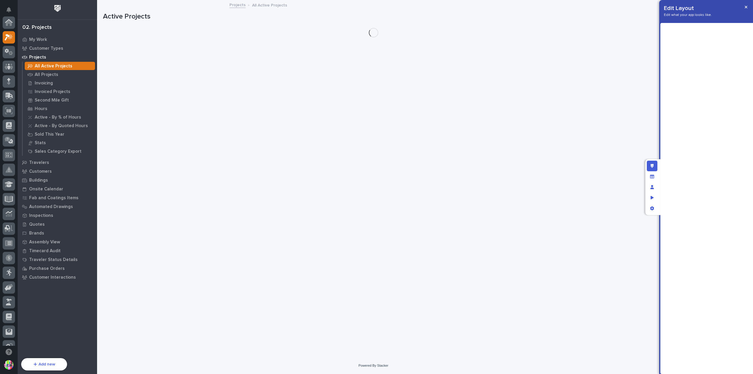
scroll to position [15, 0]
click at [61, 74] on div "All Projects" at bounding box center [60, 74] width 70 height 8
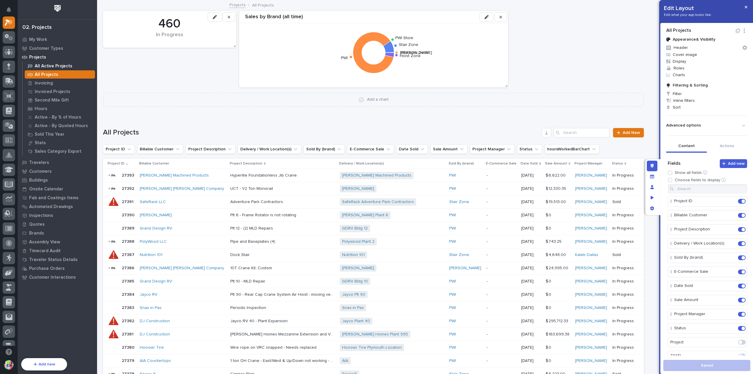
click at [58, 64] on p "All Active Projects" at bounding box center [54, 66] width 38 height 5
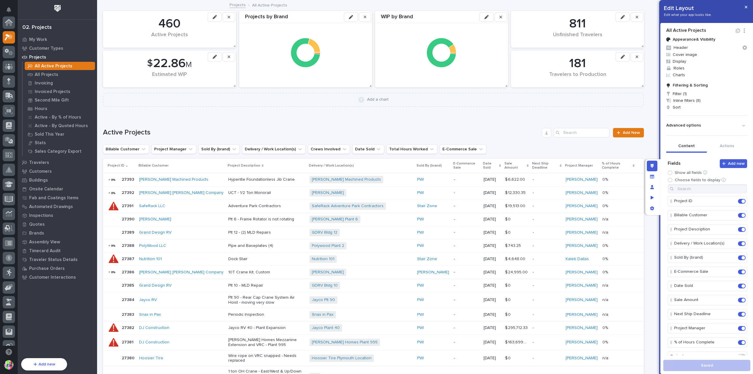
scroll to position [15, 0]
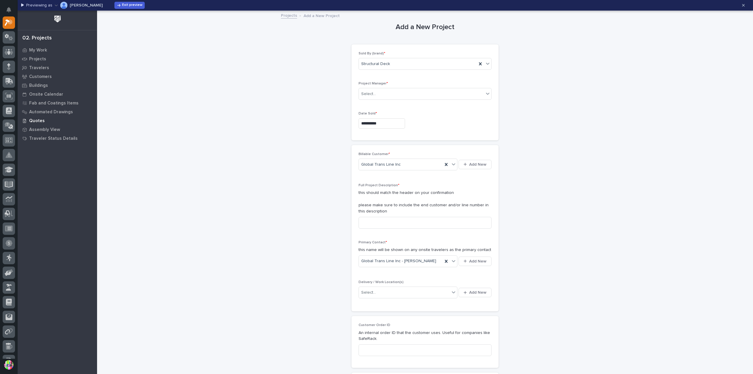
click at [39, 120] on p "Quotes" at bounding box center [37, 120] width 16 height 5
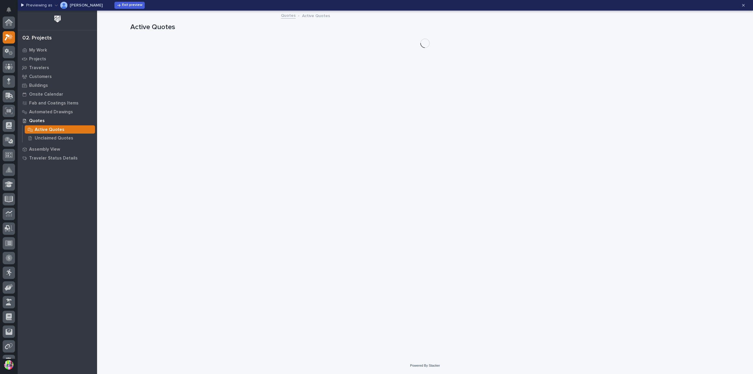
scroll to position [15, 0]
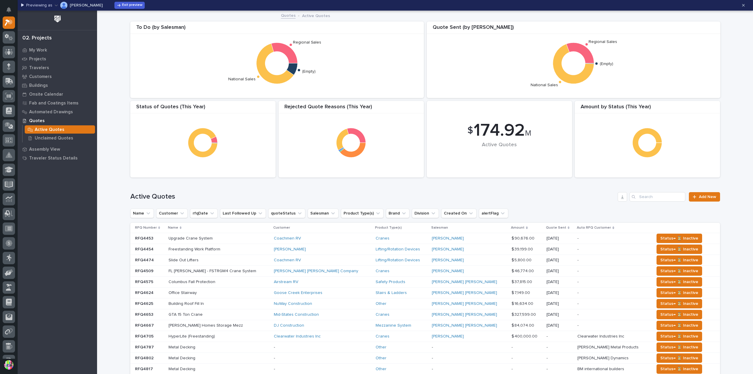
click at [144, 236] on p "RFQ4453" at bounding box center [144, 238] width 19 height 6
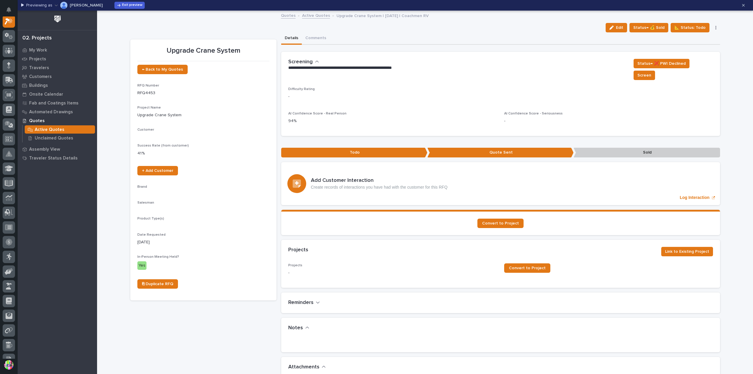
scroll to position [15, 0]
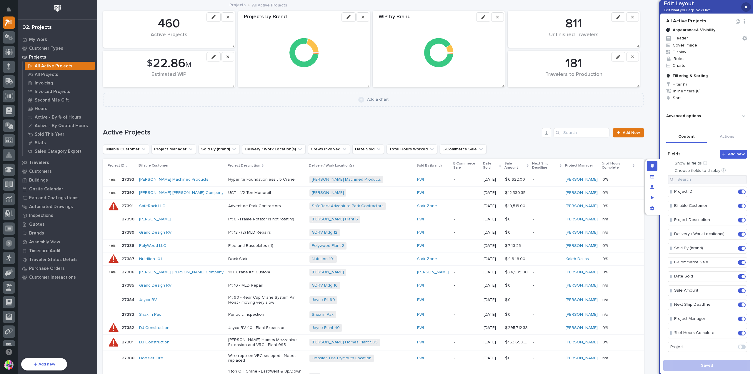
click at [748, 7] on button "button" at bounding box center [746, 6] width 10 height 9
click at [128, 199] on td "27391 27391" at bounding box center [120, 205] width 34 height 13
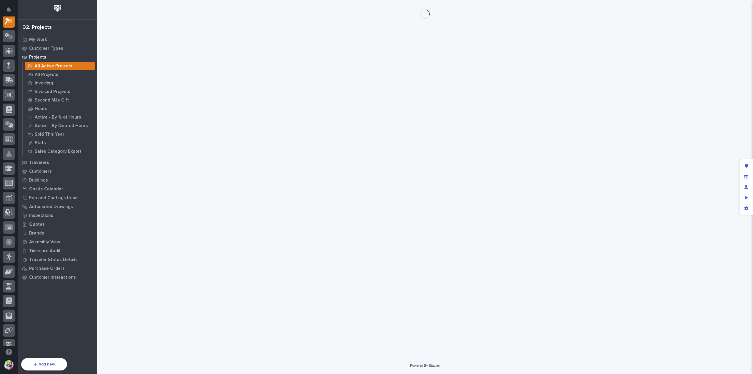
scroll to position [15, 0]
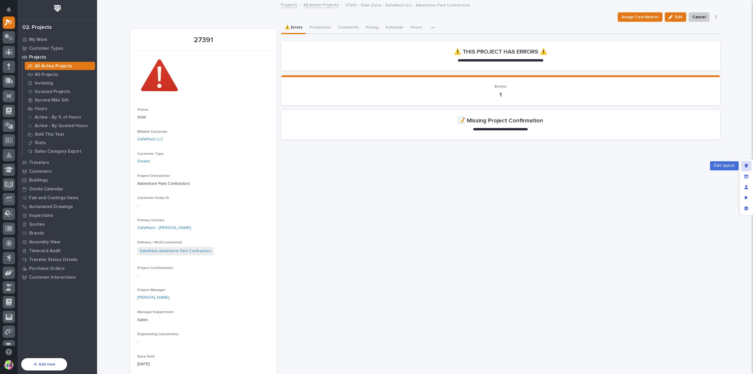
click at [749, 167] on div "Edit layout" at bounding box center [746, 166] width 11 height 11
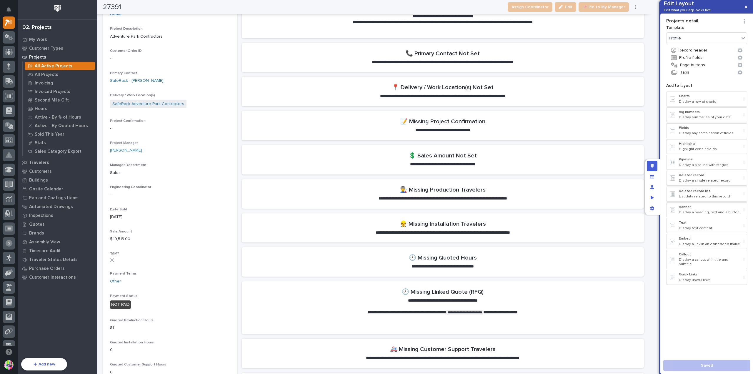
scroll to position [265, 0]
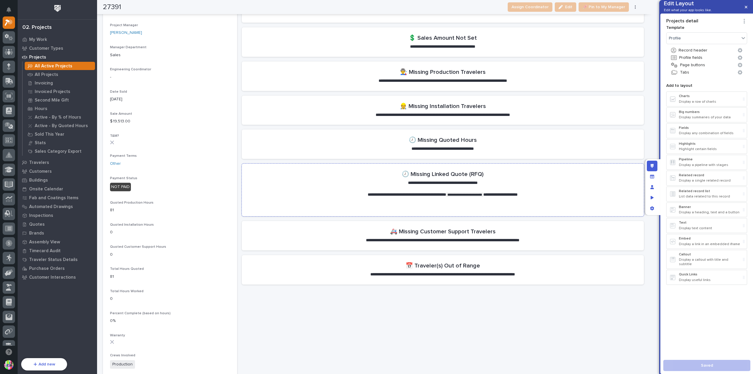
click at [522, 181] on p "**********" at bounding box center [442, 183] width 186 height 6
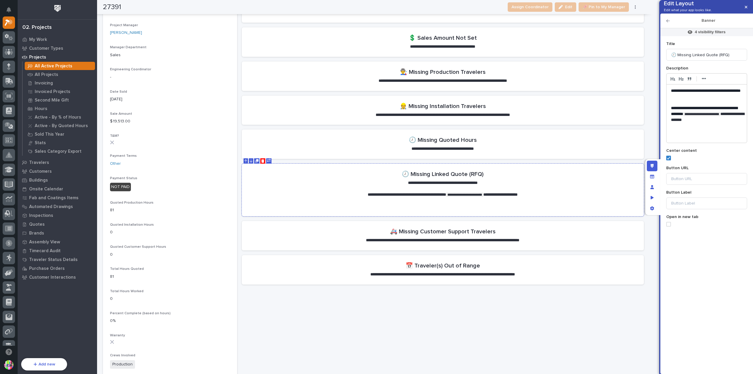
click at [518, 194] on span "**********" at bounding box center [500, 194] width 34 height 4
click at [698, 185] on input at bounding box center [706, 179] width 81 height 12
paste input "https://portal.pwiworks.com/projects/active-quotes"
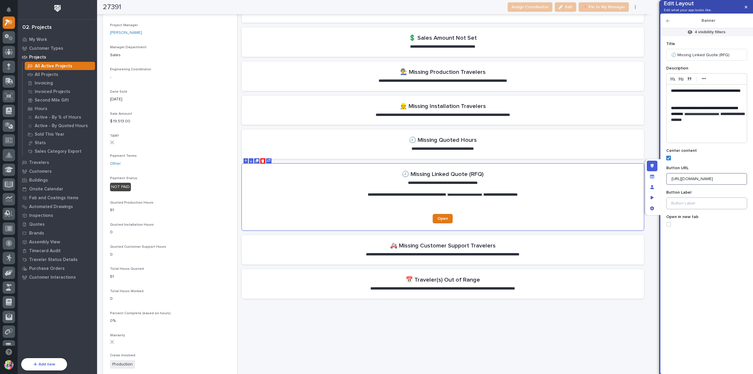
type input "https://portal.pwiworks.com/projects/active-quotes"
click at [707, 209] on input at bounding box center [706, 203] width 81 height 12
click at [668, 226] on span at bounding box center [668, 224] width 5 height 5
type input "Open Quotes"
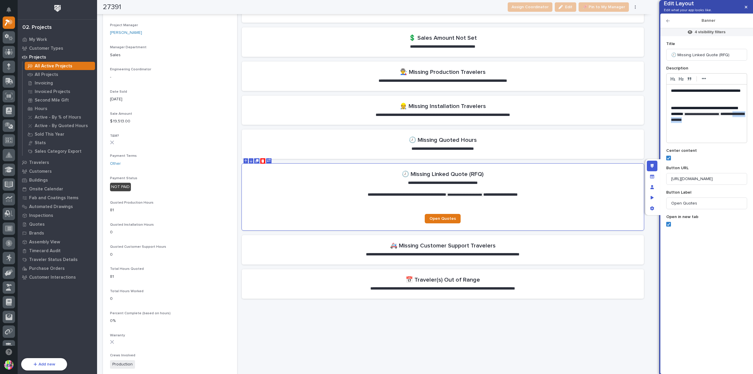
drag, startPoint x: 699, startPoint y: 130, endPoint x: 733, endPoint y: 127, distance: 34.2
click at [733, 123] on p "**********" at bounding box center [707, 114] width 72 height 18
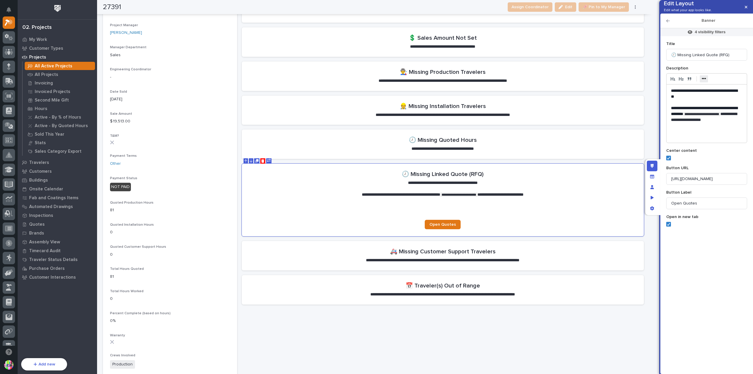
click at [703, 81] on strong "•••" at bounding box center [704, 78] width 4 height 5
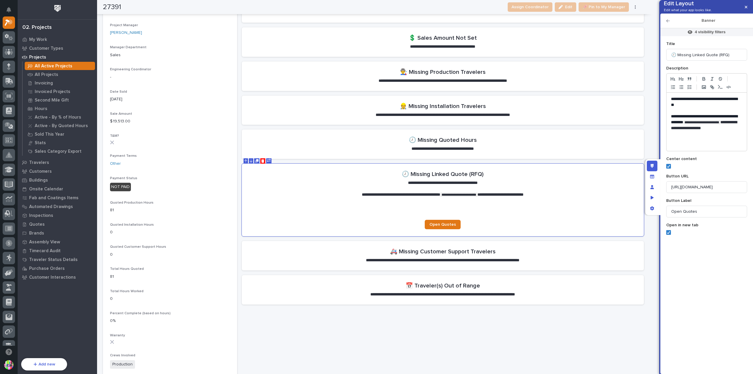
click at [693, 143] on p "﻿" at bounding box center [706, 140] width 71 height 6
click at [706, 143] on p "﻿" at bounding box center [706, 140] width 71 height 6
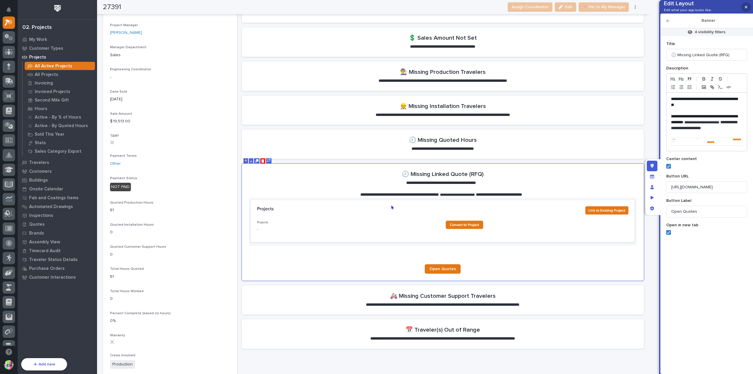
click at [744, 8] on button "button" at bounding box center [746, 6] width 10 height 9
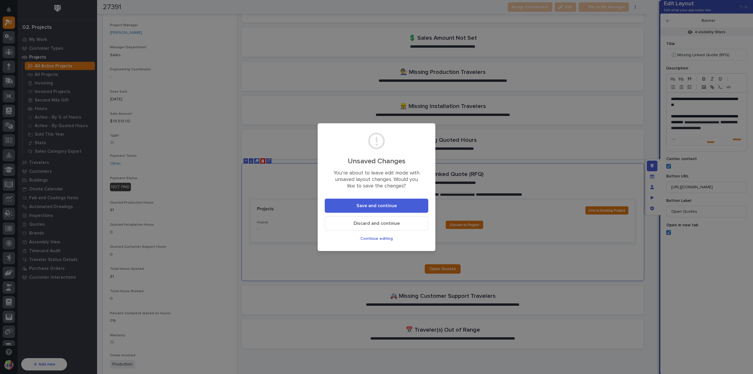
drag, startPoint x: 402, startPoint y: 208, endPoint x: 421, endPoint y: 200, distance: 20.8
click at [402, 208] on button "Save and continue" at bounding box center [377, 206] width 104 height 14
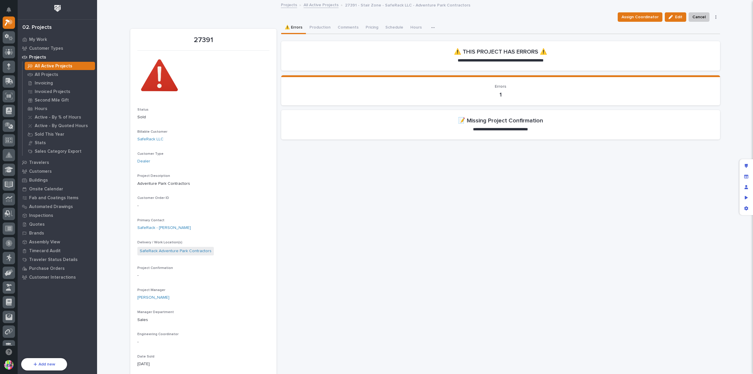
click at [55, 67] on p "All Active Projects" at bounding box center [54, 66] width 38 height 5
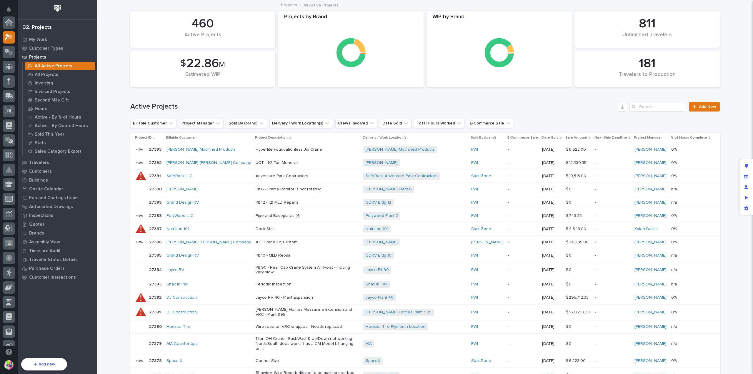
scroll to position [15, 0]
